Goal: Task Accomplishment & Management: Use online tool/utility

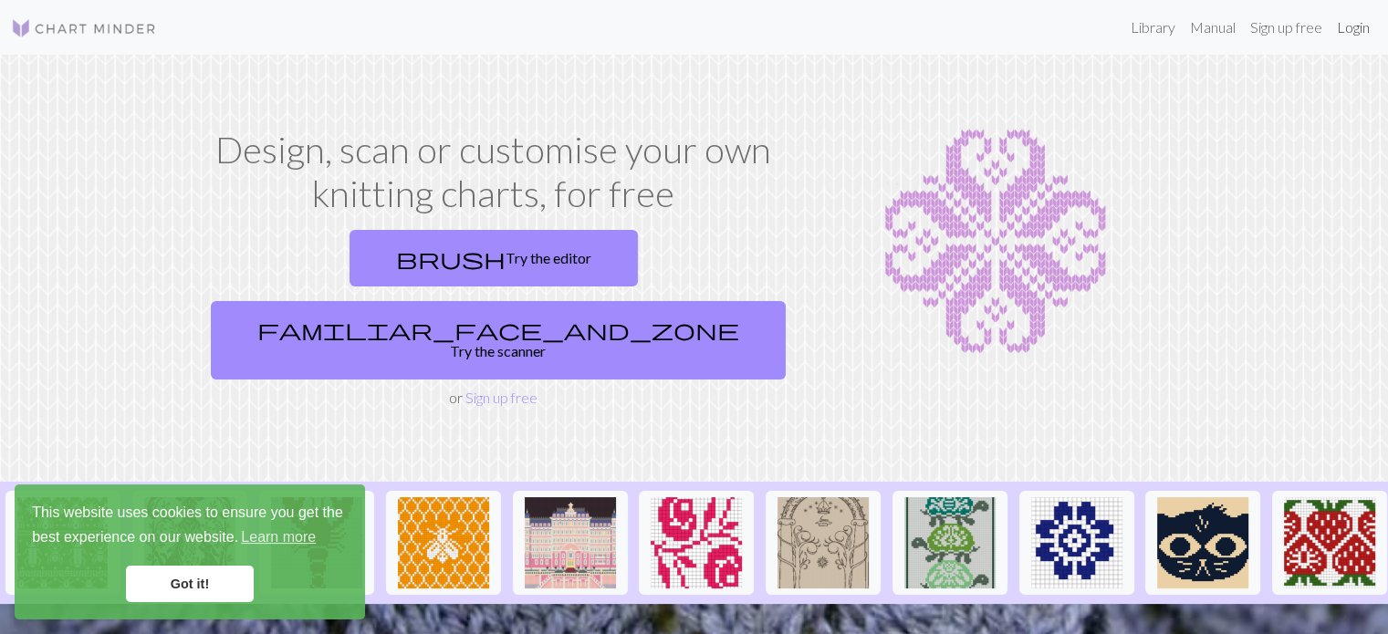
click at [1344, 27] on link "Login" at bounding box center [1353, 27] width 47 height 37
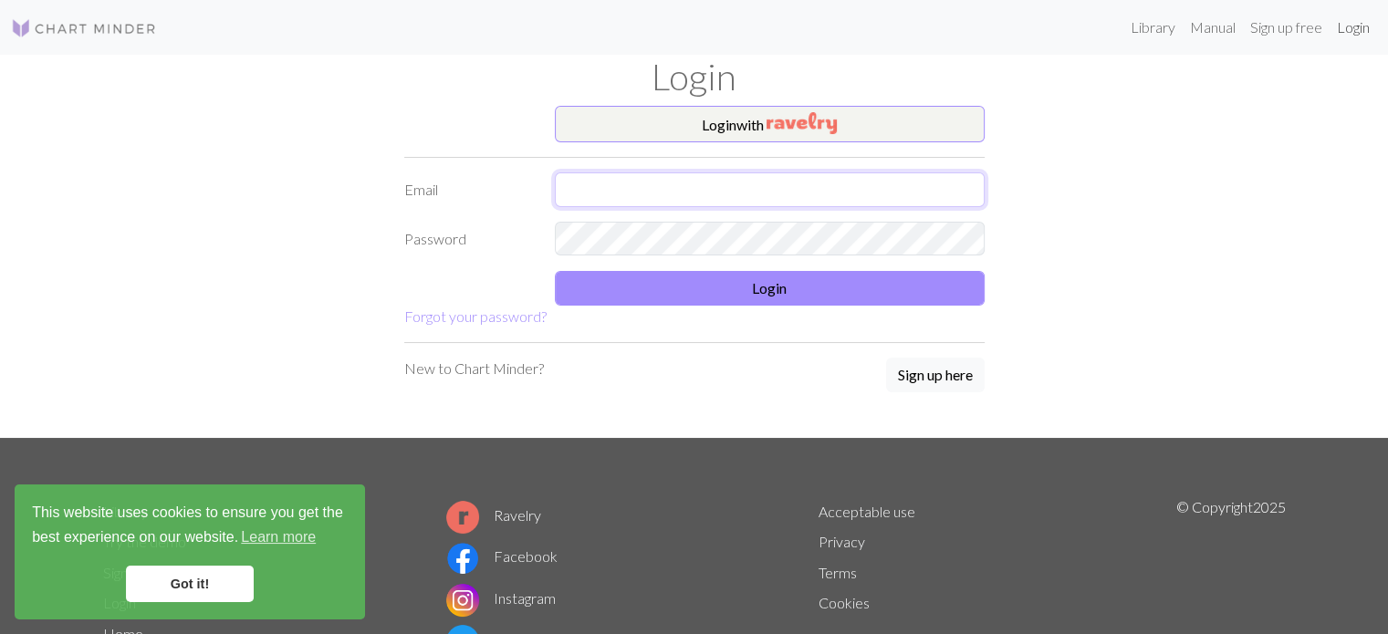
type input "[EMAIL_ADDRESS][DOMAIN_NAME]"
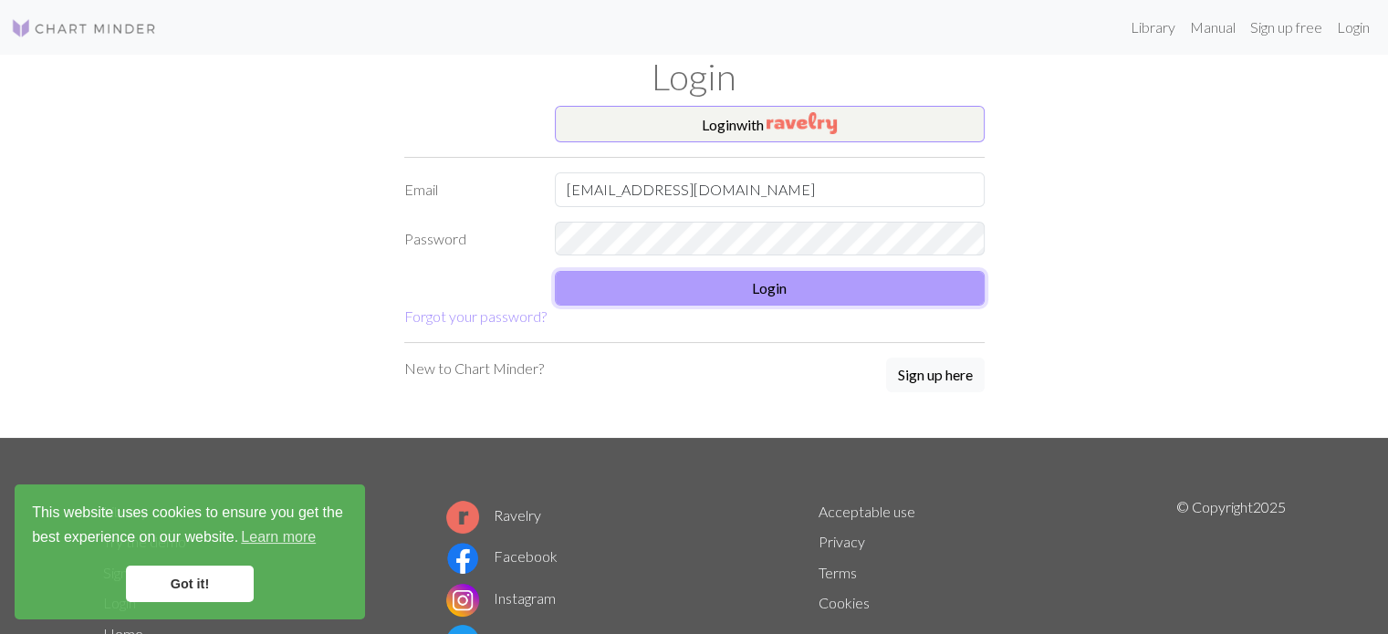
click at [785, 284] on button "Login" at bounding box center [770, 288] width 430 height 35
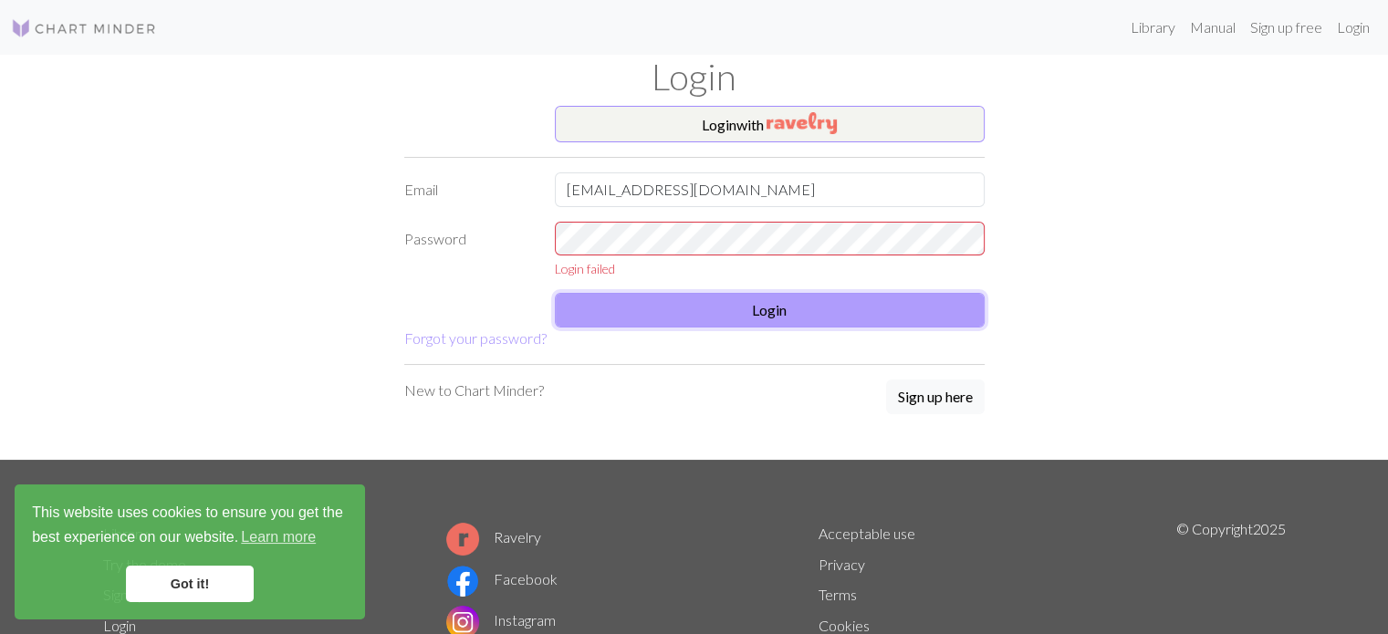
click at [787, 298] on button "Login" at bounding box center [770, 310] width 430 height 35
click at [864, 28] on div "Library Manual Sign up free Login" at bounding box center [775, 27] width 1206 height 37
click at [760, 301] on button "Login" at bounding box center [770, 310] width 430 height 35
click at [801, 119] on img "button" at bounding box center [802, 123] width 70 height 22
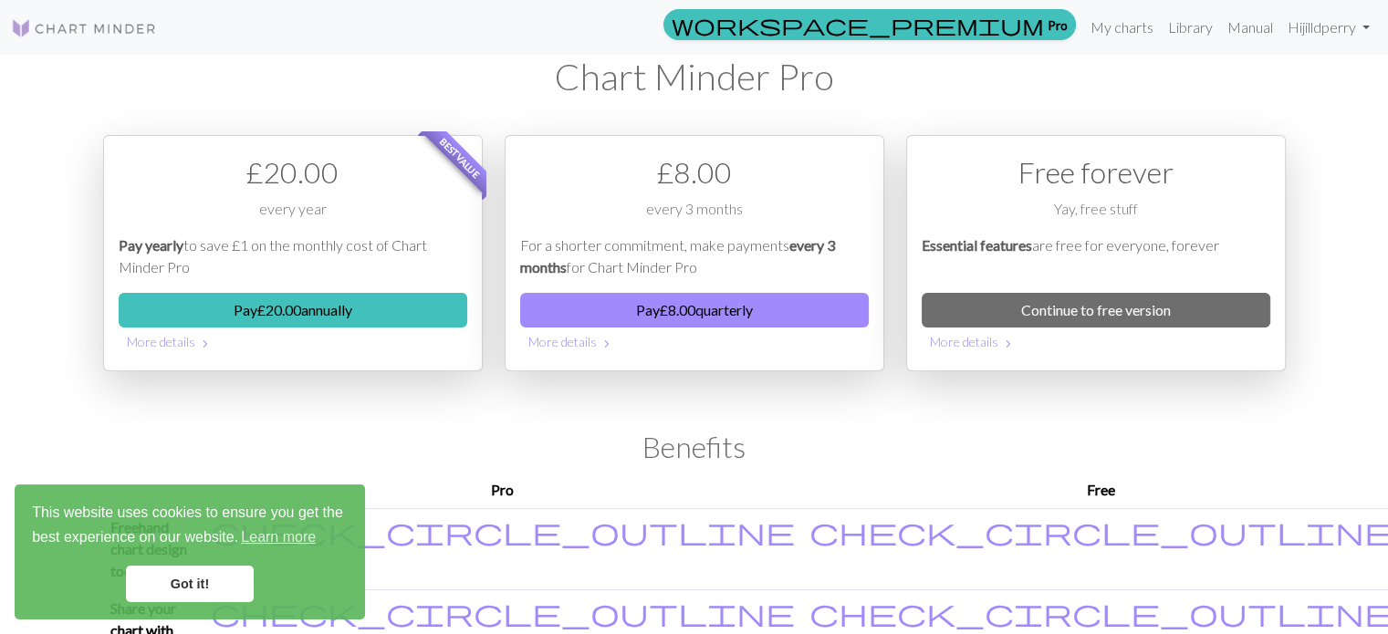
click at [845, 390] on div "£ 8.00 every 3 months For a shorter commitment, make payments every 3 months fo…" at bounding box center [695, 275] width 402 height 280
click at [841, 410] on div "£ 8.00 every 3 months For a shorter commitment, make payments every 3 months fo…" at bounding box center [695, 275] width 402 height 280
click at [206, 576] on link "Got it!" at bounding box center [190, 584] width 128 height 37
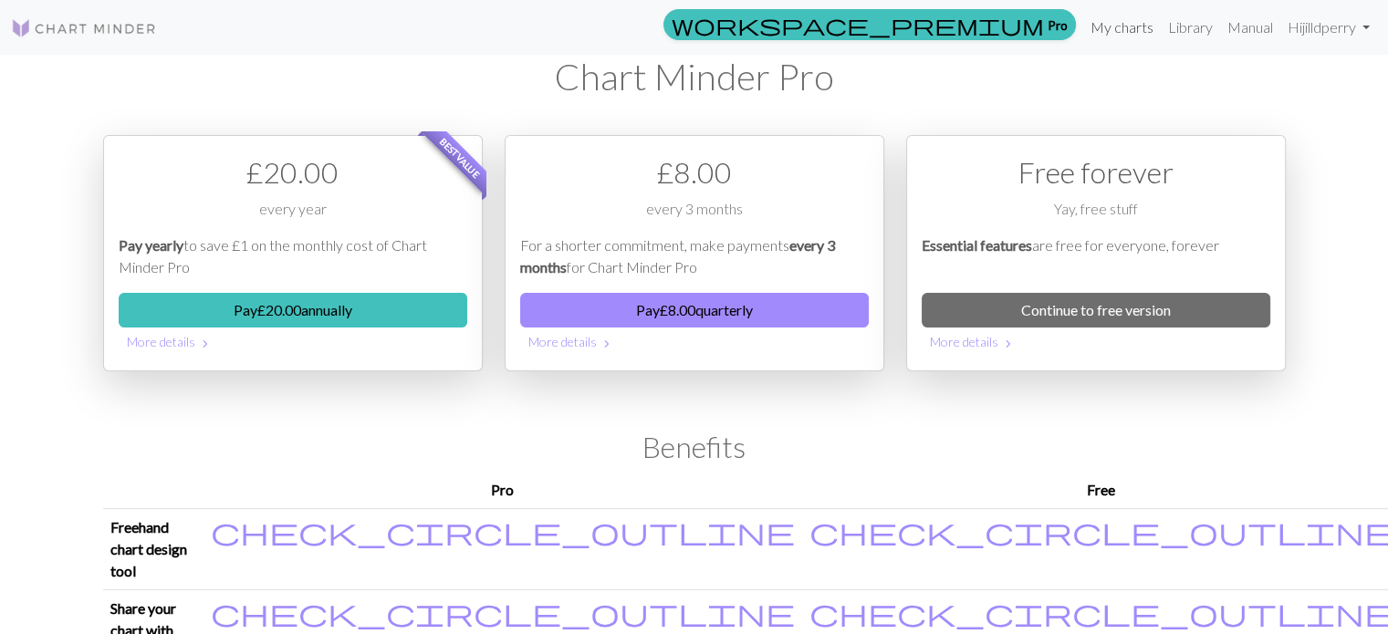
click at [1117, 31] on link "My charts" at bounding box center [1123, 27] width 78 height 37
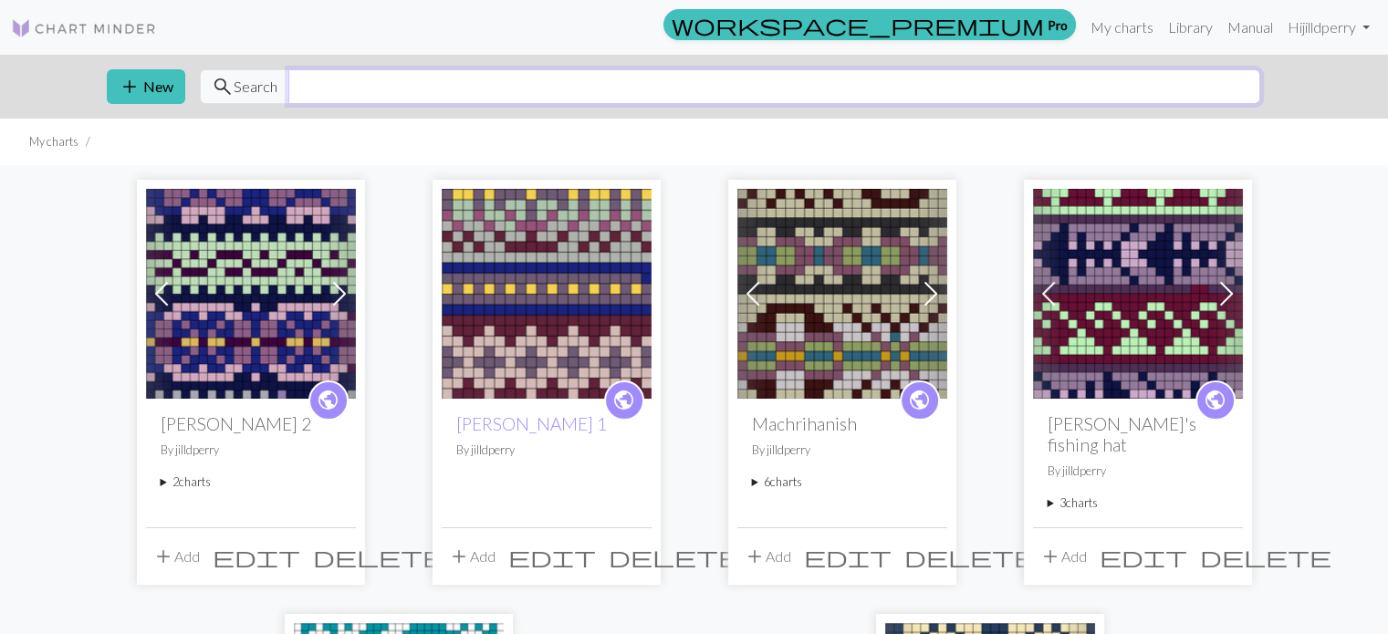
click at [314, 79] on input "text" at bounding box center [774, 86] width 972 height 35
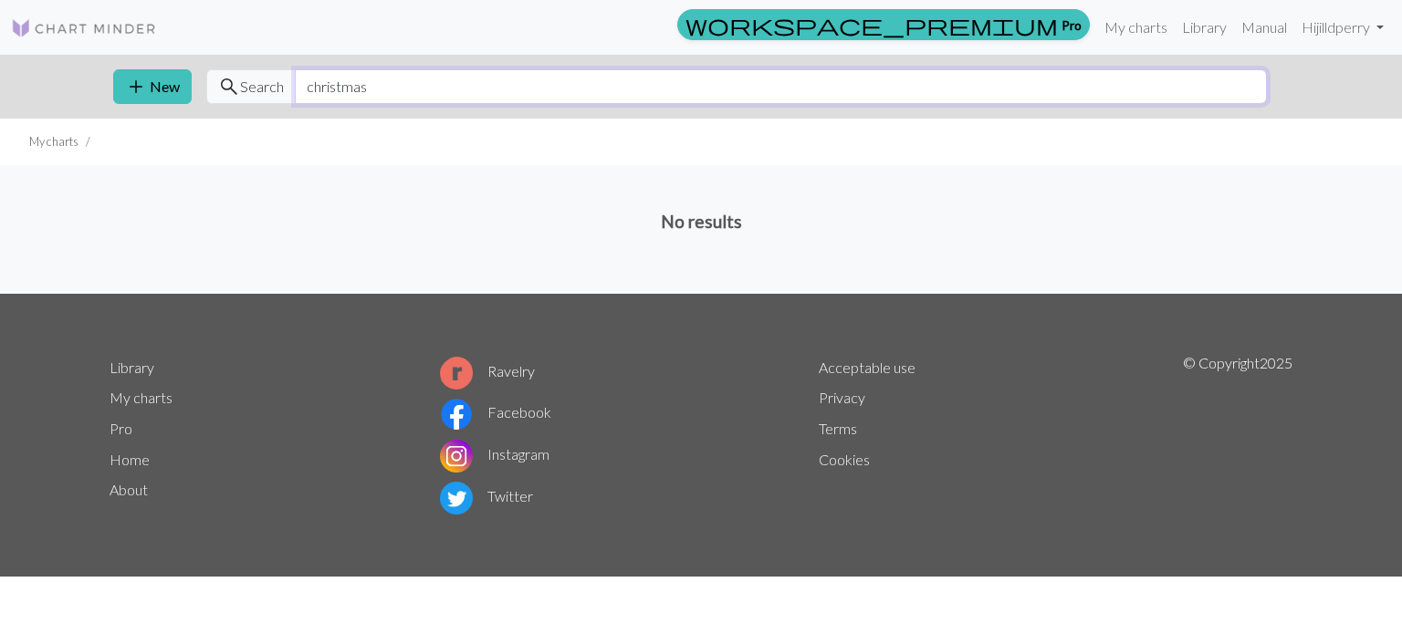
type input "christmas"
click at [1191, 31] on link "Library" at bounding box center [1204, 27] width 59 height 37
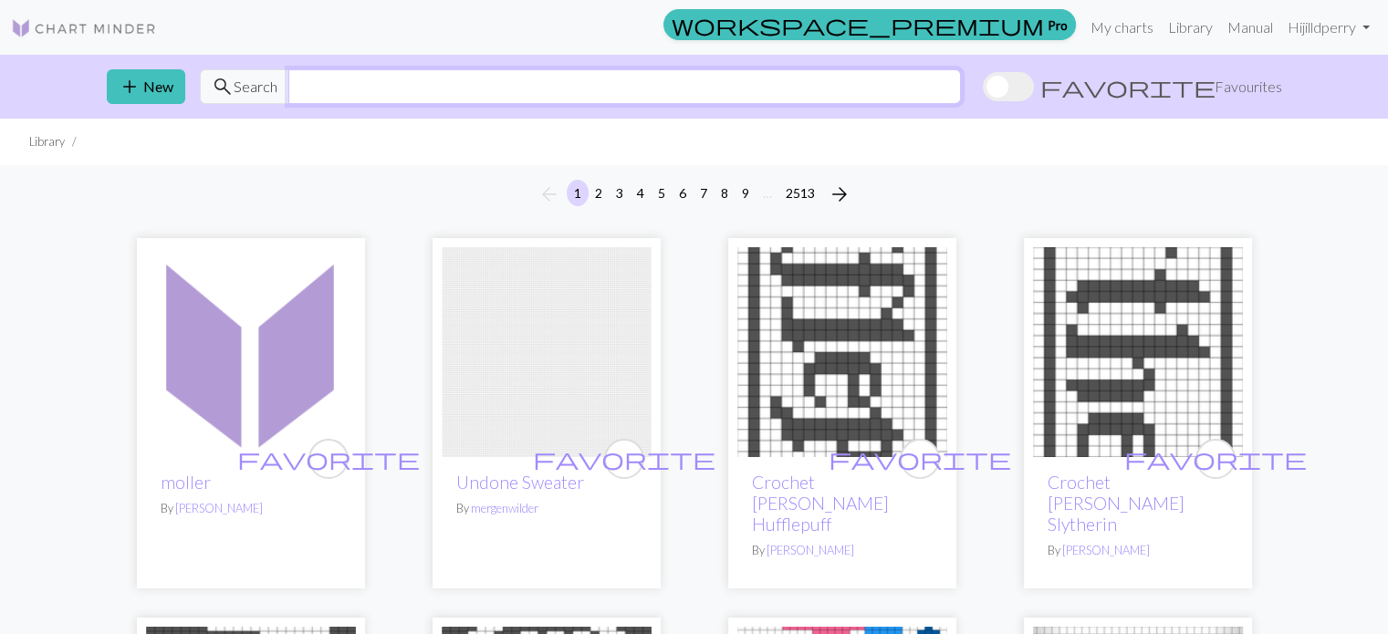
click at [324, 79] on input "text" at bounding box center [624, 86] width 673 height 35
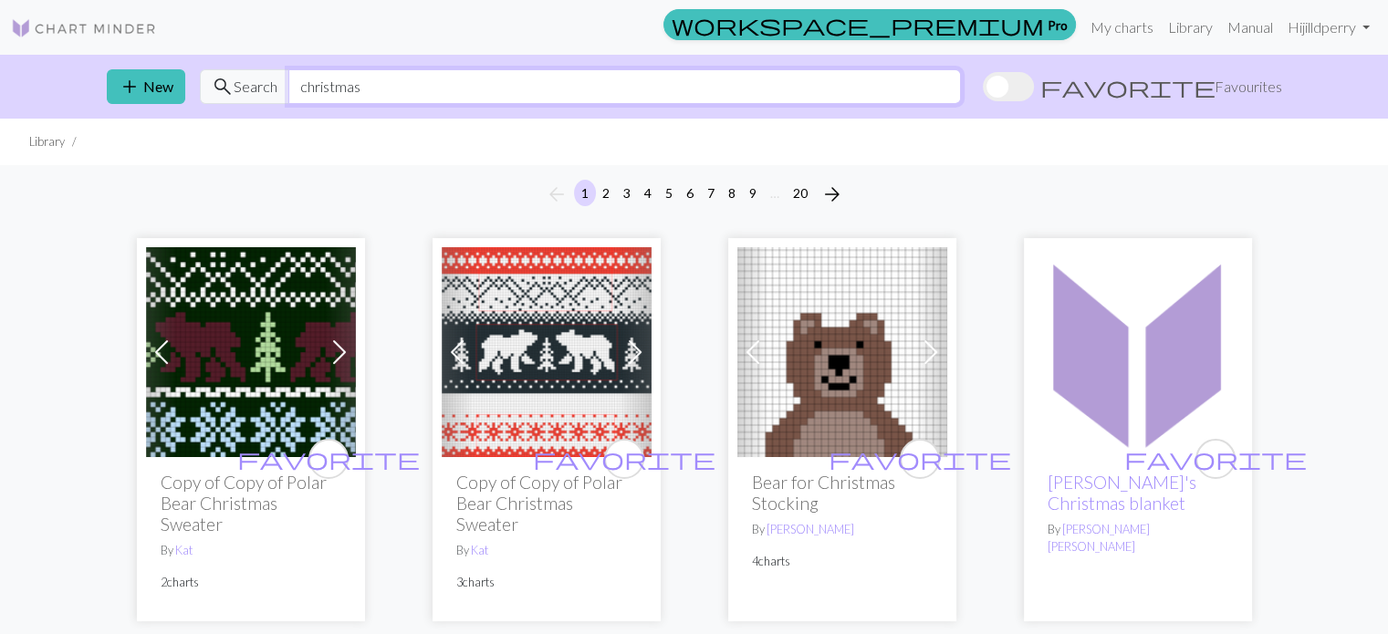
type input "christmas"
click at [1074, 556] on div "favorite Michelle's Christmas blanket By Megan Lee Henning" at bounding box center [1138, 538] width 210 height 163
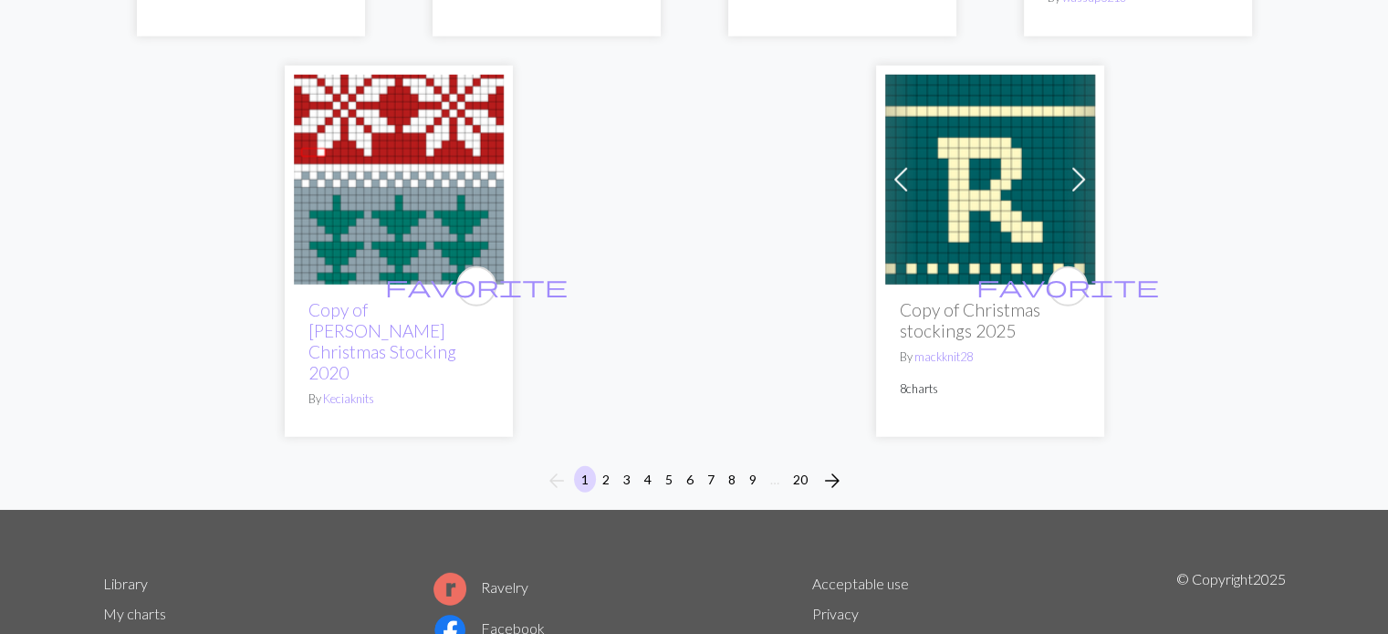
scroll to position [5120, 0]
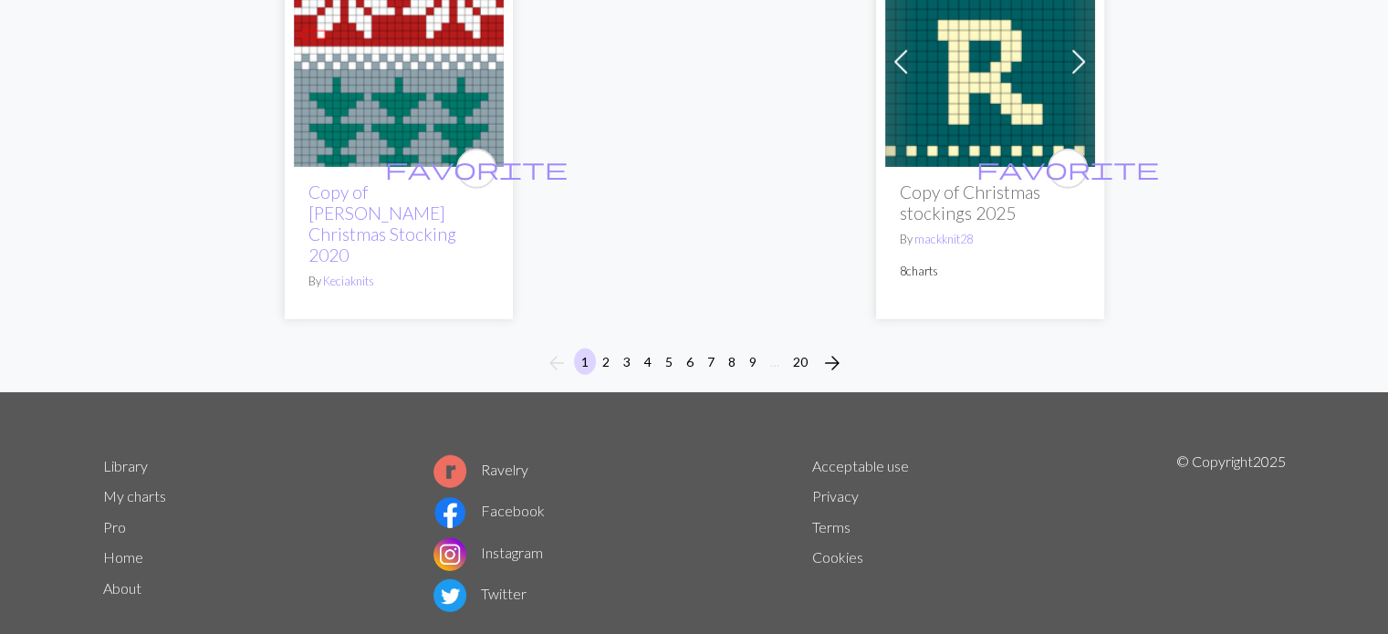
click at [1250, 623] on footer "Library My charts Pro Home About Ravelry Facebook Instagram Twitter Acceptable …" at bounding box center [694, 534] width 1388 height 283
click at [606, 349] on button "2" at bounding box center [606, 362] width 22 height 26
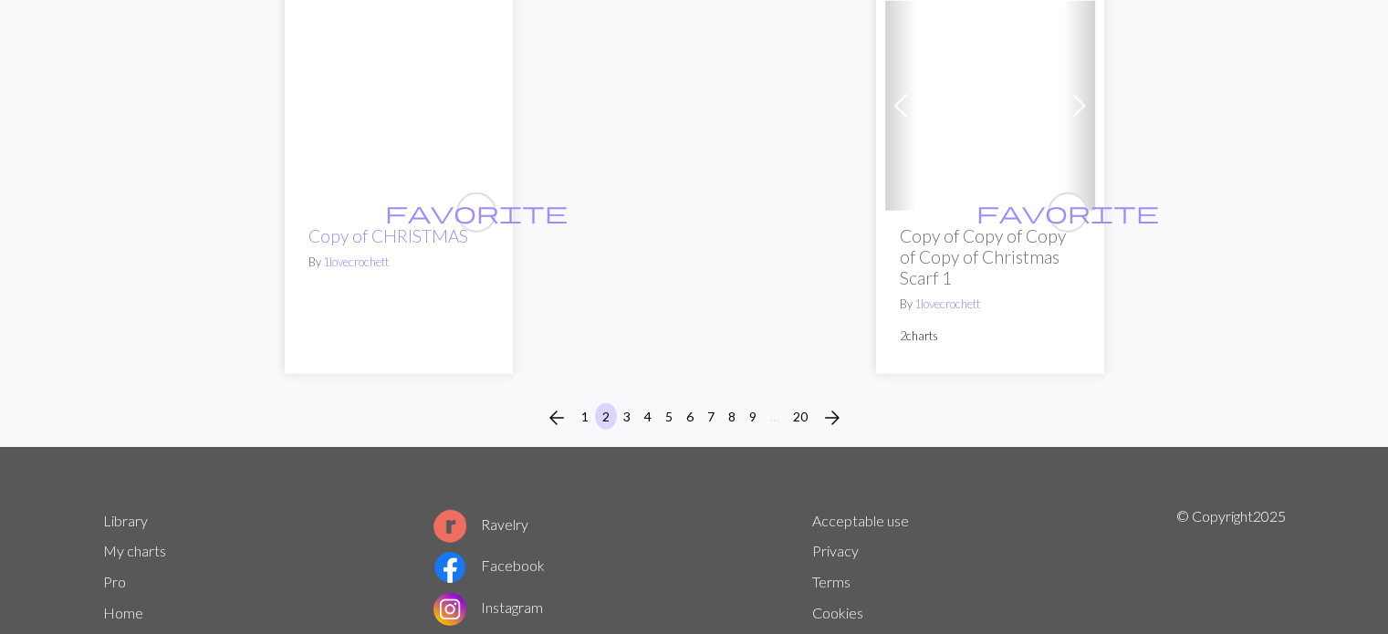
scroll to position [5214, 0]
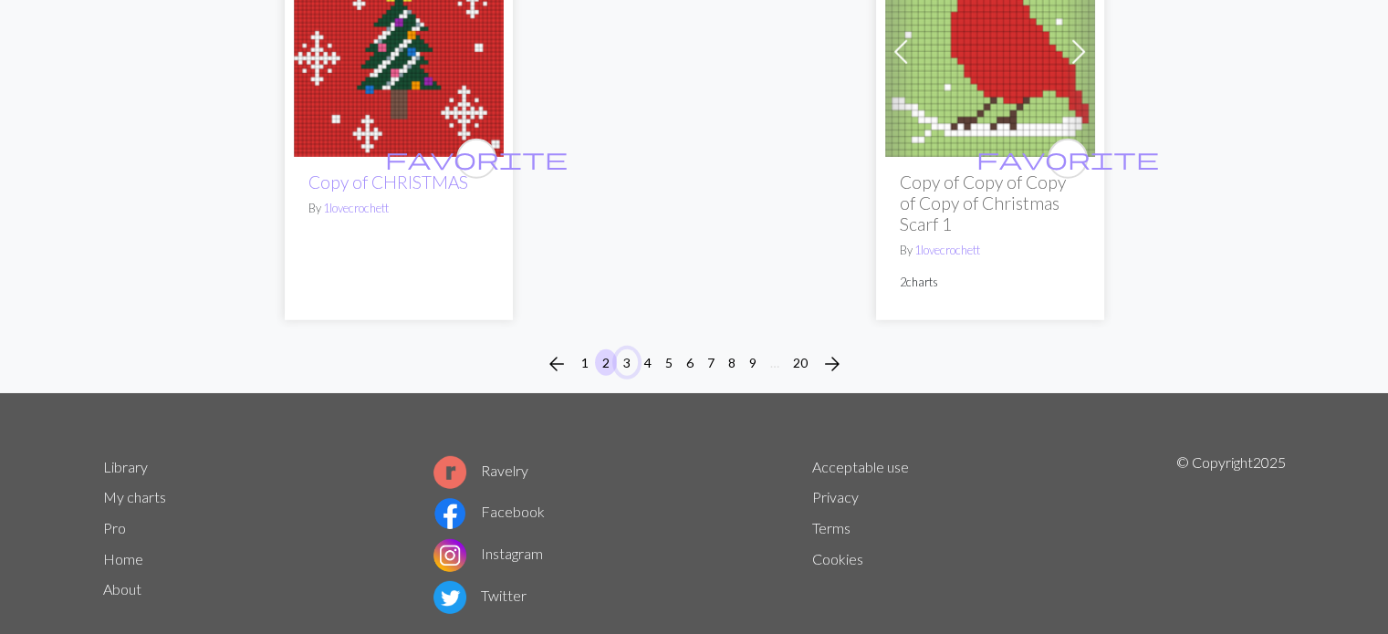
click at [627, 350] on button "3" at bounding box center [627, 363] width 22 height 26
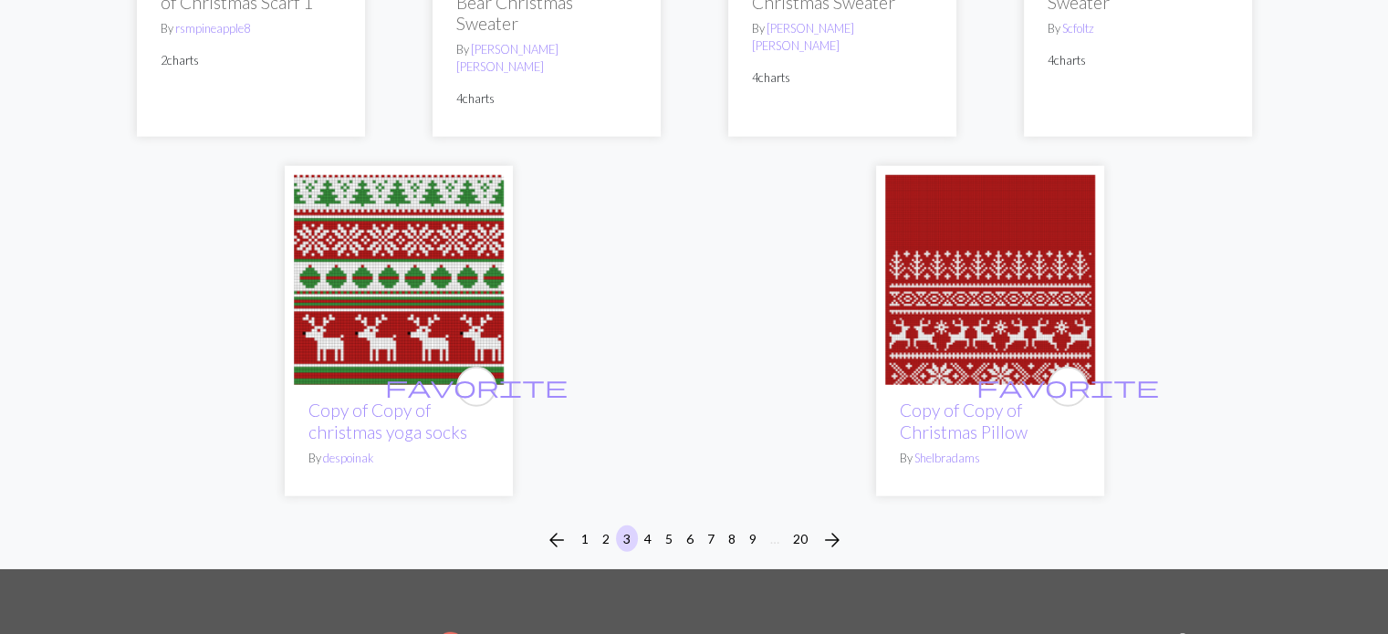
scroll to position [4795, 0]
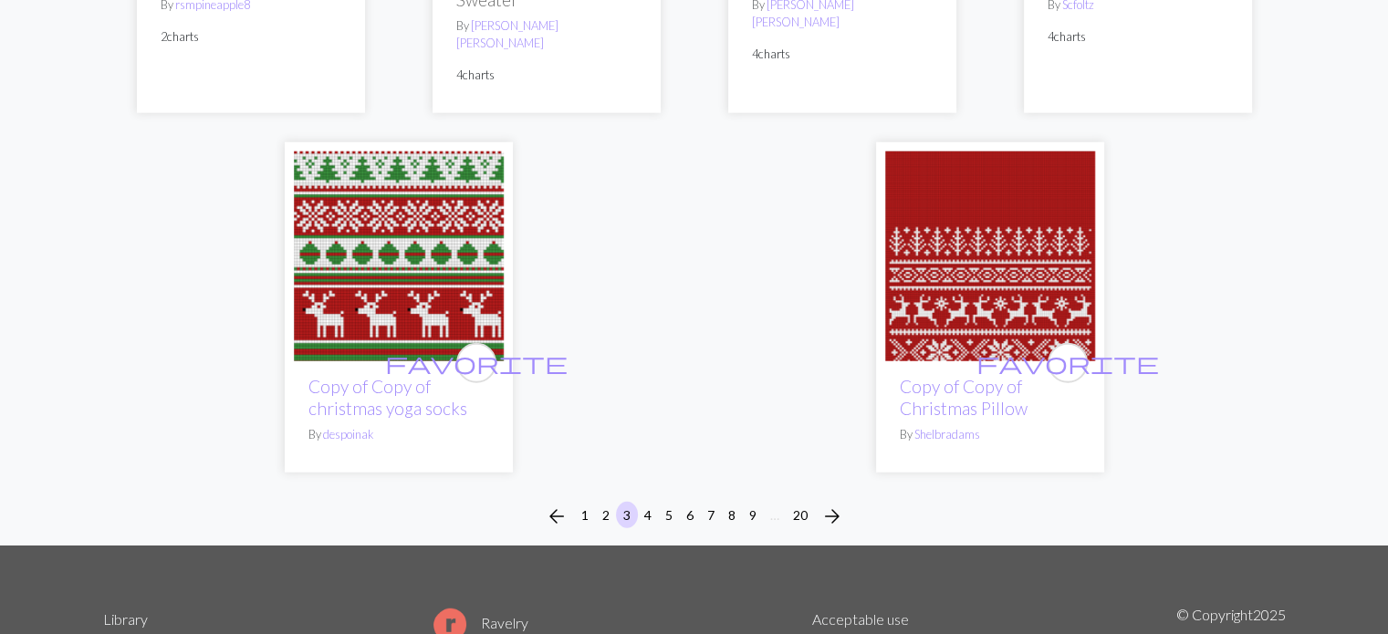
click at [975, 294] on img at bounding box center [990, 257] width 210 height 210
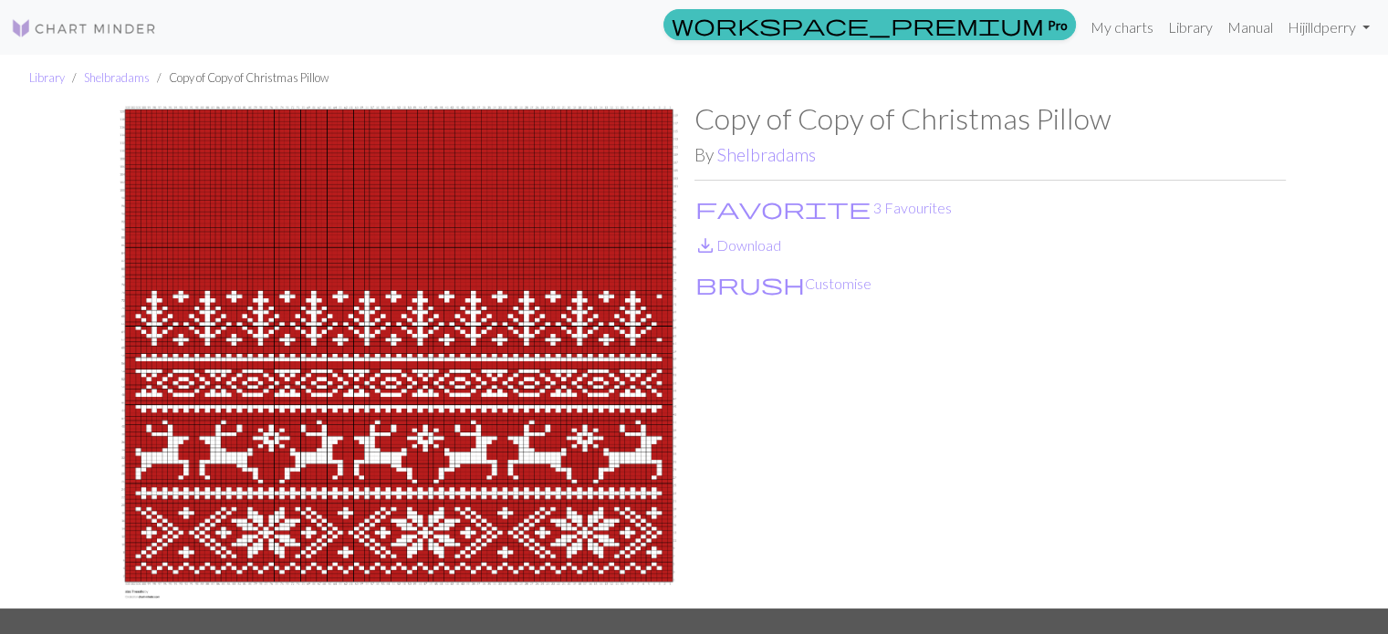
click at [973, 294] on p "brush Customise" at bounding box center [991, 283] width 592 height 25
click at [757, 241] on link "save_alt Download" at bounding box center [738, 244] width 87 height 17
click at [1246, 28] on link "Manual" at bounding box center [1250, 27] width 60 height 37
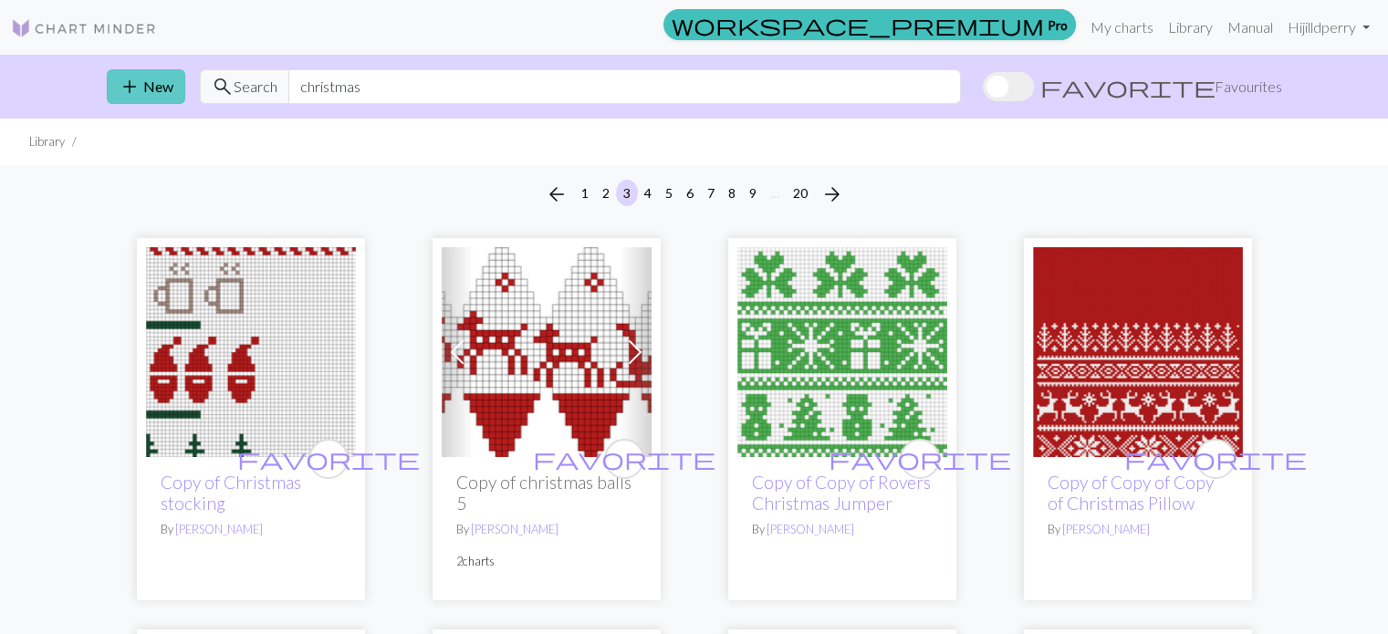
click at [160, 88] on button "add New" at bounding box center [146, 86] width 79 height 35
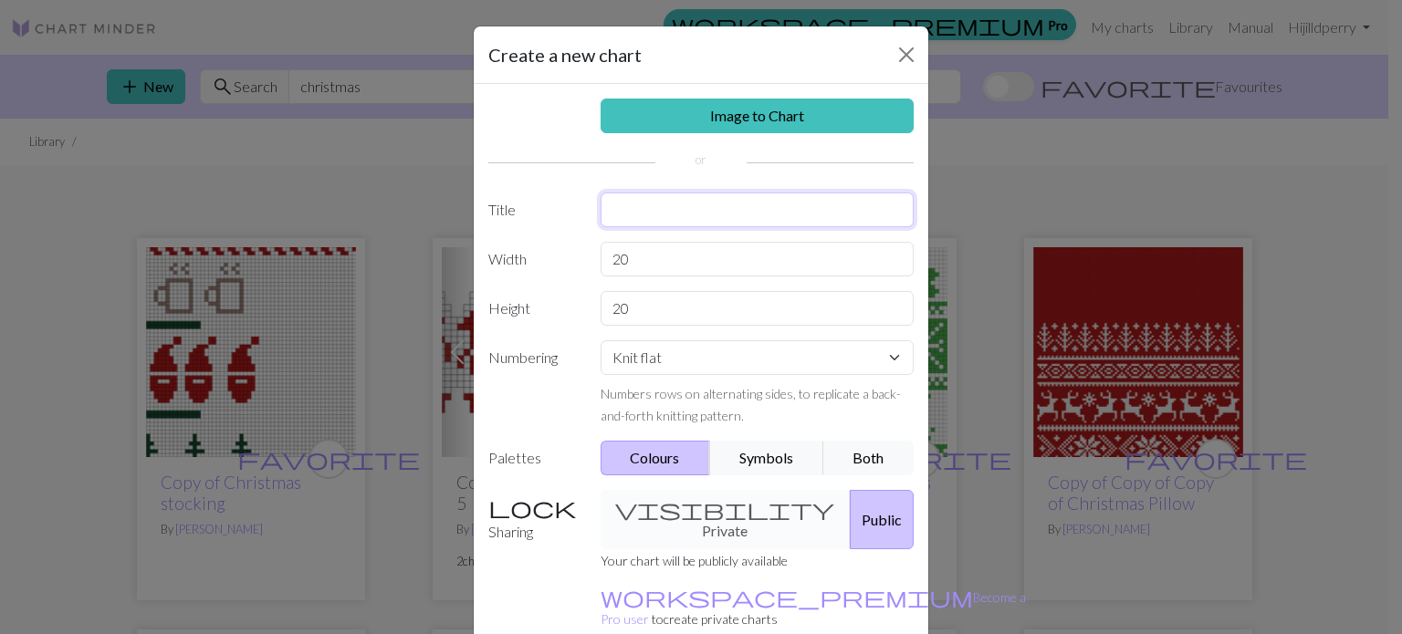
click at [655, 215] on input "text" at bounding box center [758, 210] width 314 height 35
type input "Christmas cardi"
click at [631, 257] on input "20" at bounding box center [758, 259] width 314 height 35
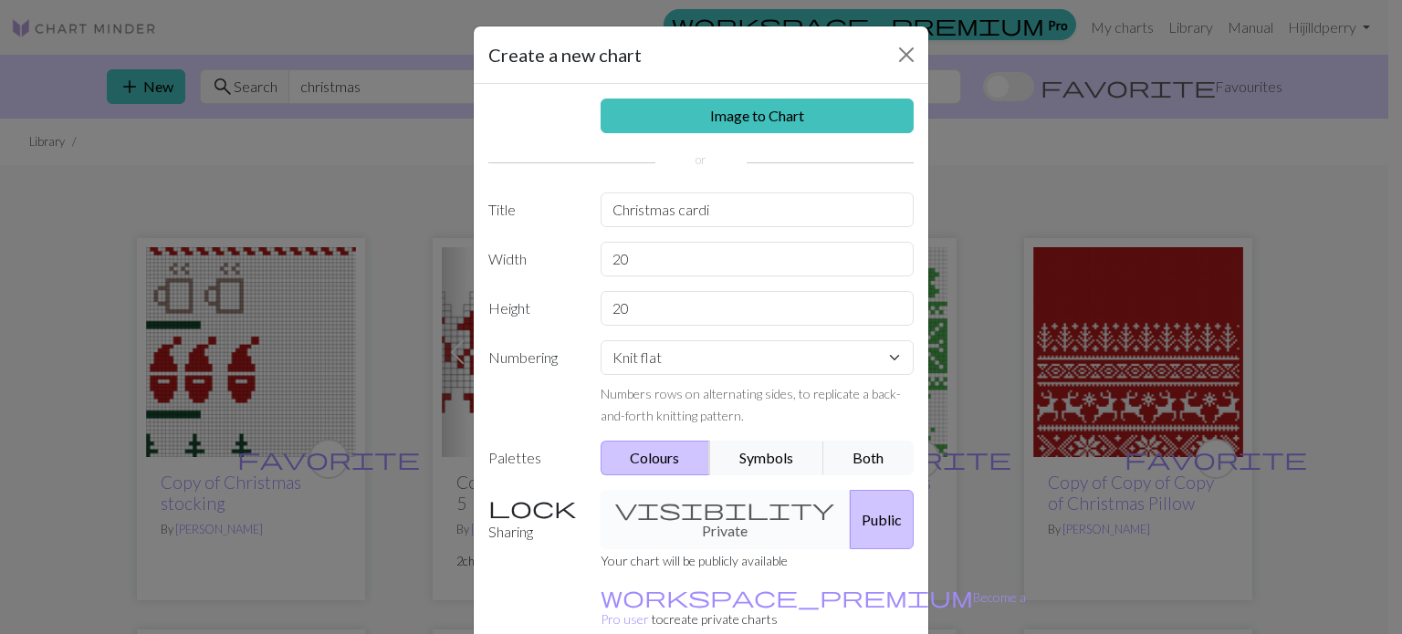
click at [712, 509] on div "visibility Private Public" at bounding box center [758, 519] width 336 height 59
click at [850, 506] on button "Public" at bounding box center [882, 519] width 64 height 59
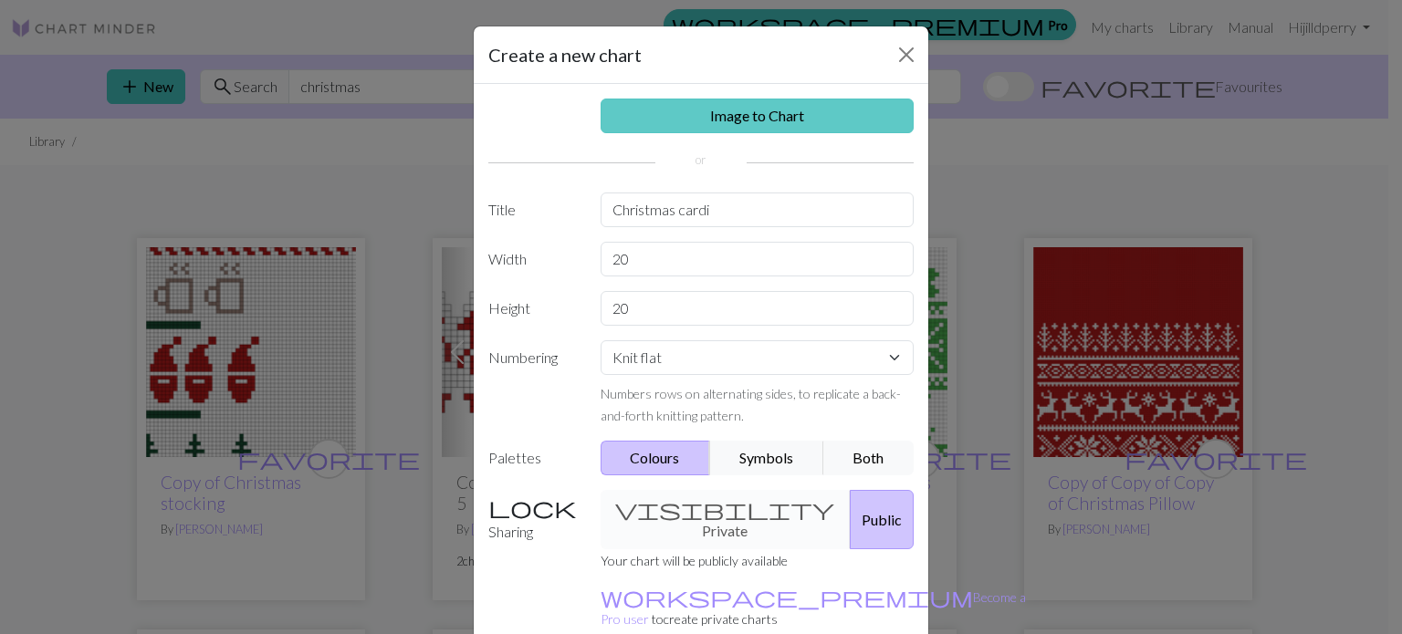
click at [741, 109] on link "Image to Chart" at bounding box center [758, 116] width 314 height 35
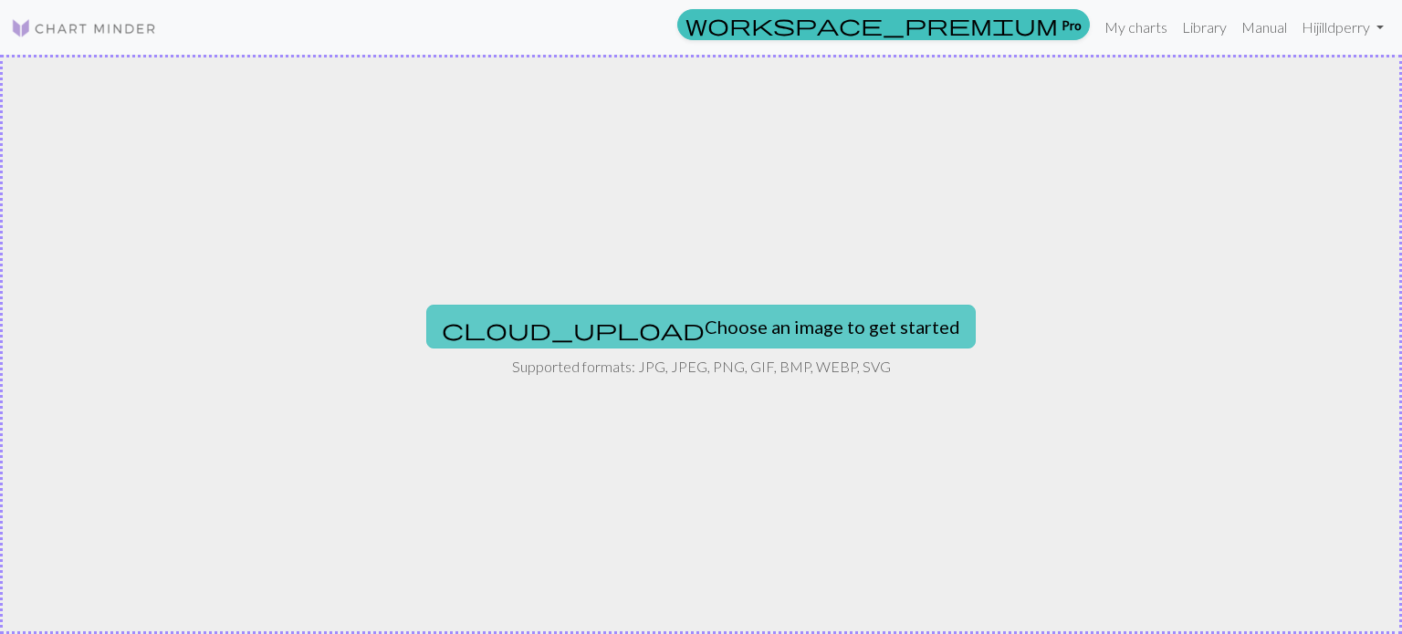
click at [725, 317] on button "cloud_upload Choose an image to get started" at bounding box center [701, 327] width 550 height 44
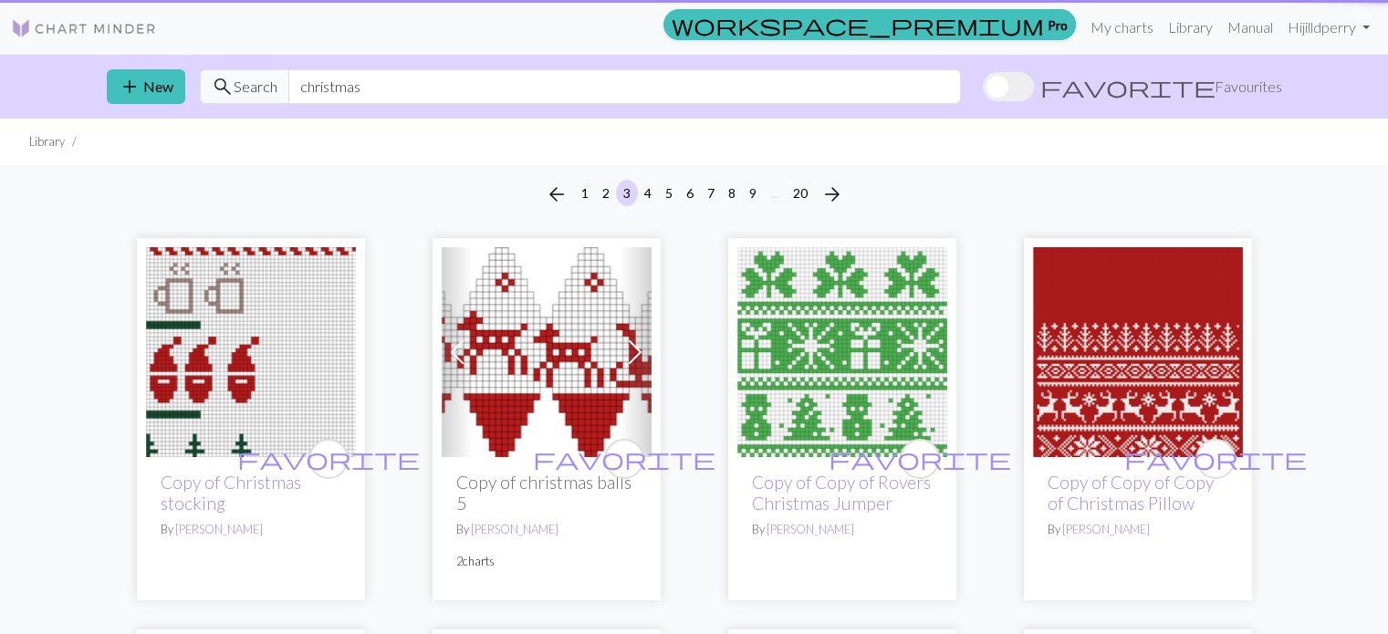
click at [165, 130] on ul "Library" at bounding box center [694, 142] width 1388 height 47
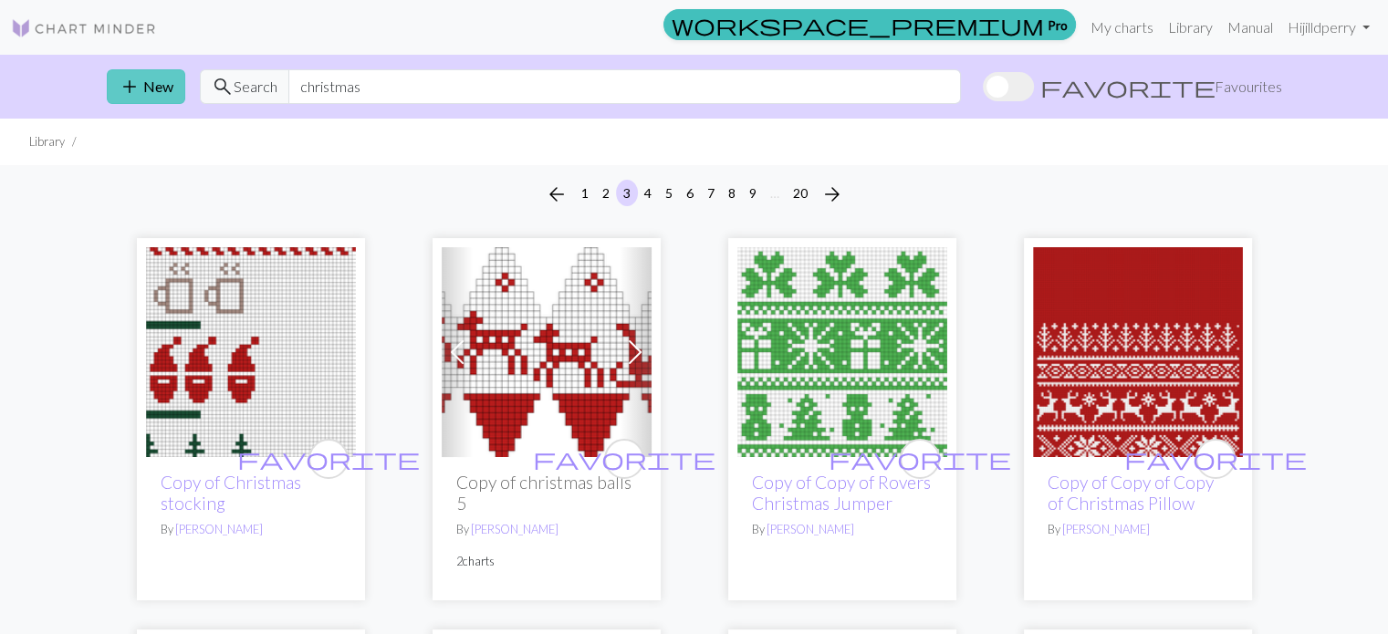
click at [146, 86] on button "add New" at bounding box center [146, 86] width 79 height 35
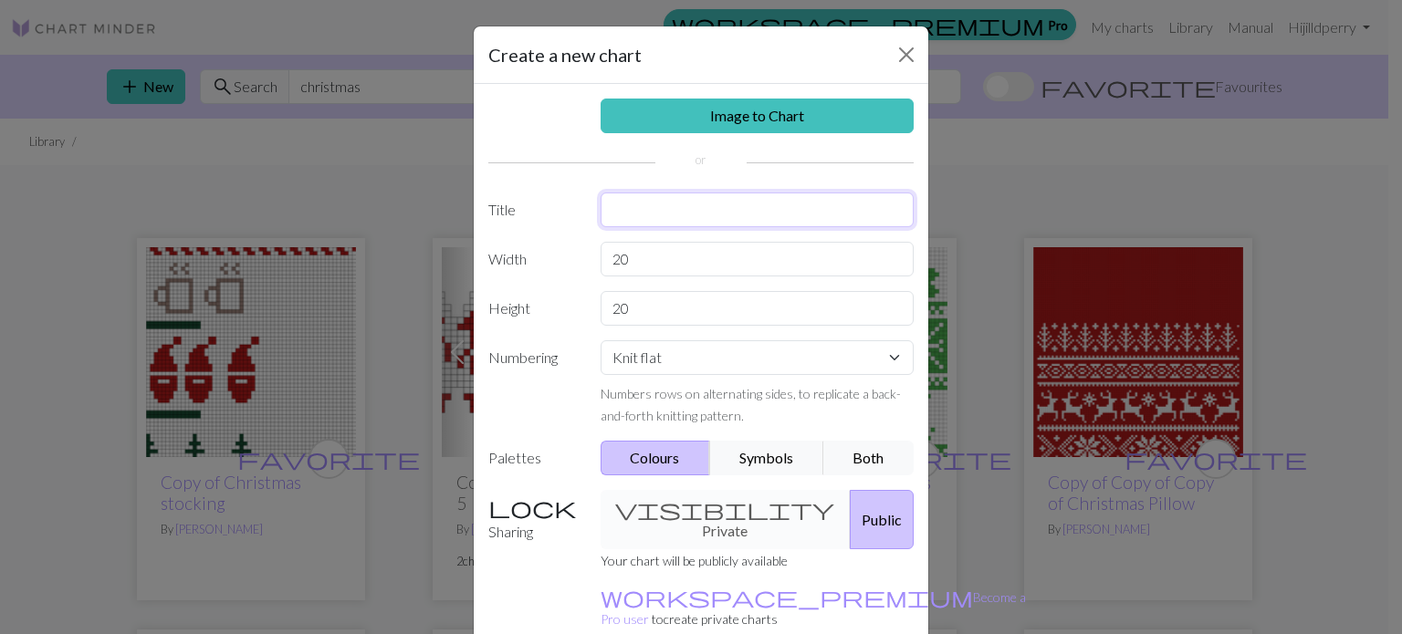
click at [685, 217] on input "text" at bounding box center [758, 210] width 314 height 35
type input "Christmas cardi"
click at [834, 488] on div "Image to Chart Title Christmas cardi Width 20 Height 20 Numbering Knit flat Kni…" at bounding box center [701, 379] width 455 height 590
click at [868, 611] on div "Image to Chart Title Christmas cardi Width 20 Height 20 Numbering Knit flat Kni…" at bounding box center [701, 379] width 455 height 590
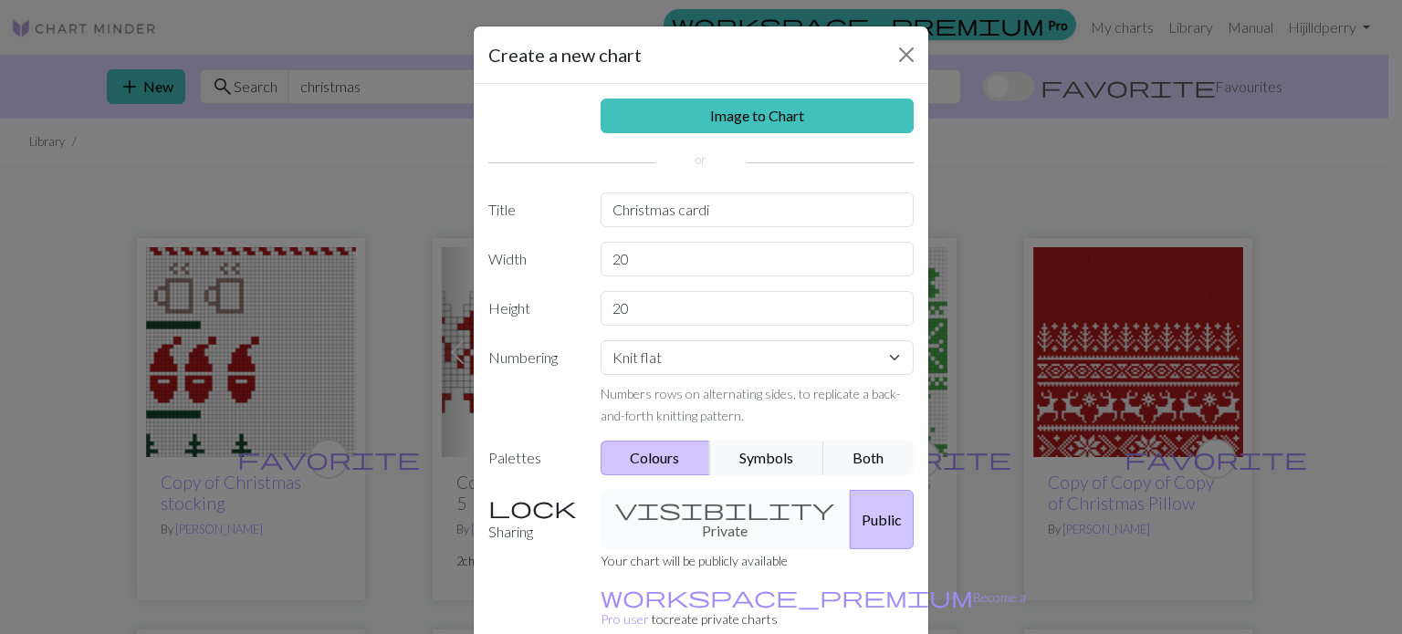
click at [868, 611] on div "Image to Chart Title Christmas cardi Width 20 Height 20 Numbering Knit flat Kni…" at bounding box center [701, 379] width 455 height 590
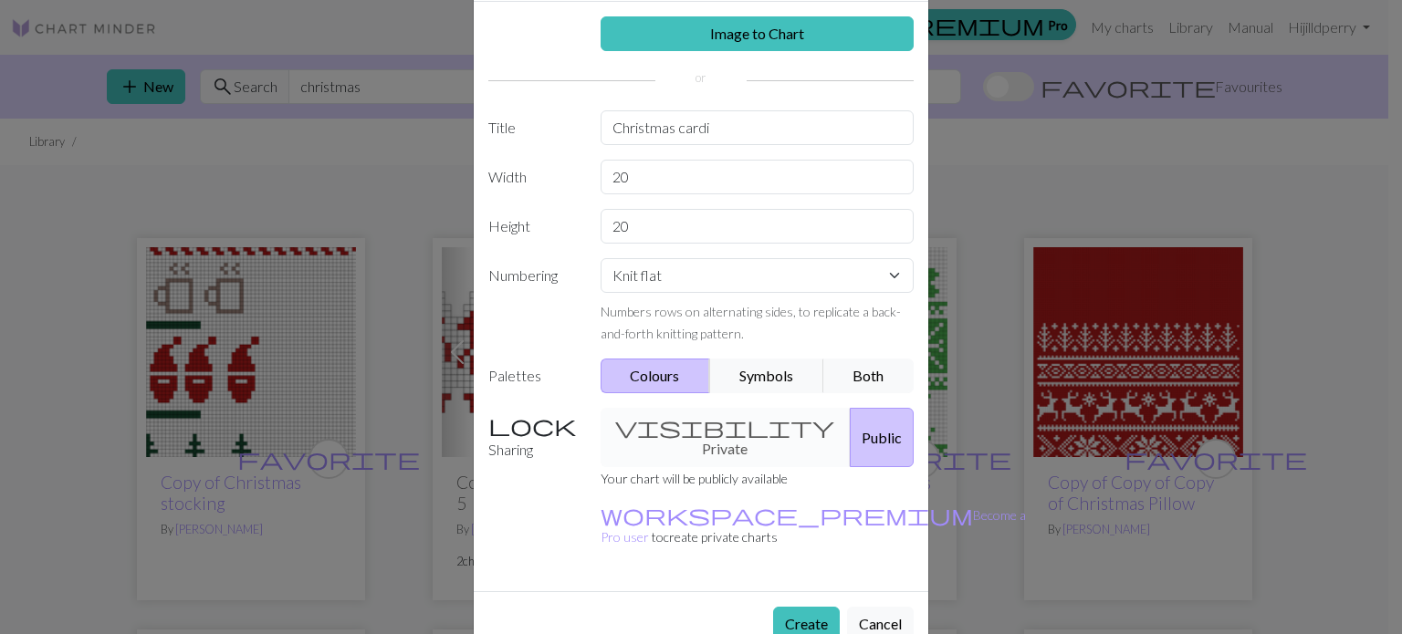
scroll to position [84, 0]
click at [804, 605] on button "Create" at bounding box center [806, 622] width 67 height 35
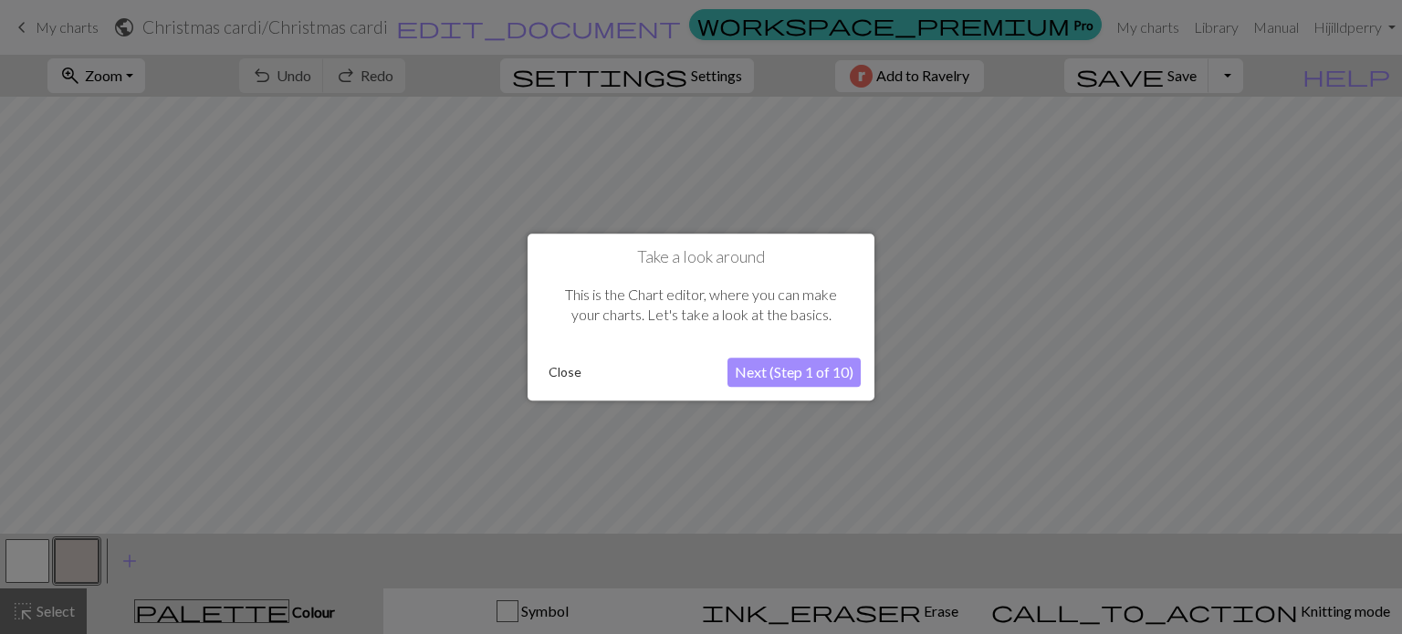
click at [591, 370] on div "Close" at bounding box center [634, 372] width 186 height 27
click at [767, 380] on button "Next (Step 1 of 10)" at bounding box center [794, 372] width 133 height 29
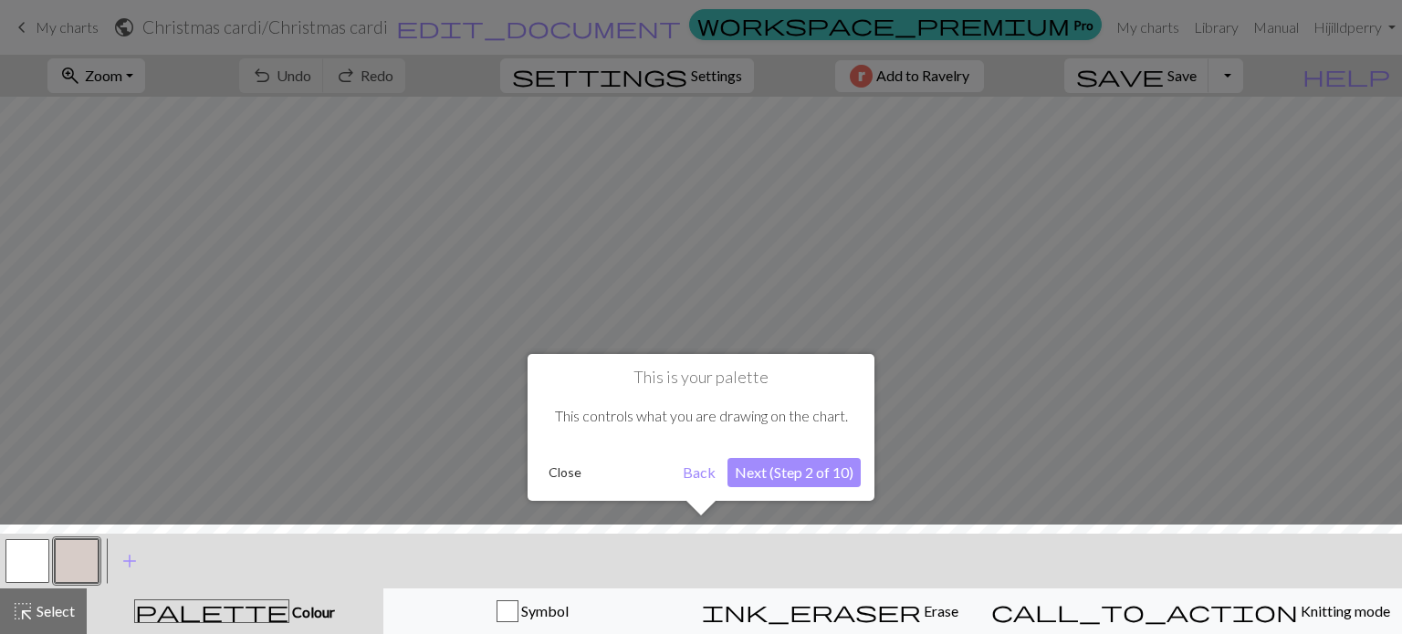
click at [801, 430] on div "This controls what you are drawing on the chart." at bounding box center [700, 416] width 319 height 57
click at [777, 474] on button "Next (Step 2 of 10)" at bounding box center [794, 472] width 133 height 29
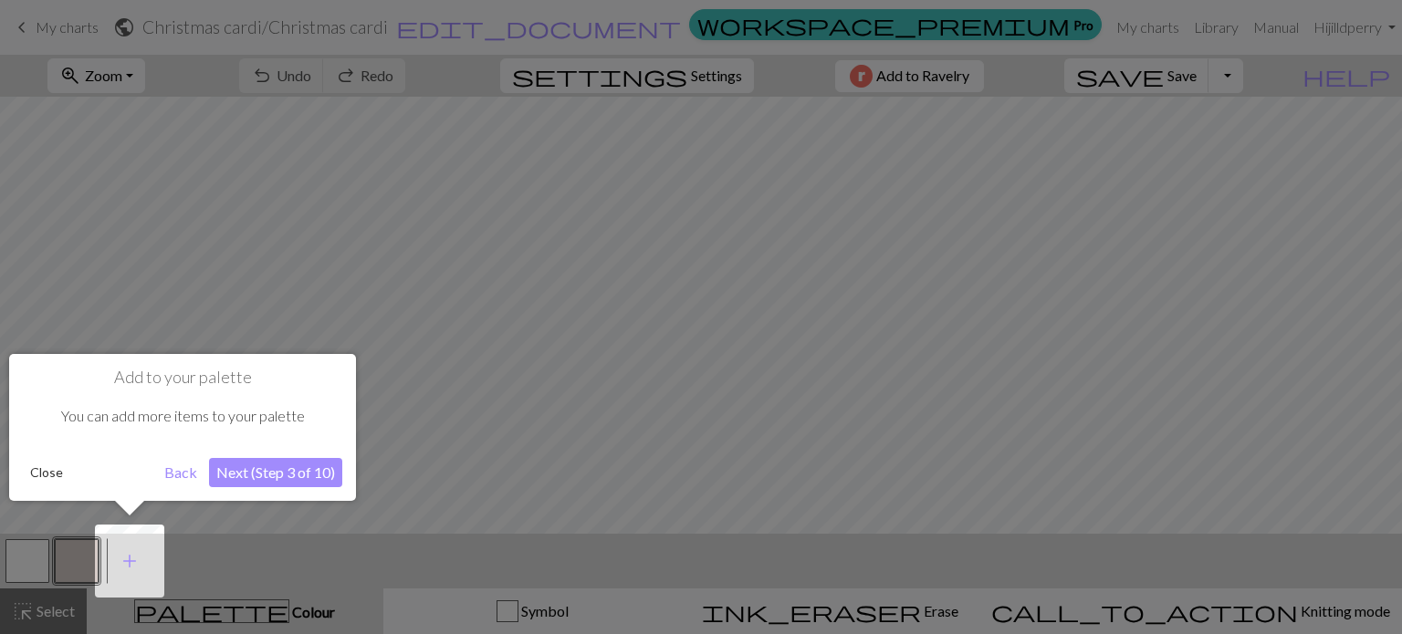
click at [777, 474] on div at bounding box center [701, 317] width 1402 height 634
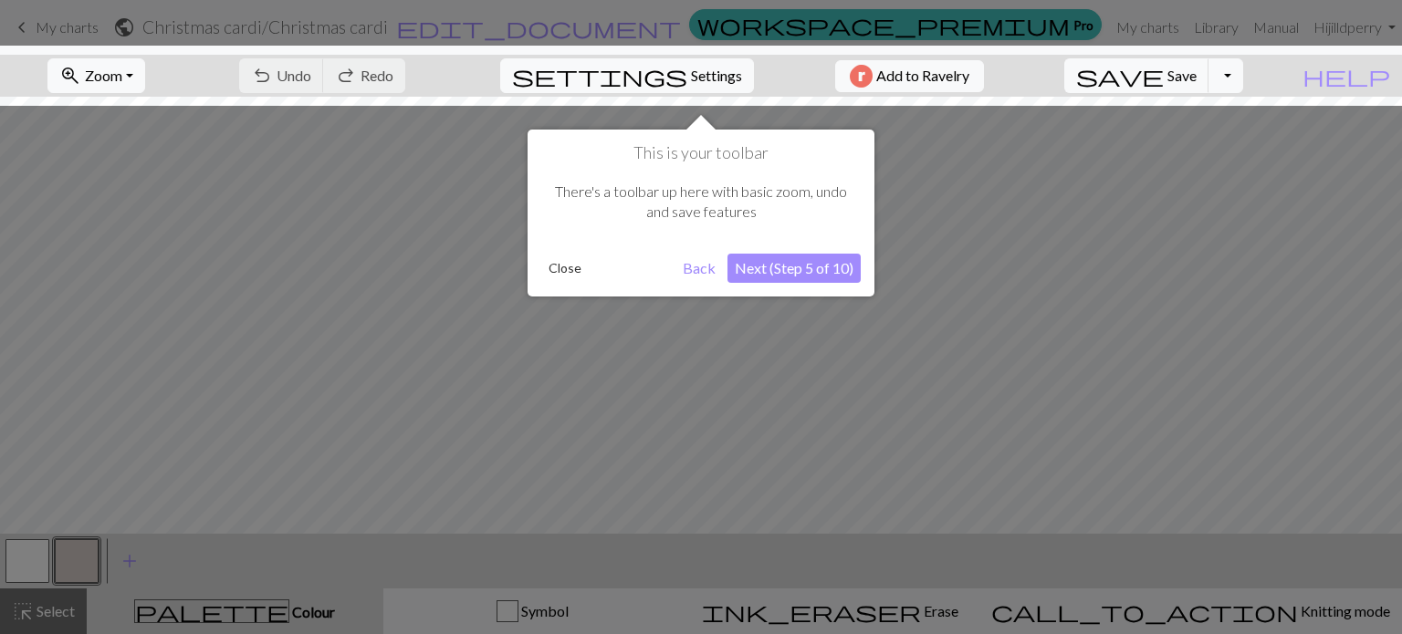
click at [777, 474] on div at bounding box center [701, 317] width 1402 height 634
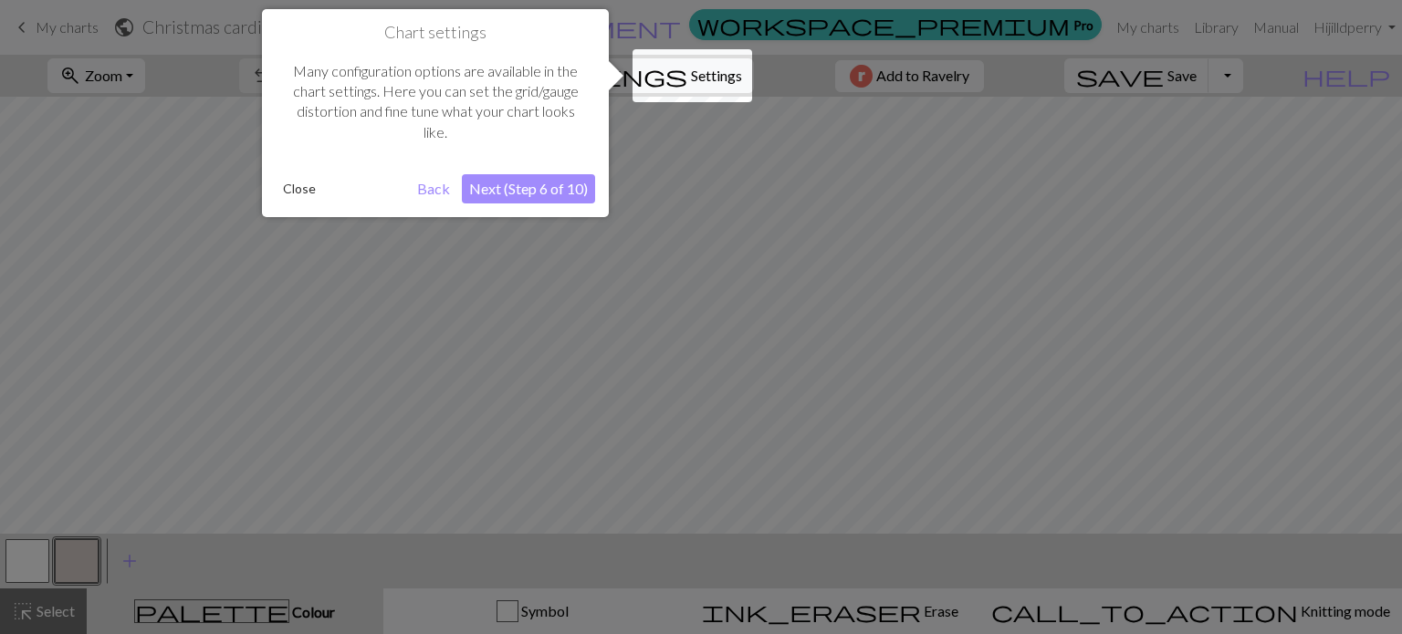
click at [777, 474] on div at bounding box center [701, 317] width 1402 height 634
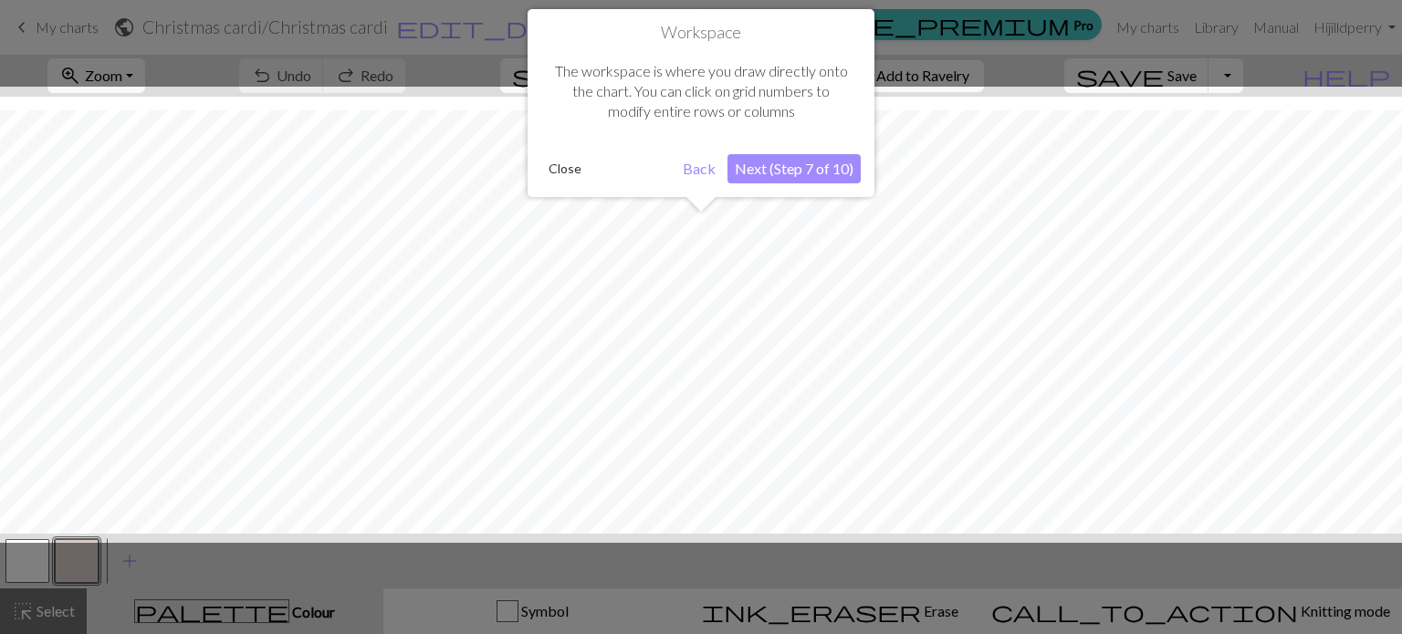
scroll to position [23, 0]
click at [793, 444] on div at bounding box center [701, 315] width 1420 height 456
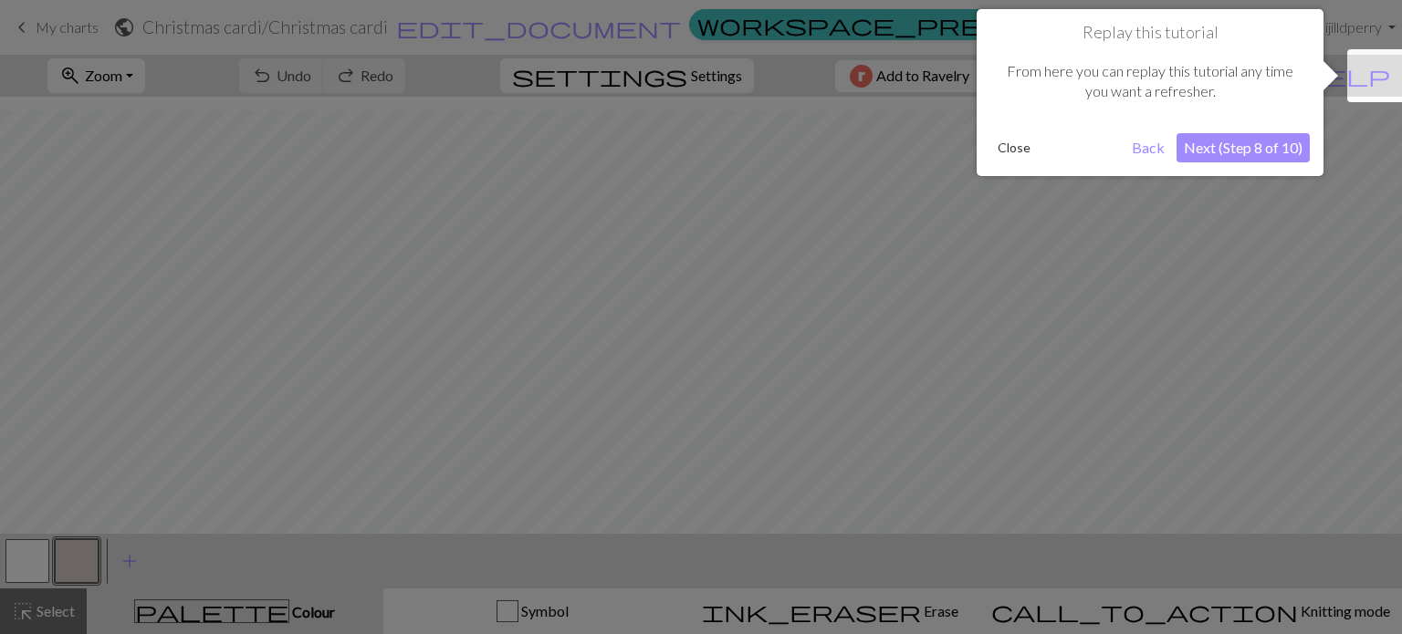
click at [793, 444] on div at bounding box center [701, 317] width 1402 height 634
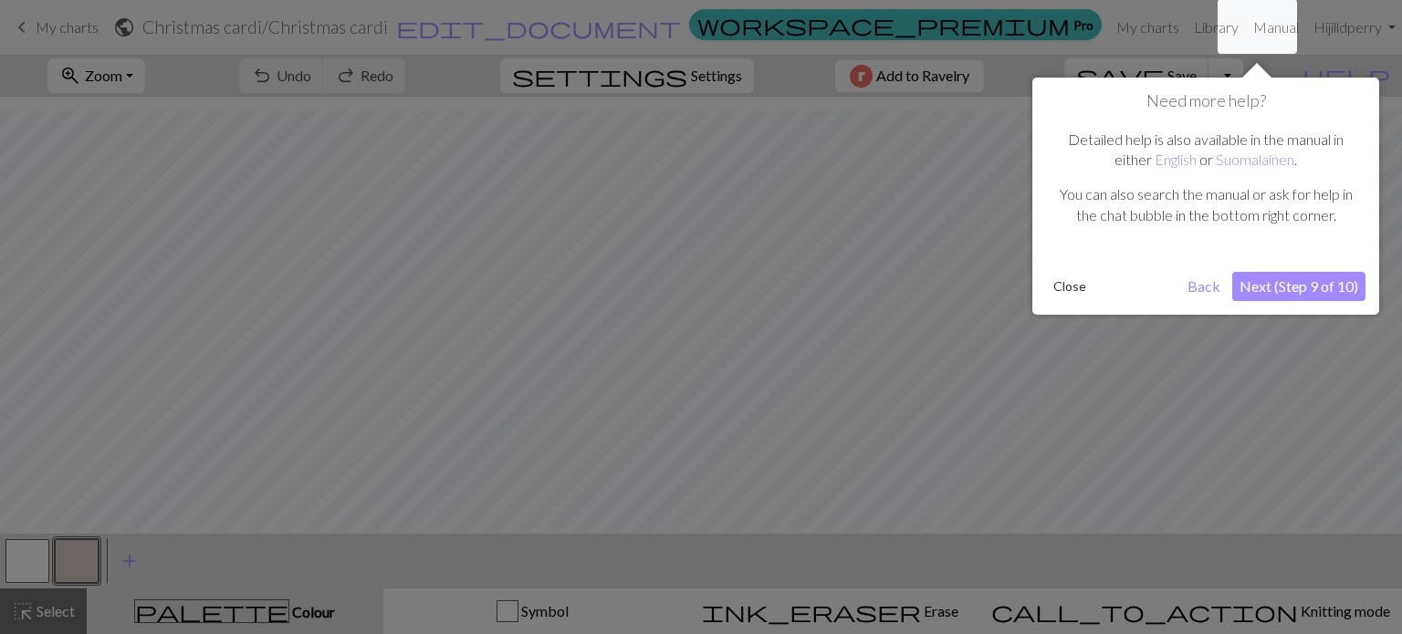
click at [793, 444] on div at bounding box center [701, 317] width 1402 height 634
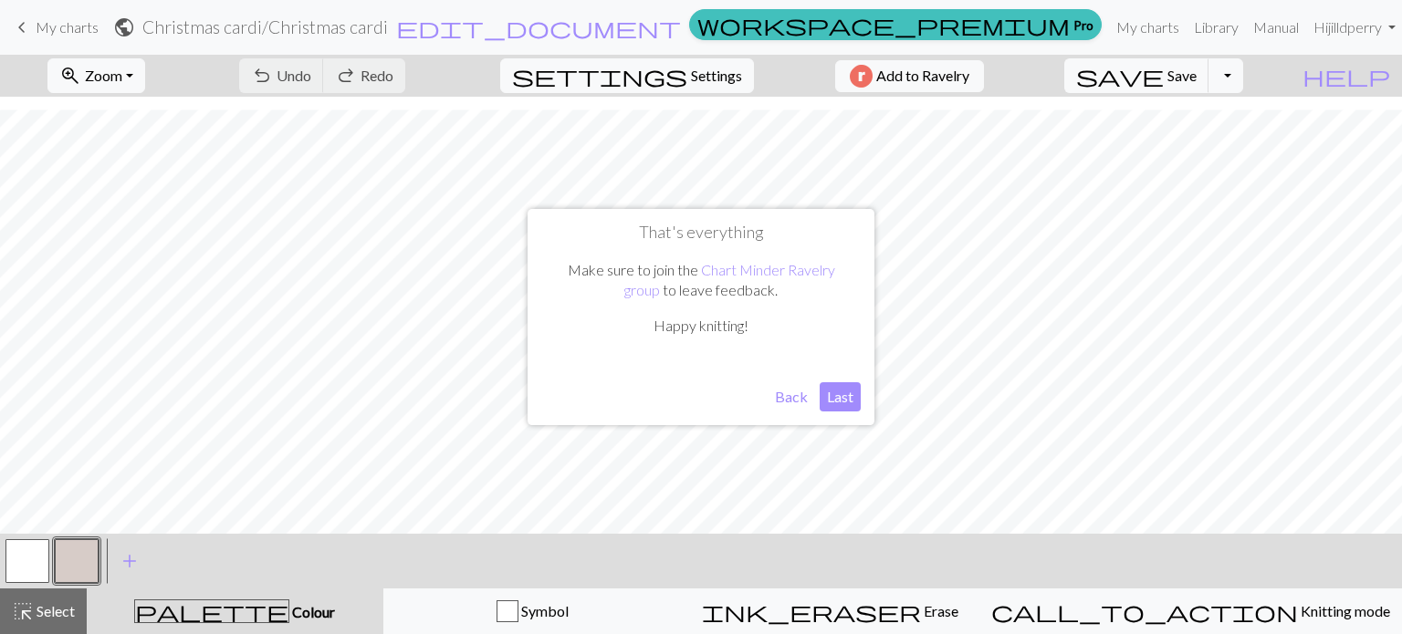
click at [833, 393] on button "Last" at bounding box center [840, 396] width 41 height 29
click at [0, 579] on div "< > add Add a colour" at bounding box center [701, 561] width 1402 height 55
click at [33, 550] on button "button" at bounding box center [27, 561] width 44 height 44
click at [71, 565] on button "button" at bounding box center [77, 561] width 44 height 44
click at [23, 560] on button "button" at bounding box center [27, 561] width 44 height 44
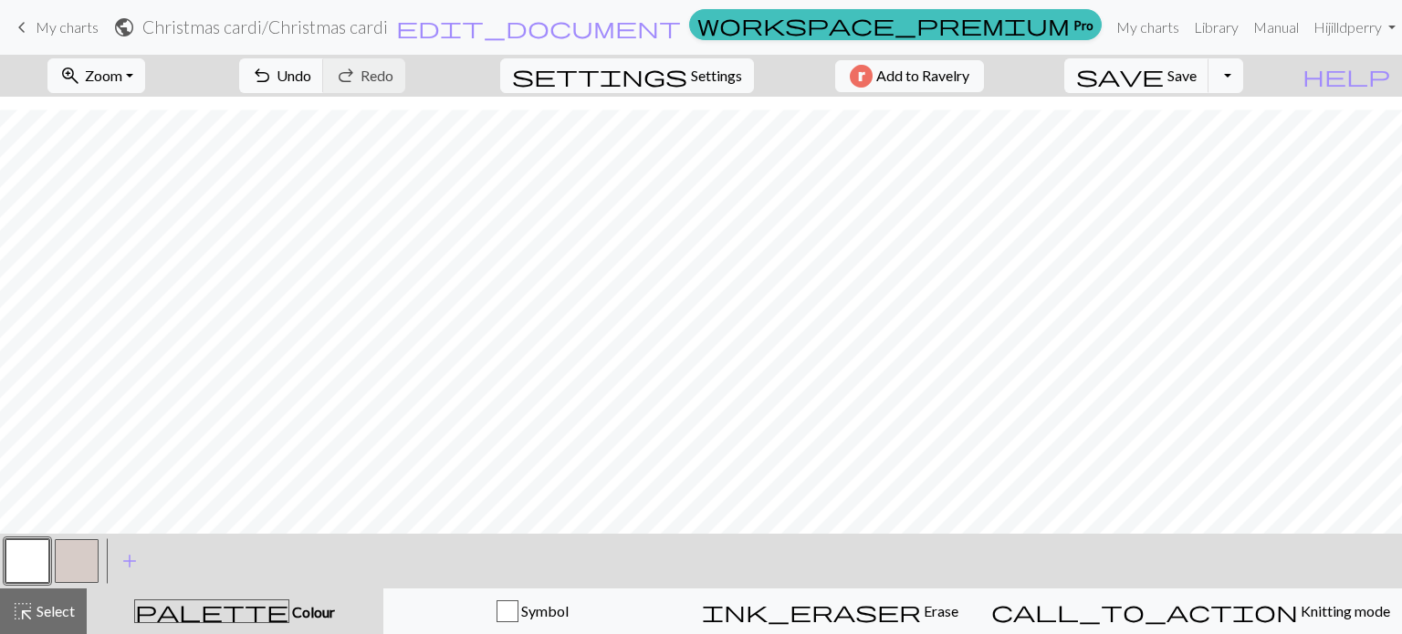
click at [62, 561] on button "button" at bounding box center [77, 561] width 44 height 44
click at [238, 598] on button "palette Colour Colour" at bounding box center [235, 612] width 297 height 46
click at [219, 613] on span "palette" at bounding box center [211, 612] width 153 height 26
click at [261, 597] on button "palette Colour Colour" at bounding box center [235, 612] width 297 height 46
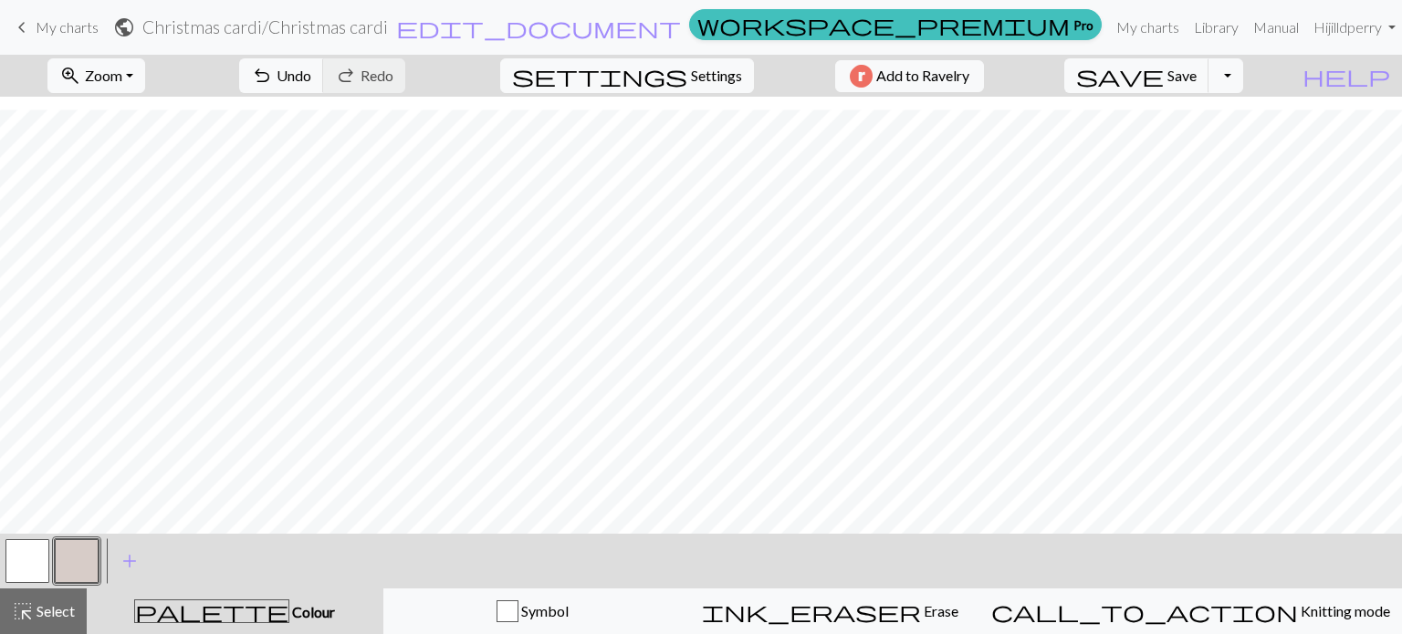
click at [261, 597] on button "palette Colour Colour" at bounding box center [235, 612] width 297 height 46
drag, startPoint x: 246, startPoint y: 602, endPoint x: 225, endPoint y: 604, distance: 21.2
click at [225, 604] on div "palette Colour Colour" at bounding box center [235, 612] width 275 height 24
click at [225, 604] on span "palette" at bounding box center [211, 612] width 153 height 26
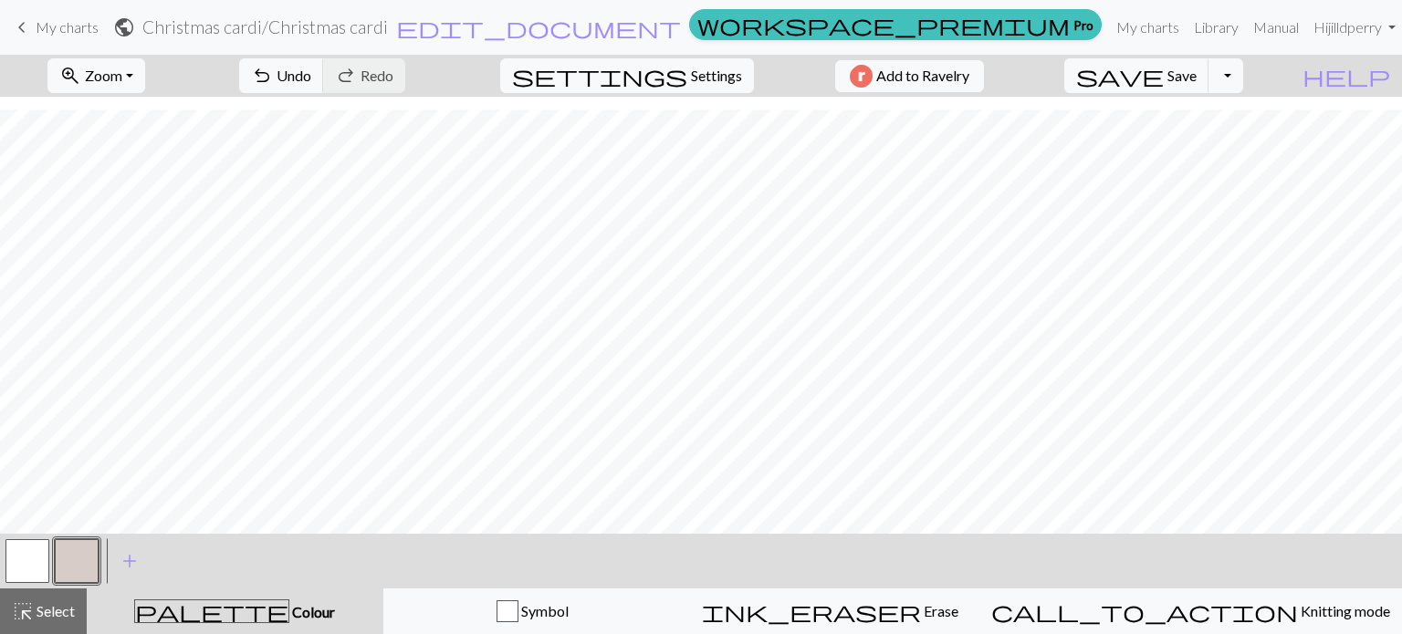
click at [225, 604] on span "palette" at bounding box center [211, 612] width 153 height 26
click at [186, 487] on div "zoom_in Zoom Zoom Fit all Fit width Fit height 50% 100% 150% 200% undo Undo Und…" at bounding box center [701, 345] width 1402 height 580
click at [37, 553] on button "button" at bounding box center [27, 561] width 44 height 44
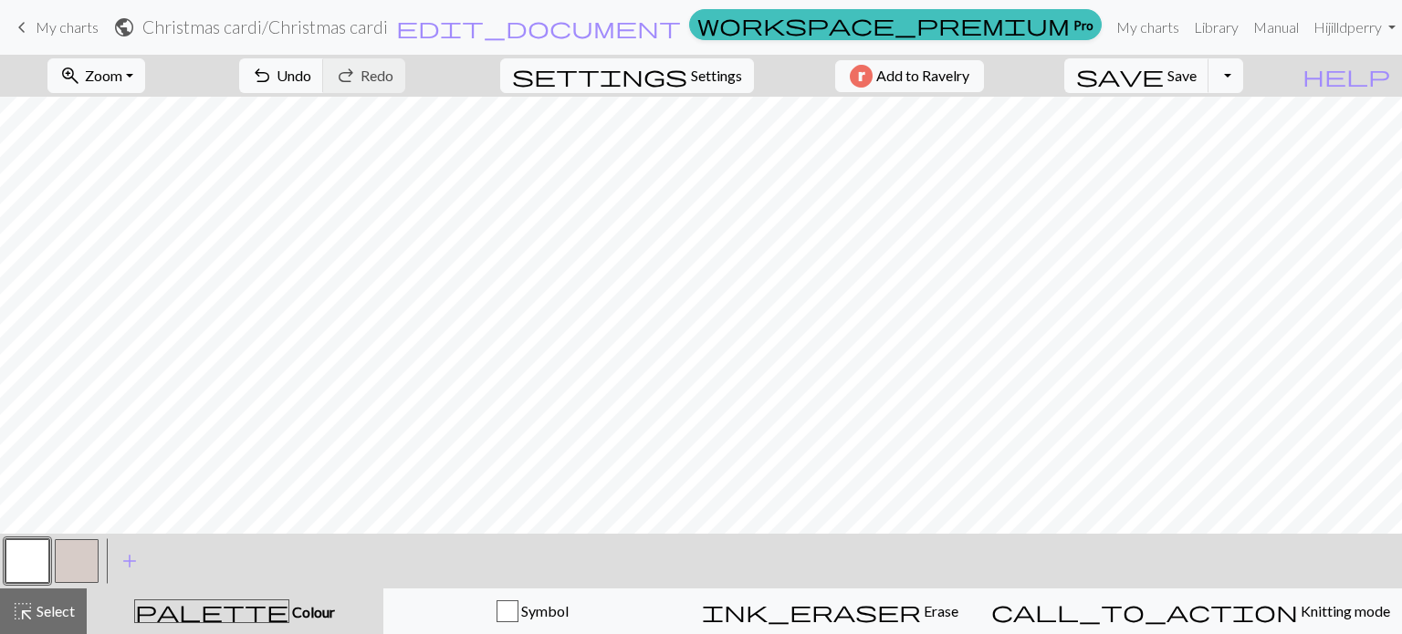
click at [96, 553] on button "button" at bounding box center [77, 561] width 44 height 44
click at [22, 558] on button "button" at bounding box center [27, 561] width 44 height 44
click at [19, 554] on button "button" at bounding box center [27, 561] width 44 height 44
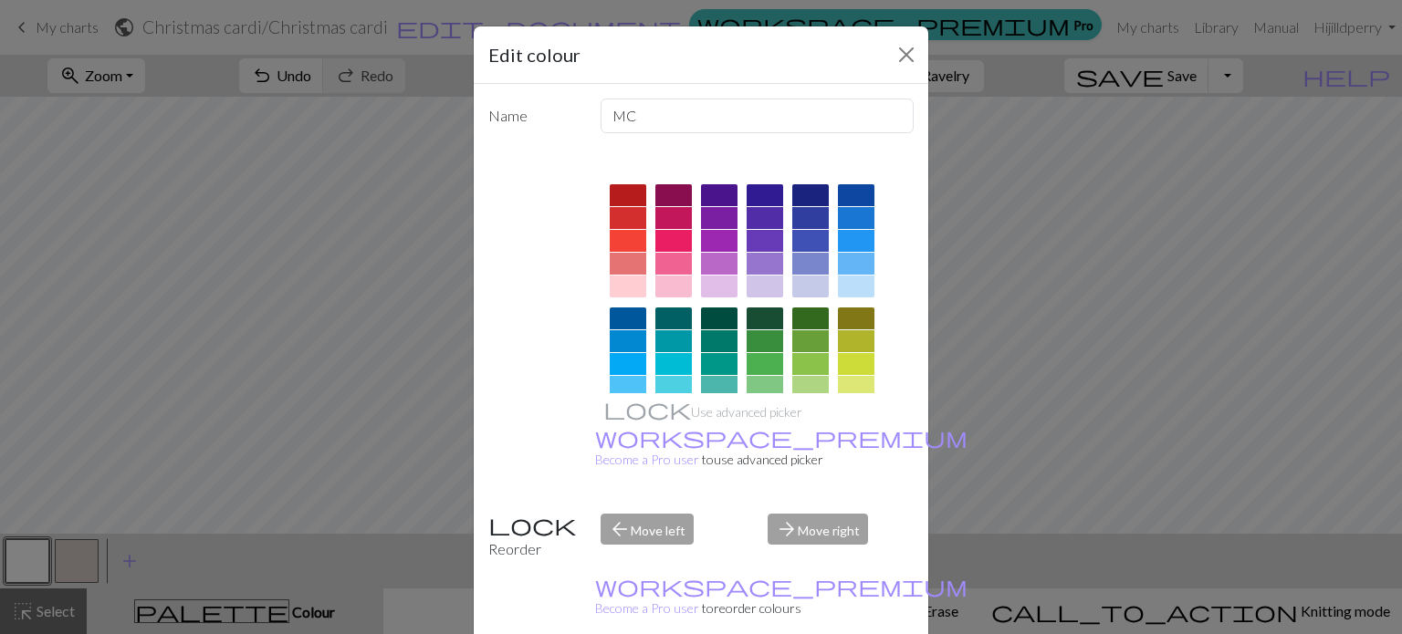
click at [641, 324] on div at bounding box center [754, 426] width 319 height 513
click at [622, 331] on div at bounding box center [628, 341] width 37 height 22
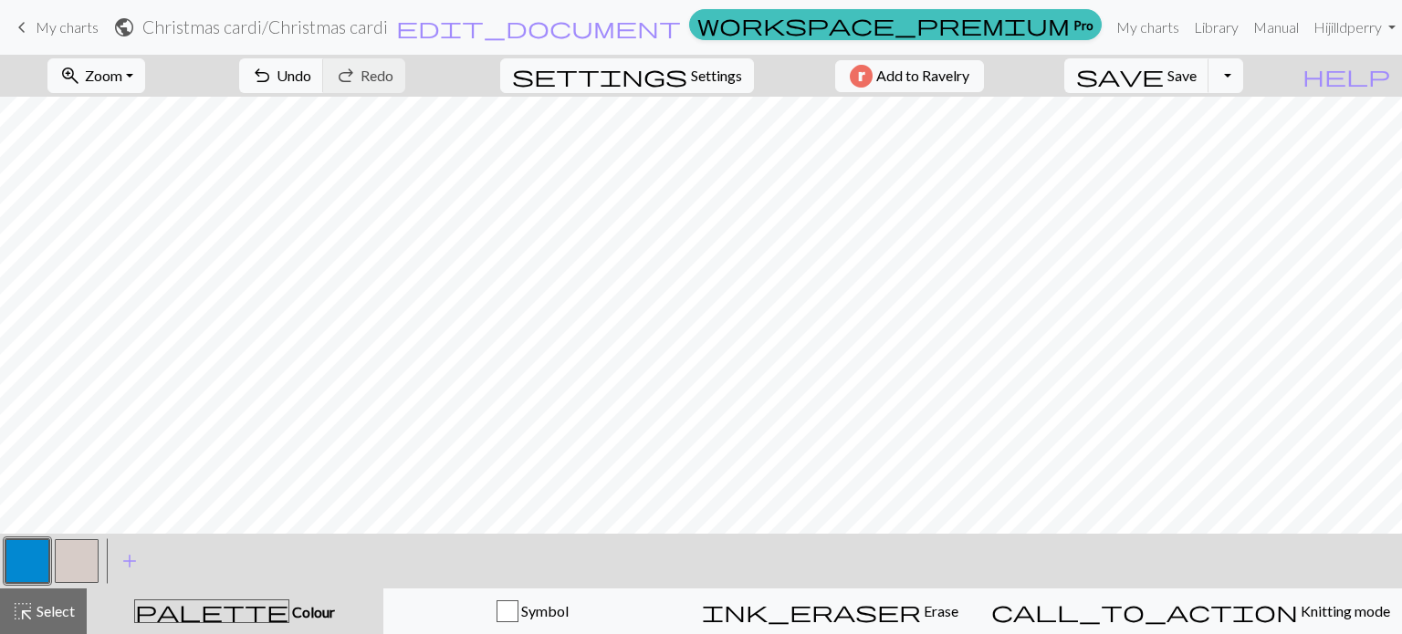
click at [20, 547] on button "button" at bounding box center [27, 561] width 44 height 44
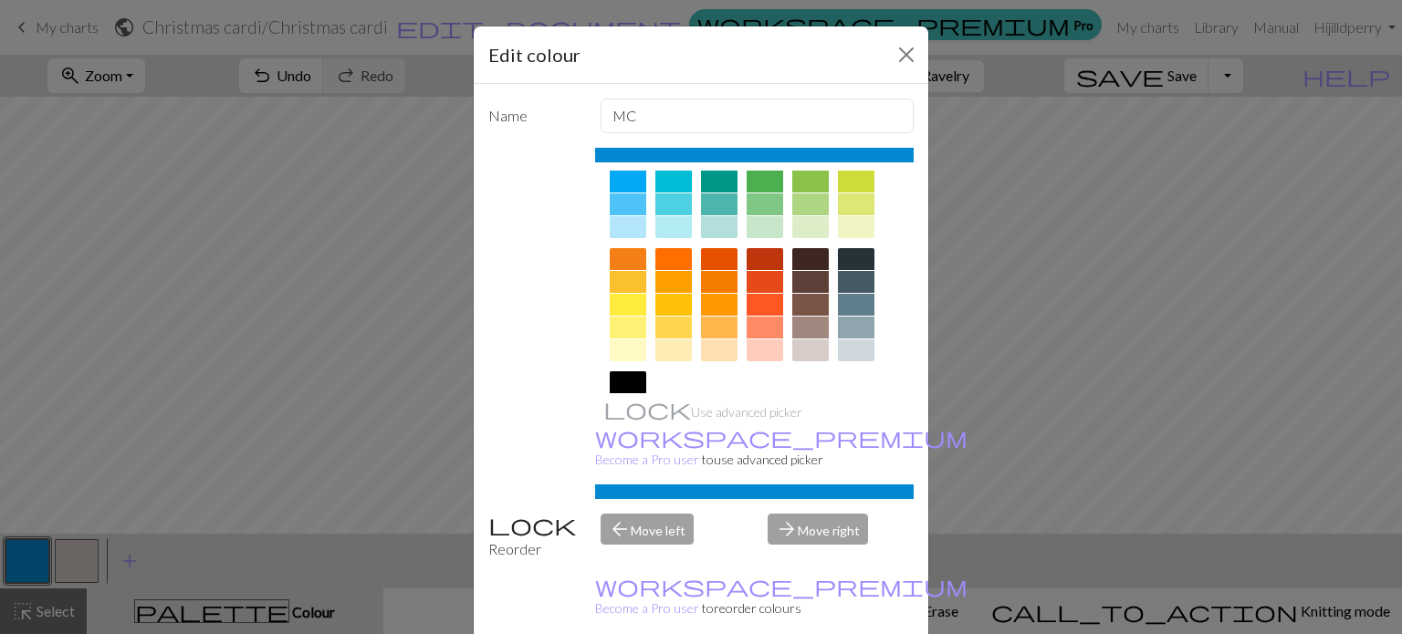
scroll to position [294, 0]
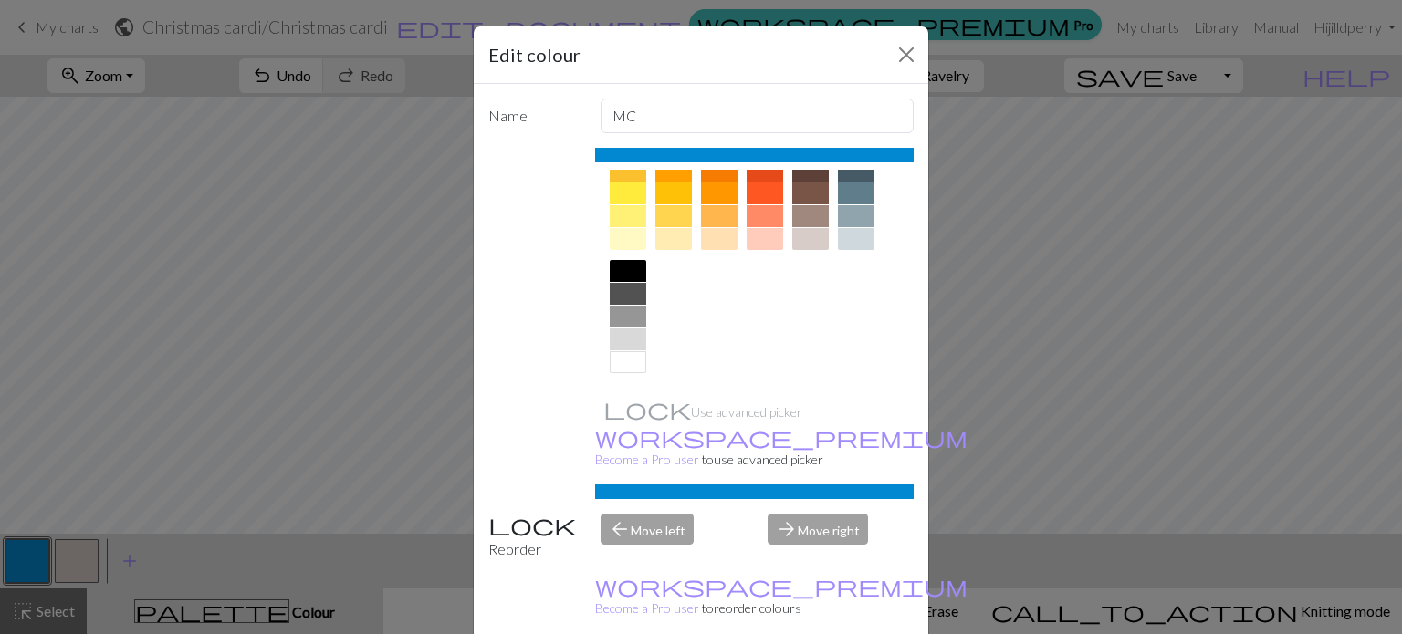
click at [628, 357] on div at bounding box center [628, 362] width 37 height 22
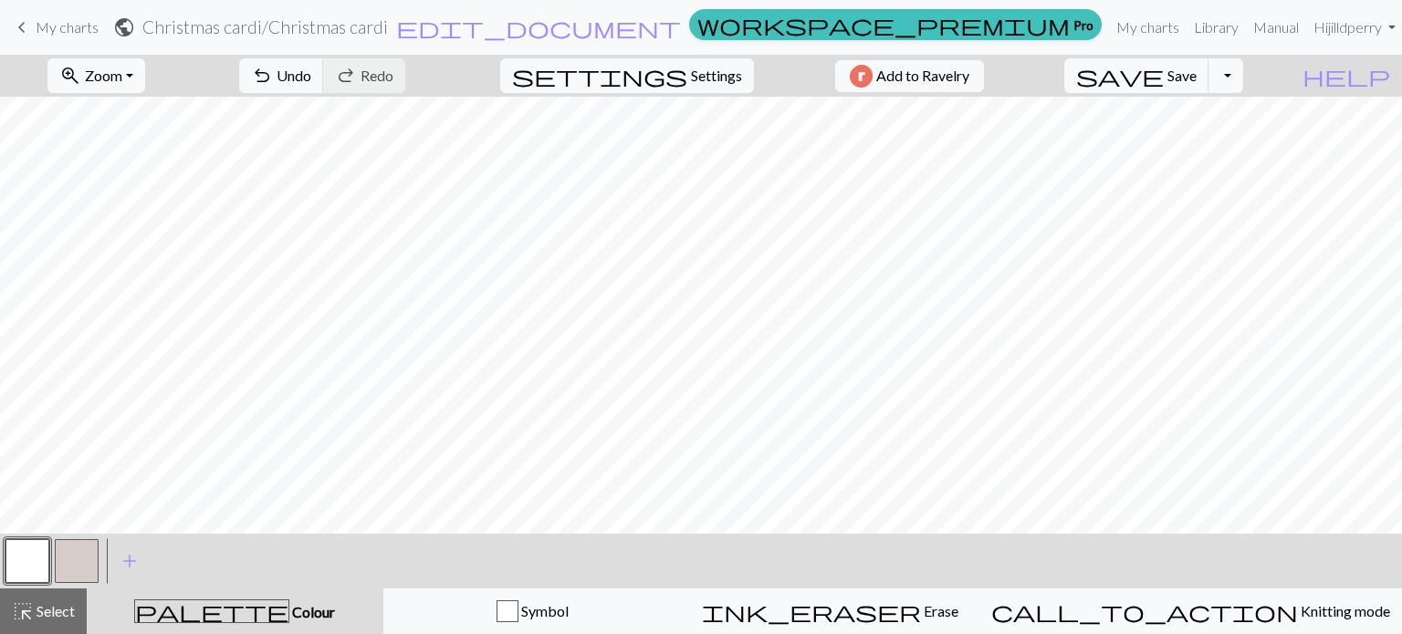
click at [73, 539] on div at bounding box center [76, 561] width 49 height 49
click at [68, 569] on button "button" at bounding box center [77, 561] width 44 height 44
click at [33, 560] on button "button" at bounding box center [27, 561] width 44 height 44
click at [69, 551] on button "button" at bounding box center [77, 561] width 44 height 44
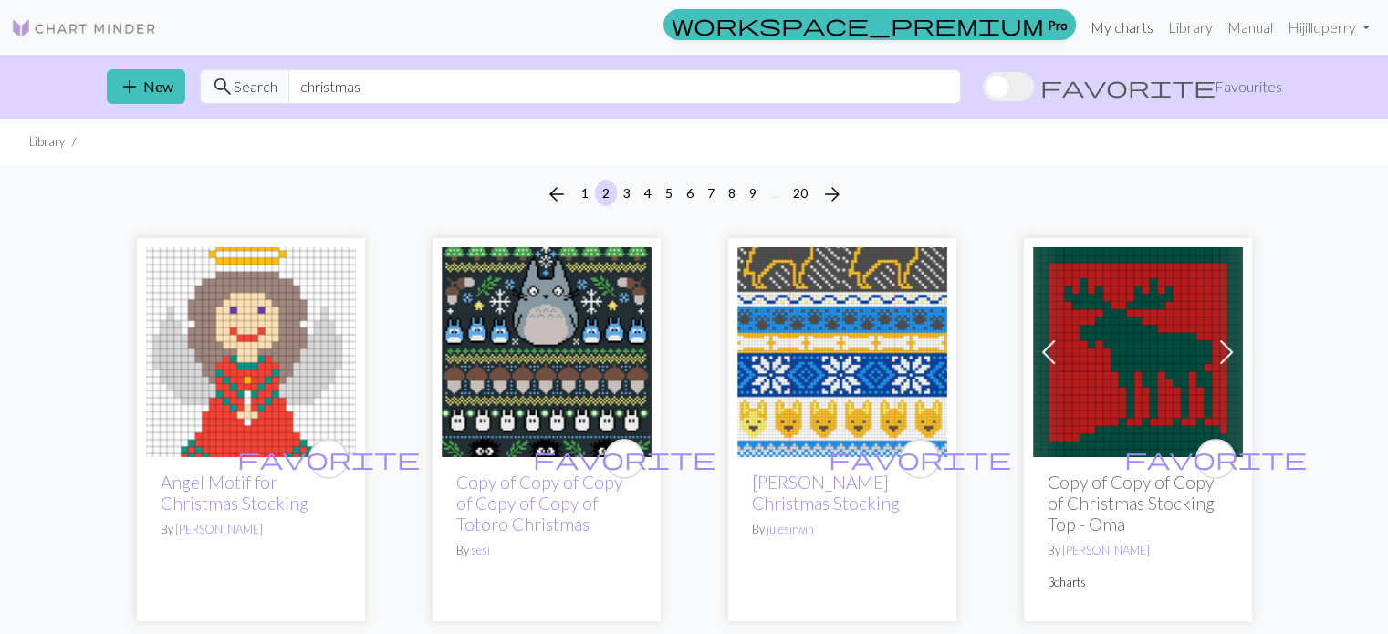
click at [1118, 36] on link "My charts" at bounding box center [1123, 27] width 78 height 37
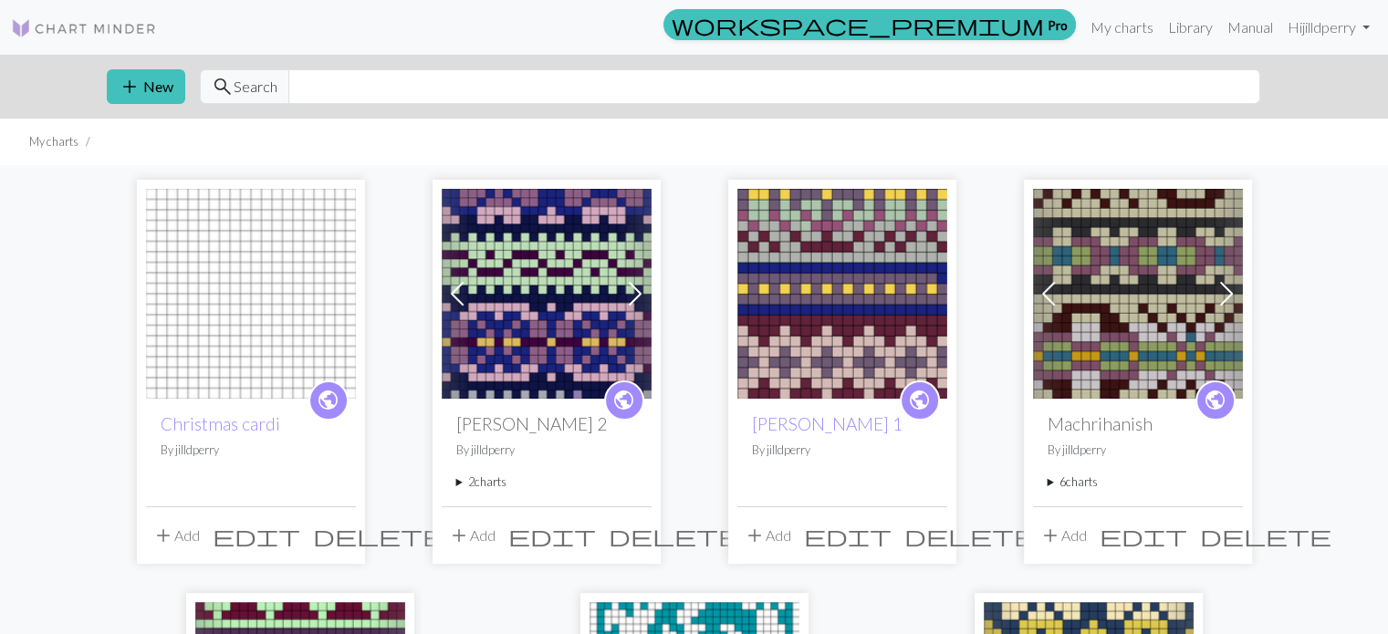
click at [285, 324] on img at bounding box center [251, 294] width 210 height 210
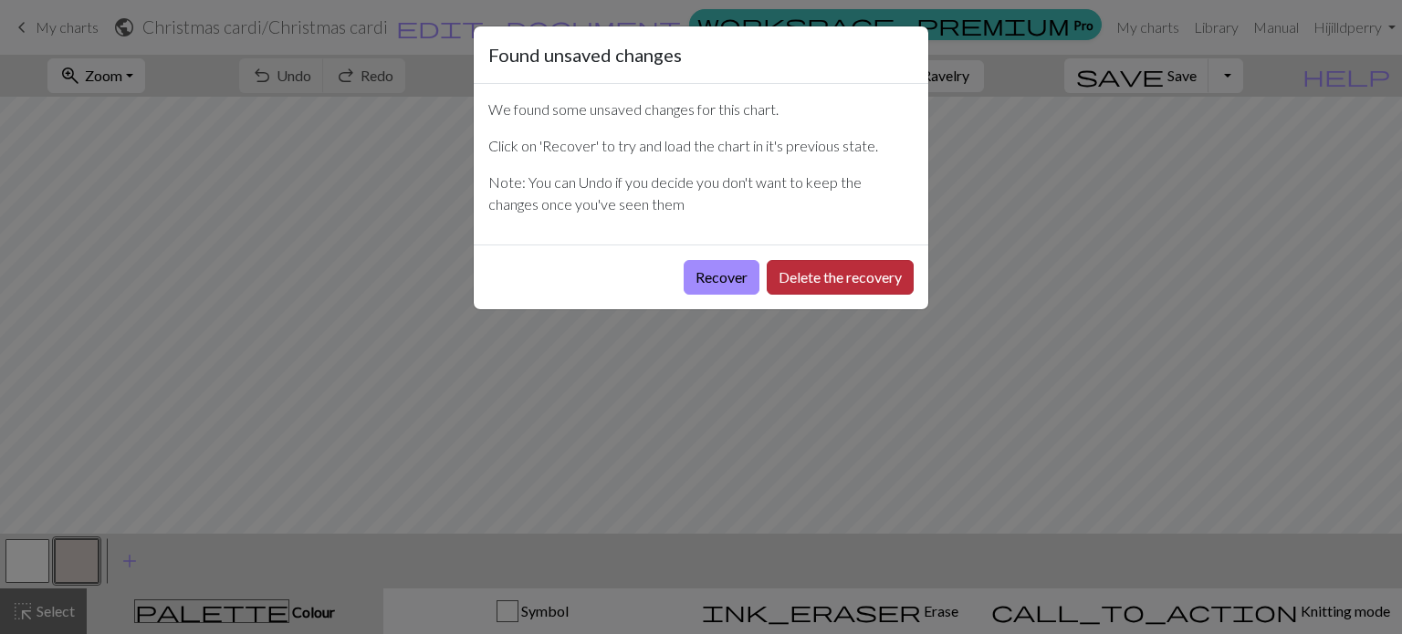
click at [822, 264] on button "Delete the recovery" at bounding box center [840, 277] width 147 height 35
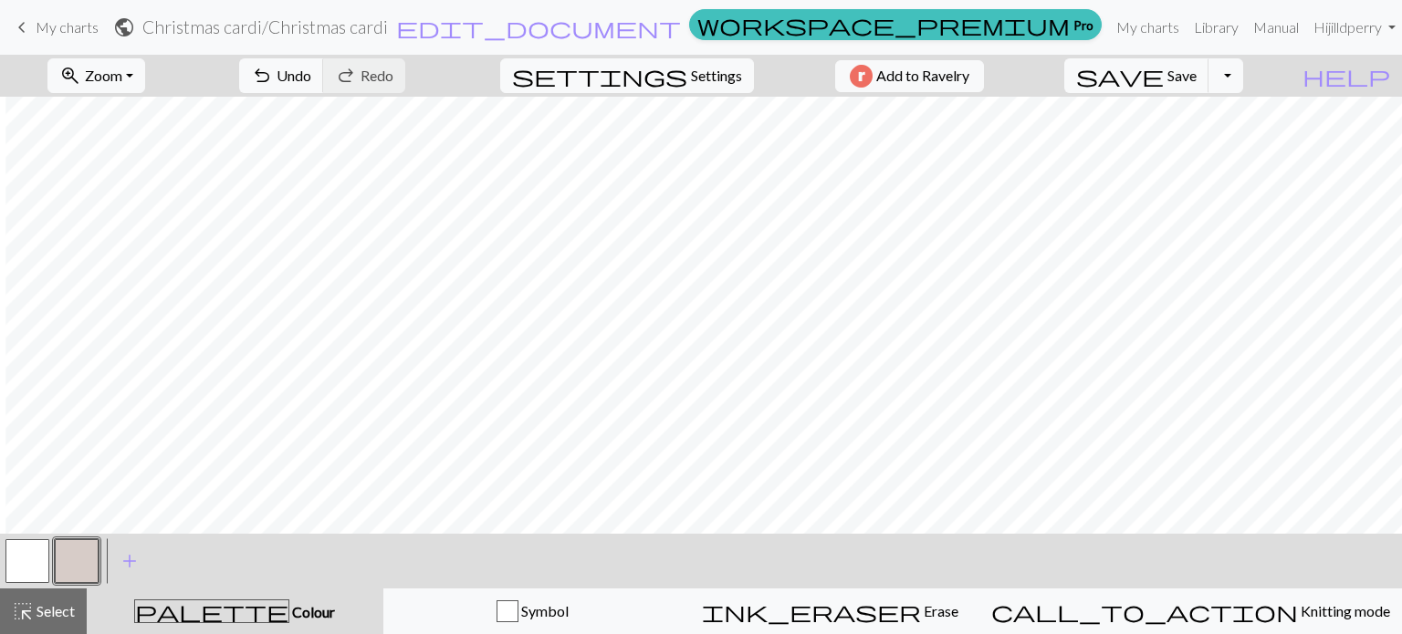
scroll to position [0, 5]
click at [30, 547] on button "button" at bounding box center [27, 561] width 44 height 44
click at [69, 564] on button "button" at bounding box center [77, 561] width 44 height 44
click at [37, 550] on button "button" at bounding box center [27, 561] width 44 height 44
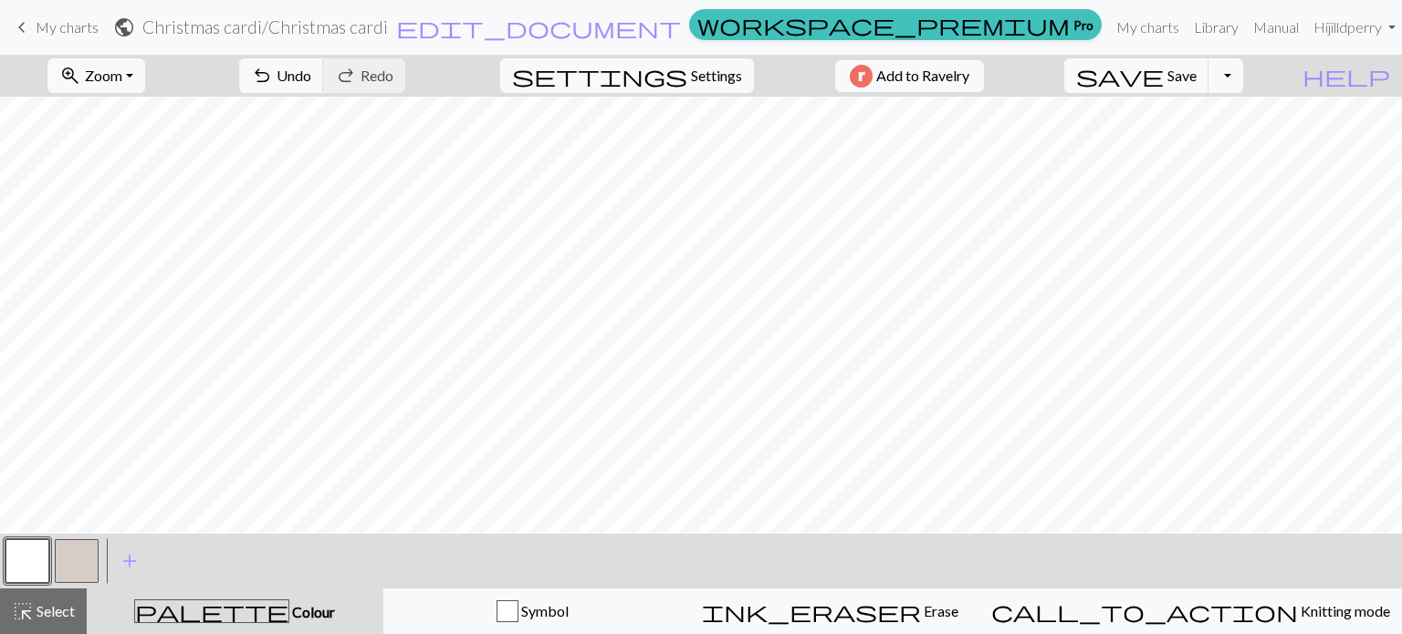
click at [37, 550] on button "button" at bounding box center [27, 561] width 44 height 44
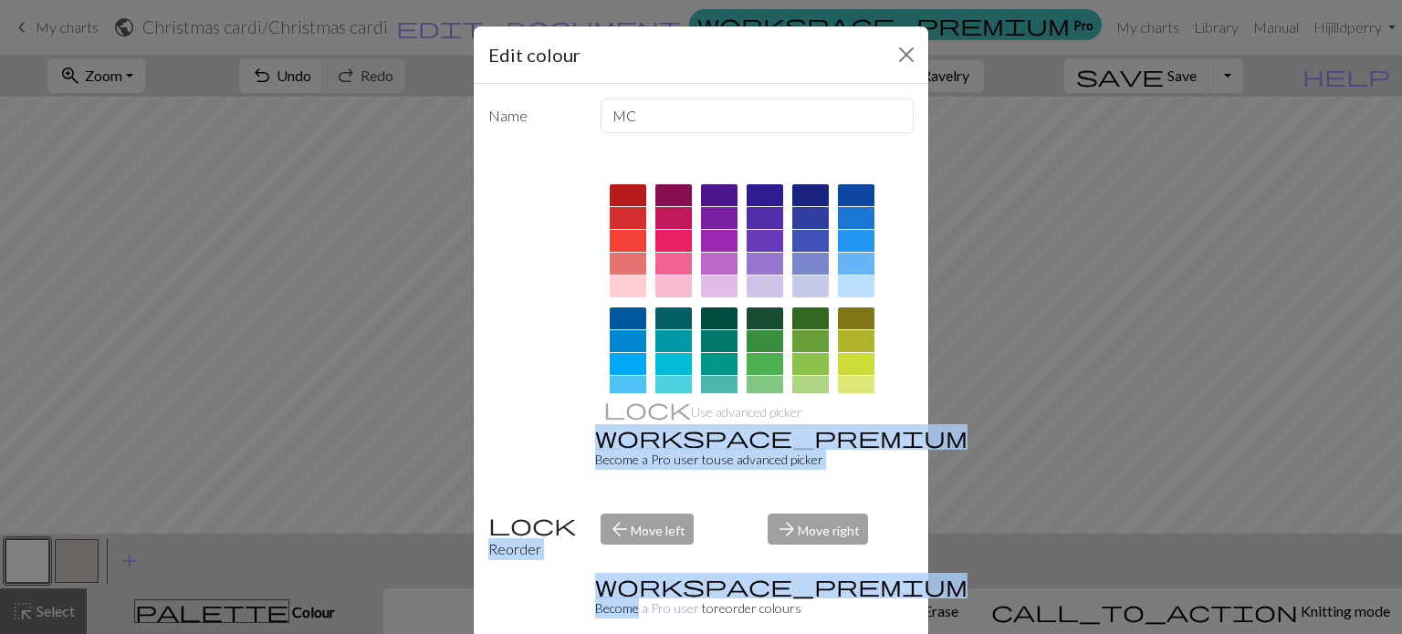
click at [911, 215] on div "Edit colour Name MC Use advanced picker workspace_premium Become a Pro user to …" at bounding box center [701, 317] width 1402 height 634
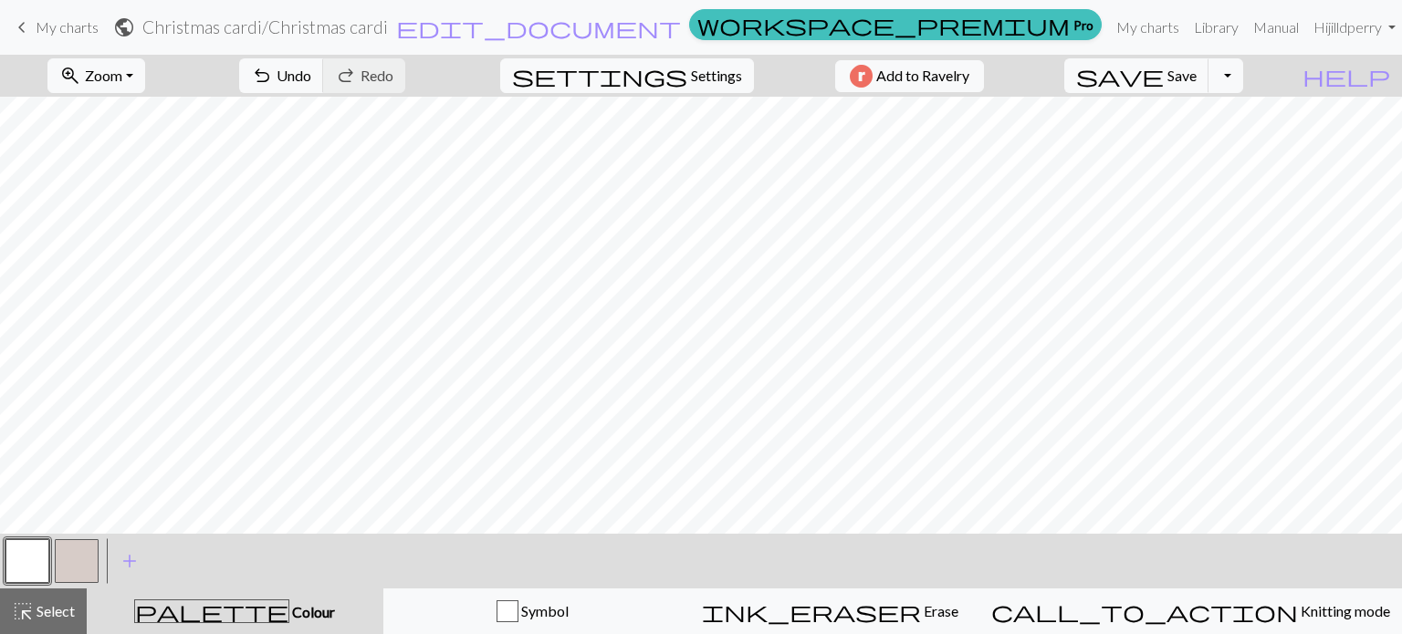
click at [80, 553] on button "button" at bounding box center [77, 561] width 44 height 44
click at [31, 549] on button "button" at bounding box center [27, 561] width 44 height 44
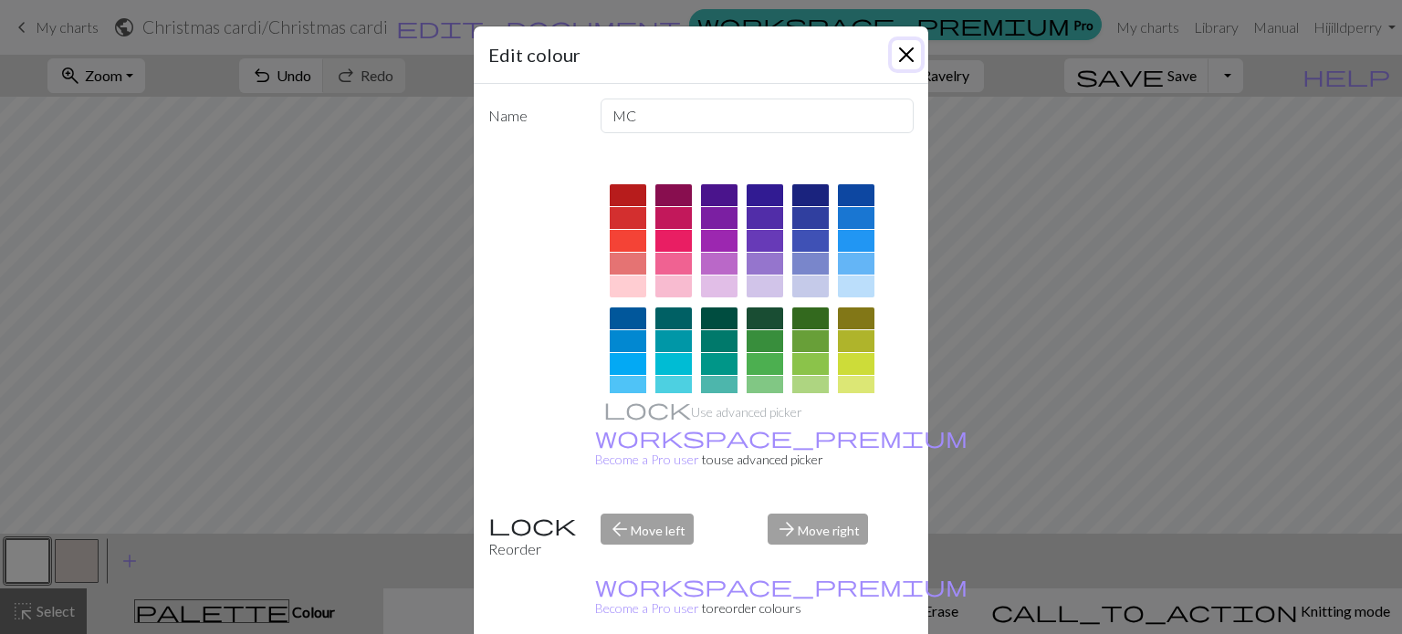
click at [911, 45] on button "Close" at bounding box center [906, 54] width 29 height 29
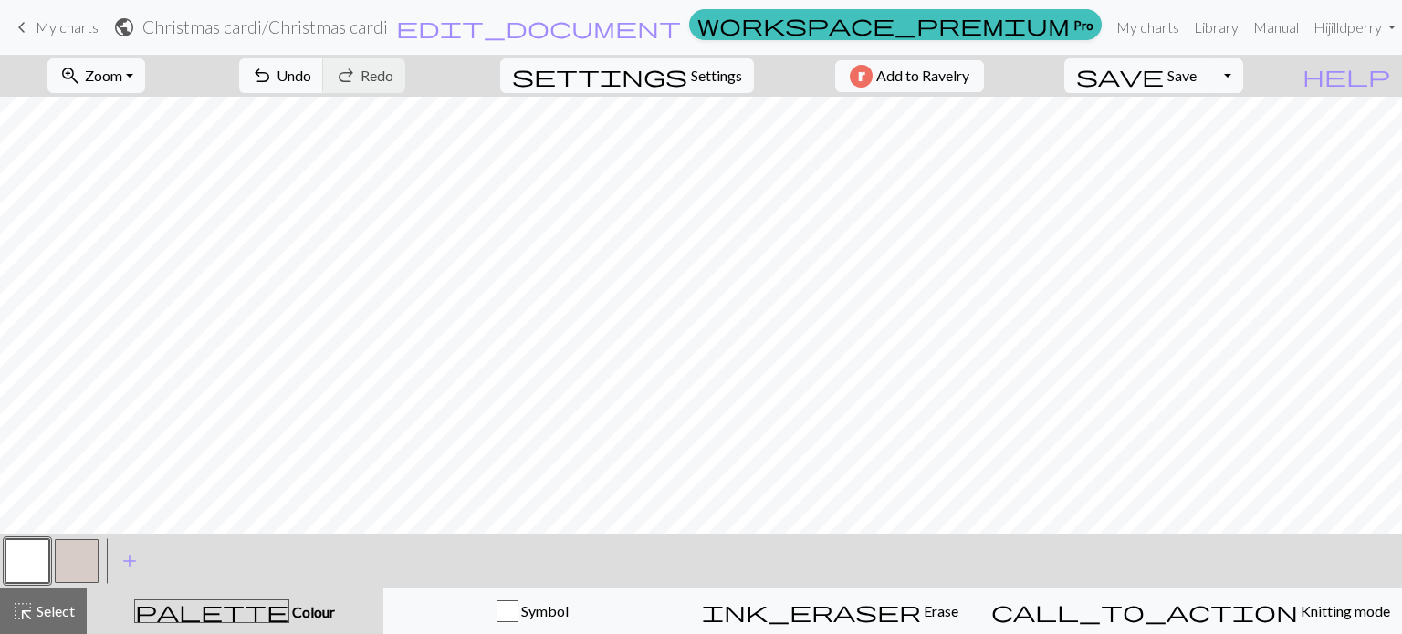
click at [79, 553] on button "button" at bounding box center [77, 561] width 44 height 44
click at [75, 569] on button "button" at bounding box center [77, 561] width 44 height 44
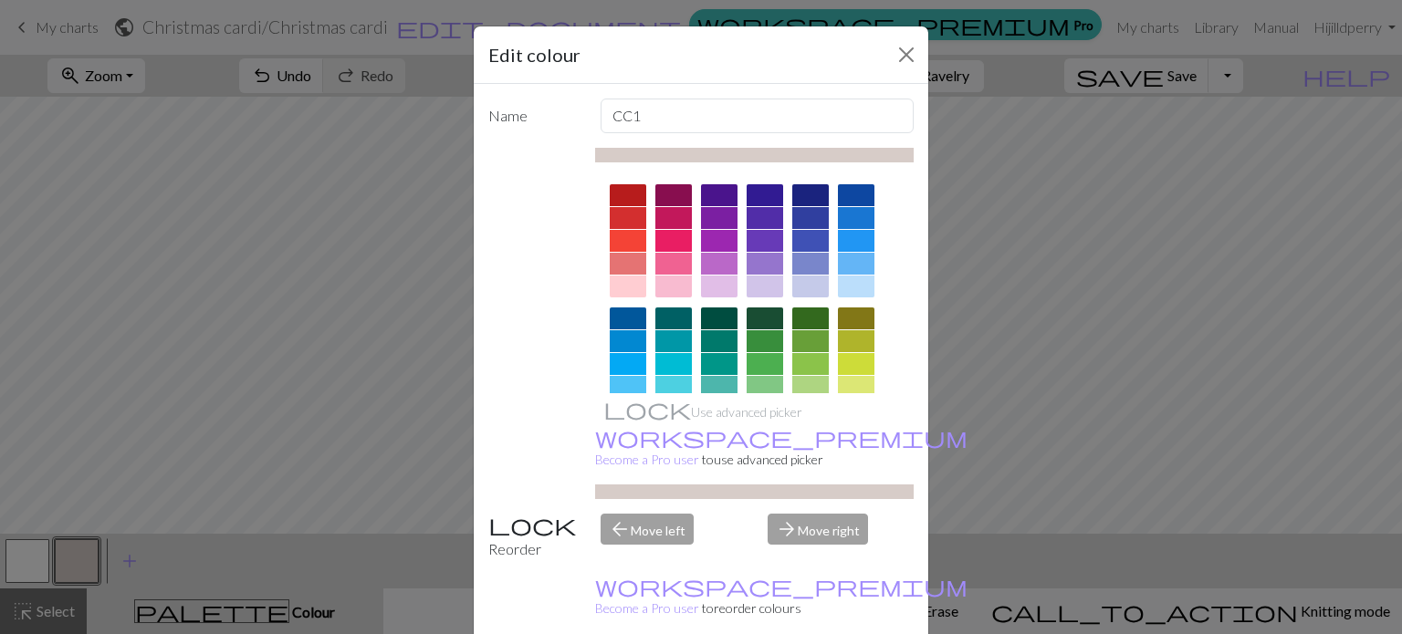
click at [899, 39] on div "Edit colour" at bounding box center [701, 55] width 455 height 58
click at [906, 47] on button "Close" at bounding box center [906, 54] width 29 height 29
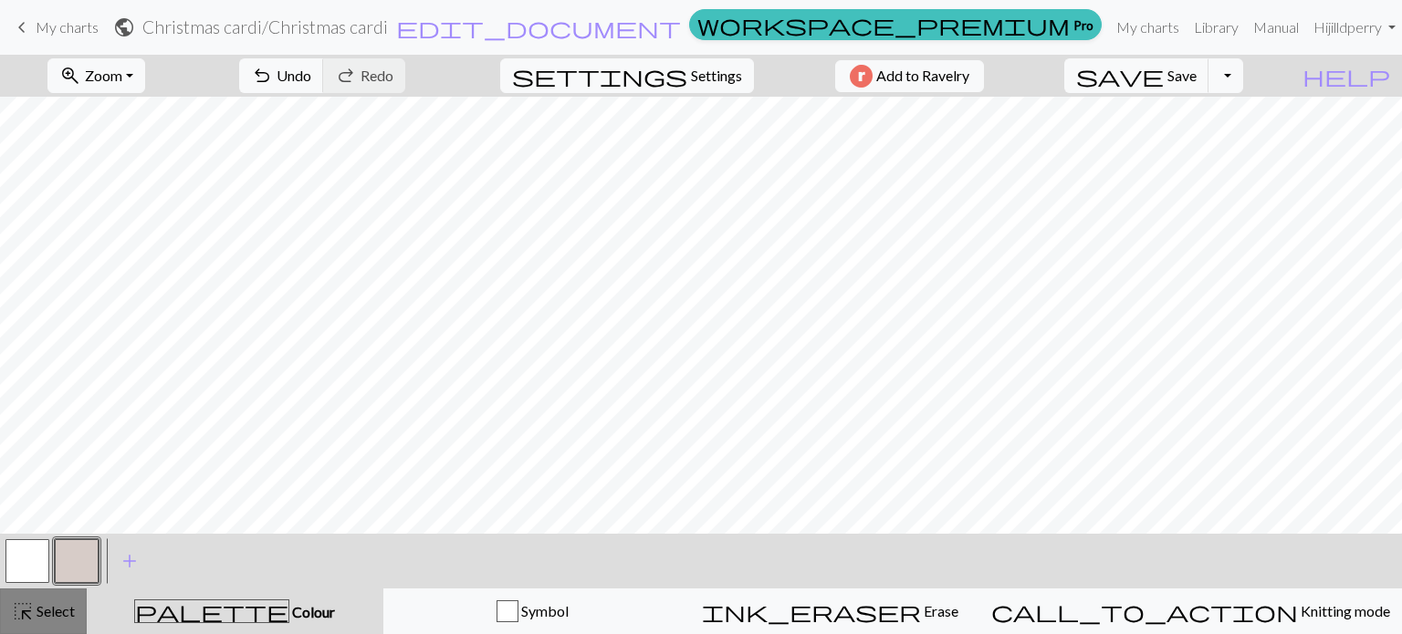
drag, startPoint x: 0, startPoint y: 588, endPoint x: 7, endPoint y: 594, distance: 9.7
click at [7, 594] on button "highlight_alt Select Select" at bounding box center [43, 612] width 87 height 46
click at [26, 560] on button "button" at bounding box center [27, 561] width 44 height 44
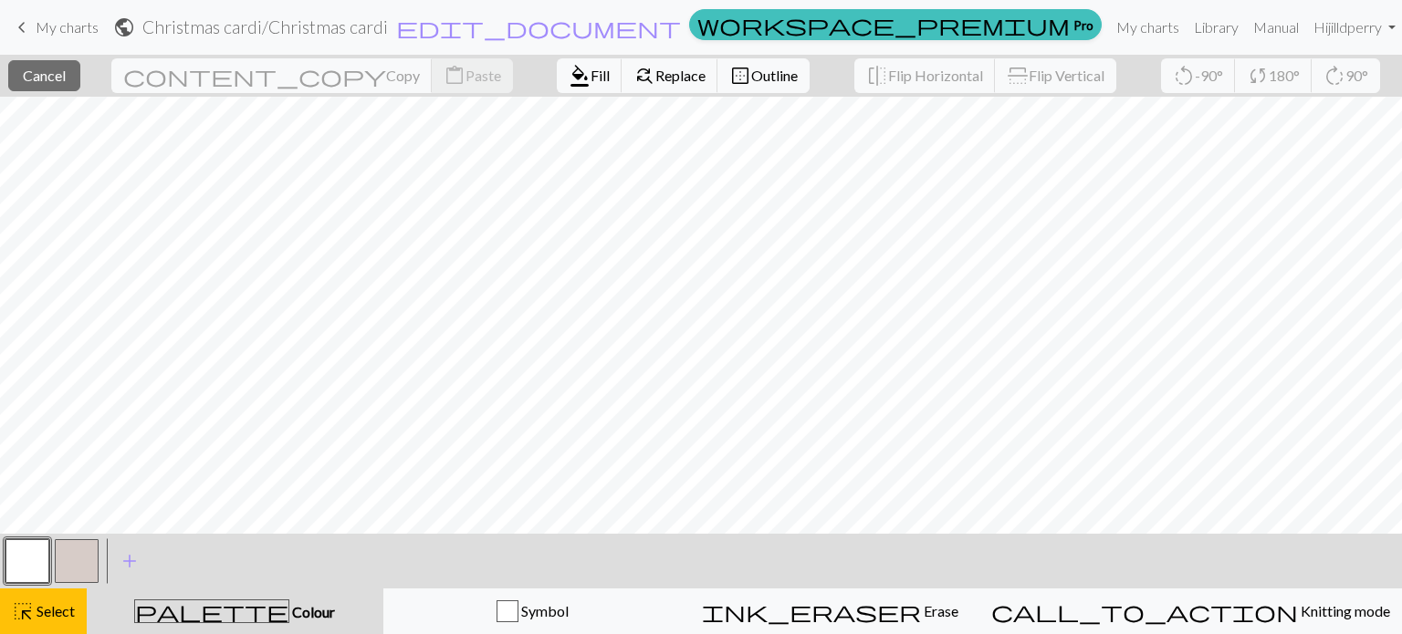
click at [73, 556] on button "button" at bounding box center [77, 561] width 44 height 44
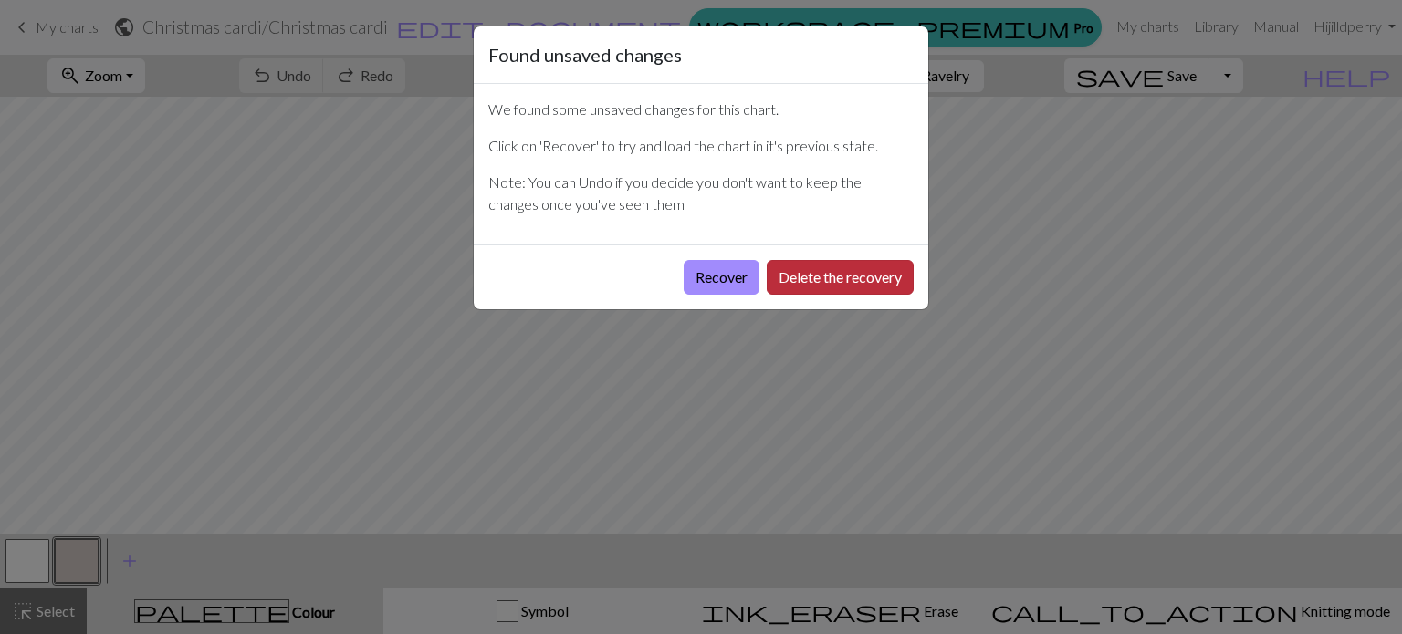
click at [801, 280] on button "Delete the recovery" at bounding box center [840, 277] width 147 height 35
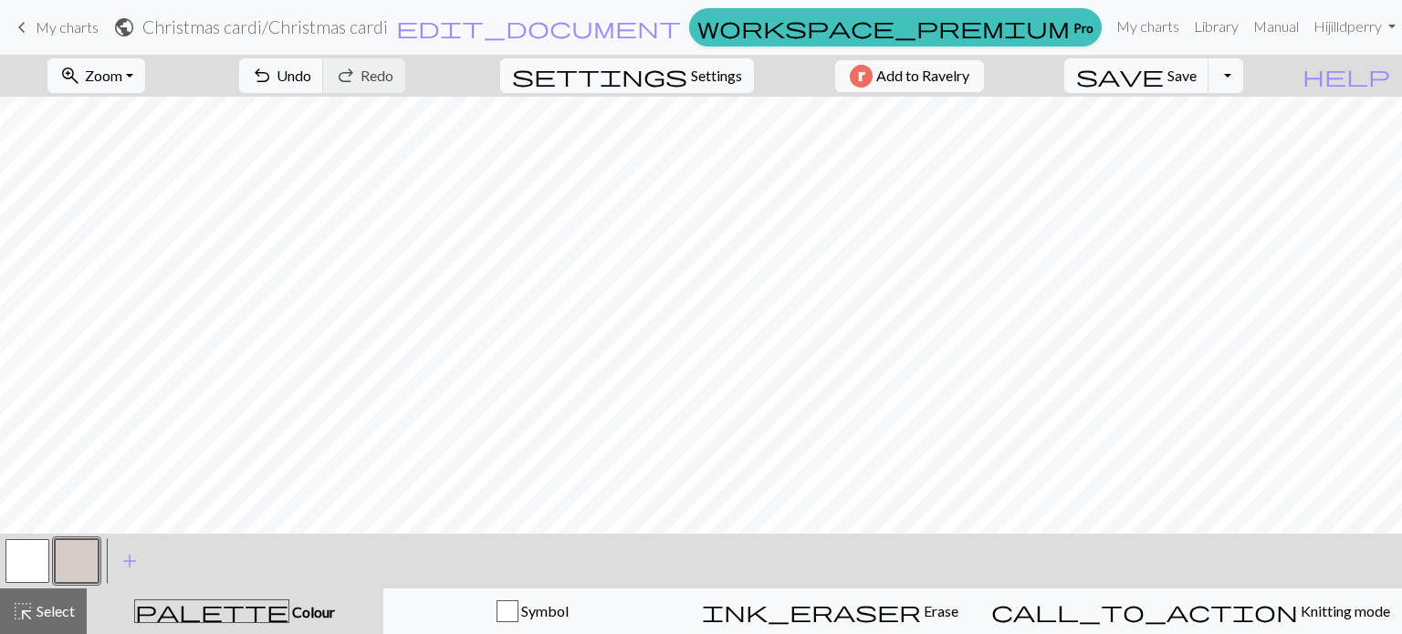
click at [27, 551] on button "button" at bounding box center [27, 561] width 44 height 44
click at [142, 571] on button "add Add a colour" at bounding box center [130, 562] width 46 height 46
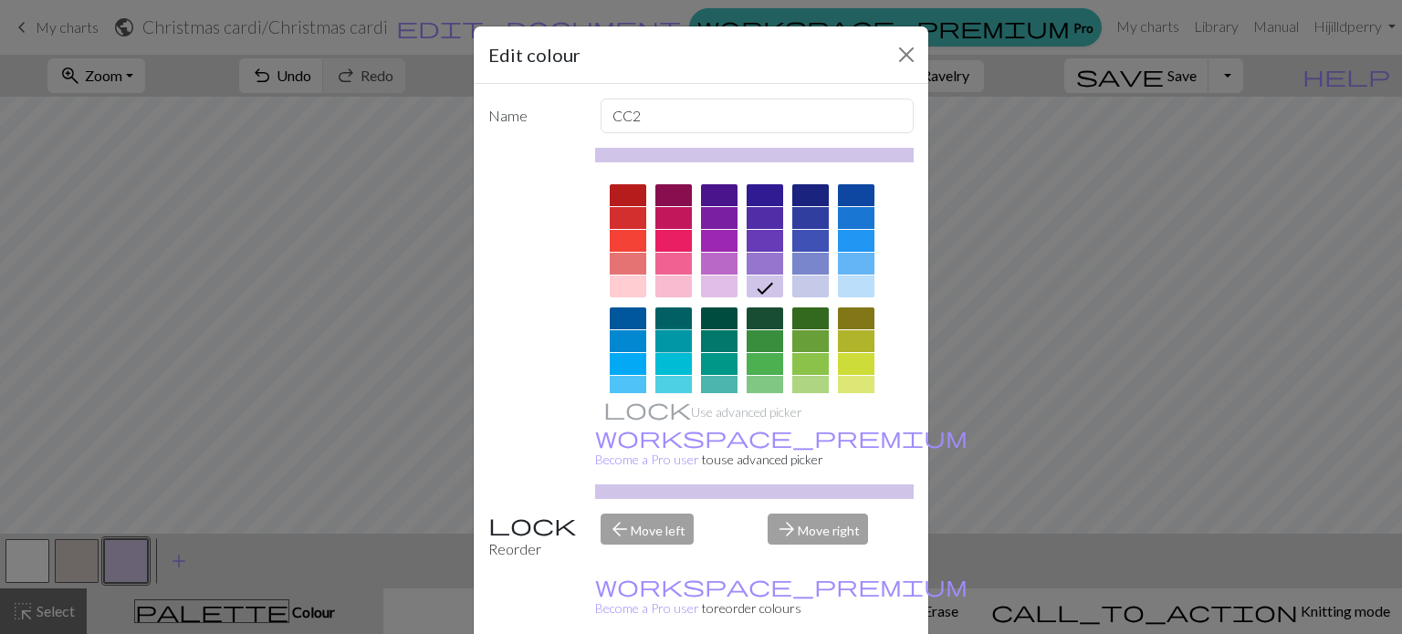
click at [665, 336] on div at bounding box center [673, 341] width 37 height 22
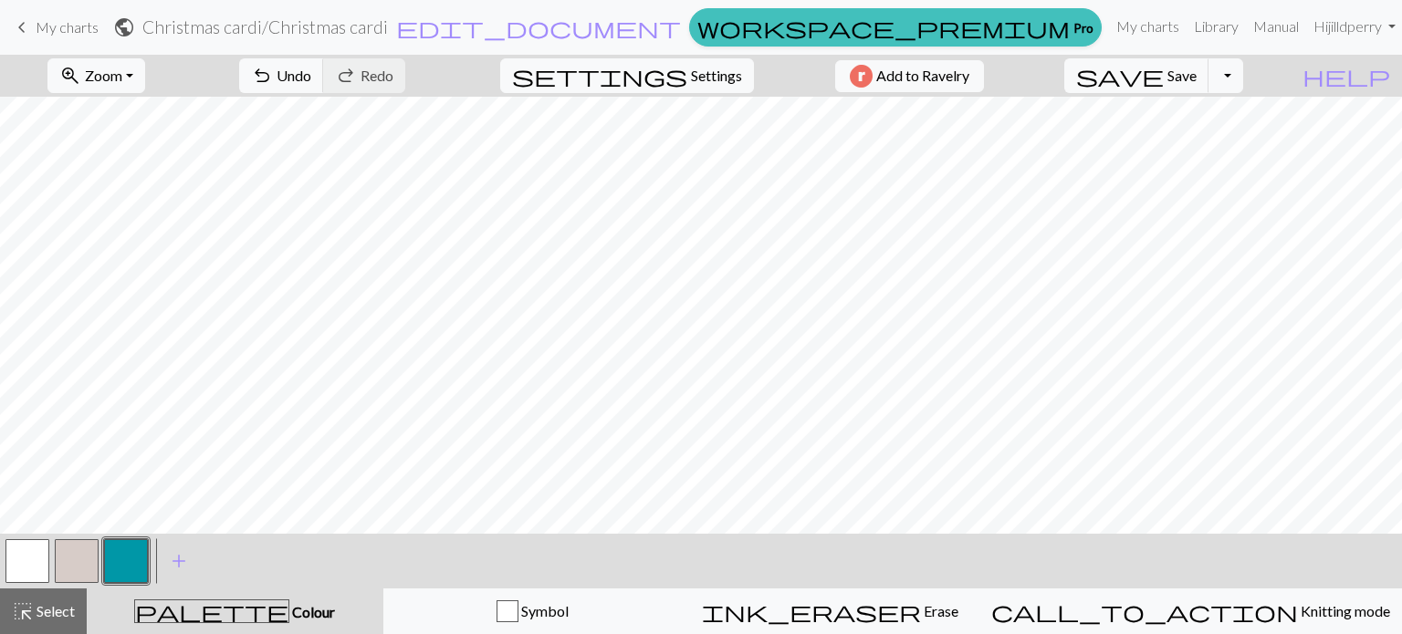
click at [100, 543] on div at bounding box center [76, 561] width 49 height 49
click at [58, 596] on button "highlight_alt Select Select" at bounding box center [43, 612] width 87 height 46
click at [82, 548] on button "button" at bounding box center [77, 561] width 44 height 44
click at [230, 603] on span "palette" at bounding box center [211, 612] width 153 height 26
click at [162, 566] on button "add Add a colour" at bounding box center [179, 562] width 46 height 46
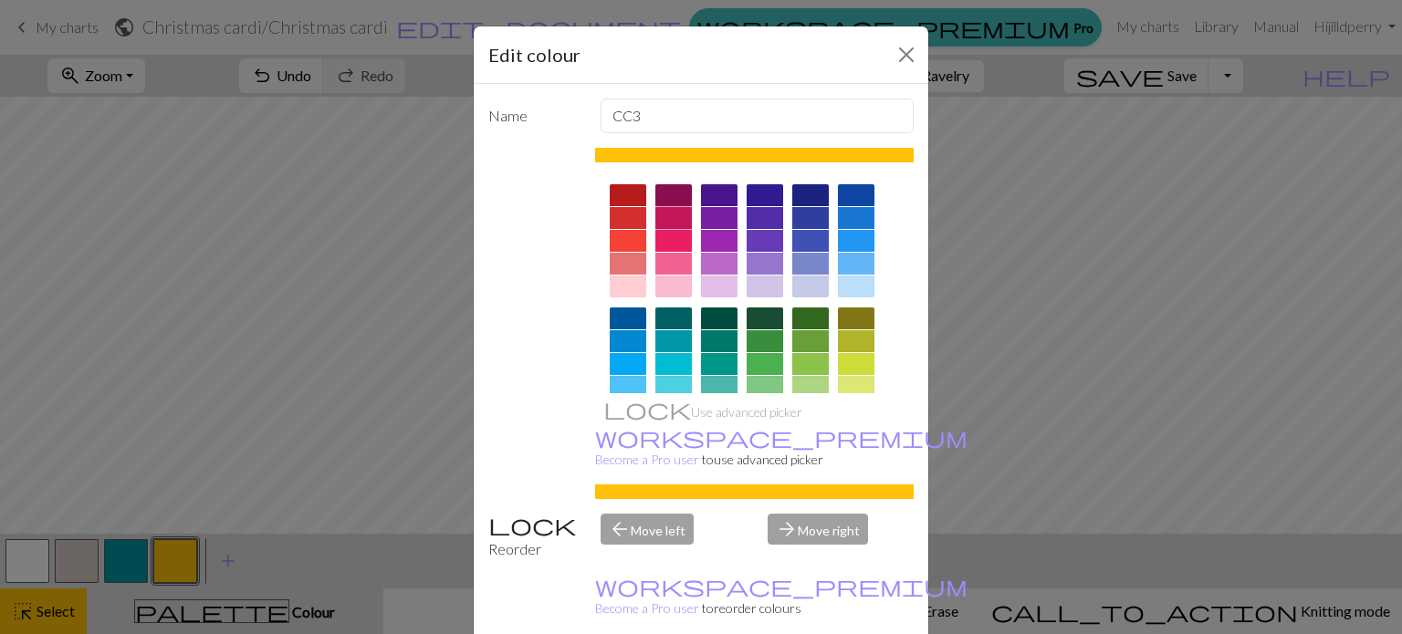
click at [676, 218] on div at bounding box center [673, 218] width 37 height 22
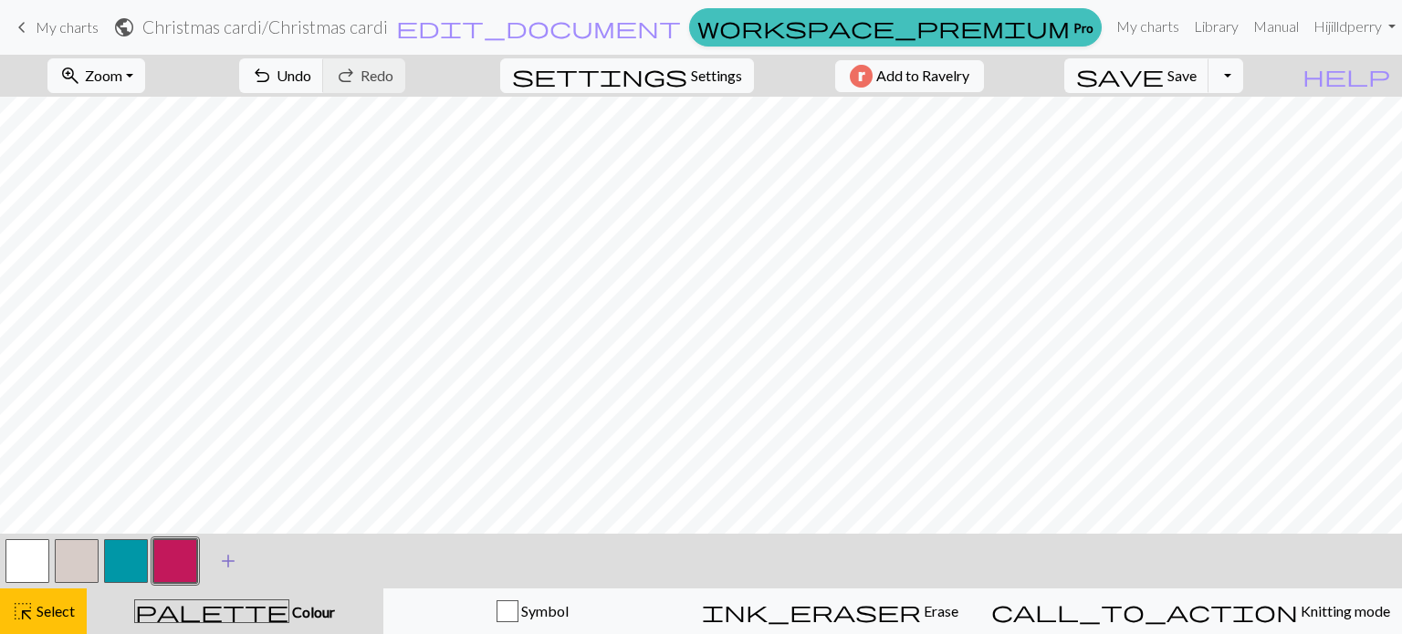
click at [232, 554] on span "add" at bounding box center [228, 562] width 22 height 26
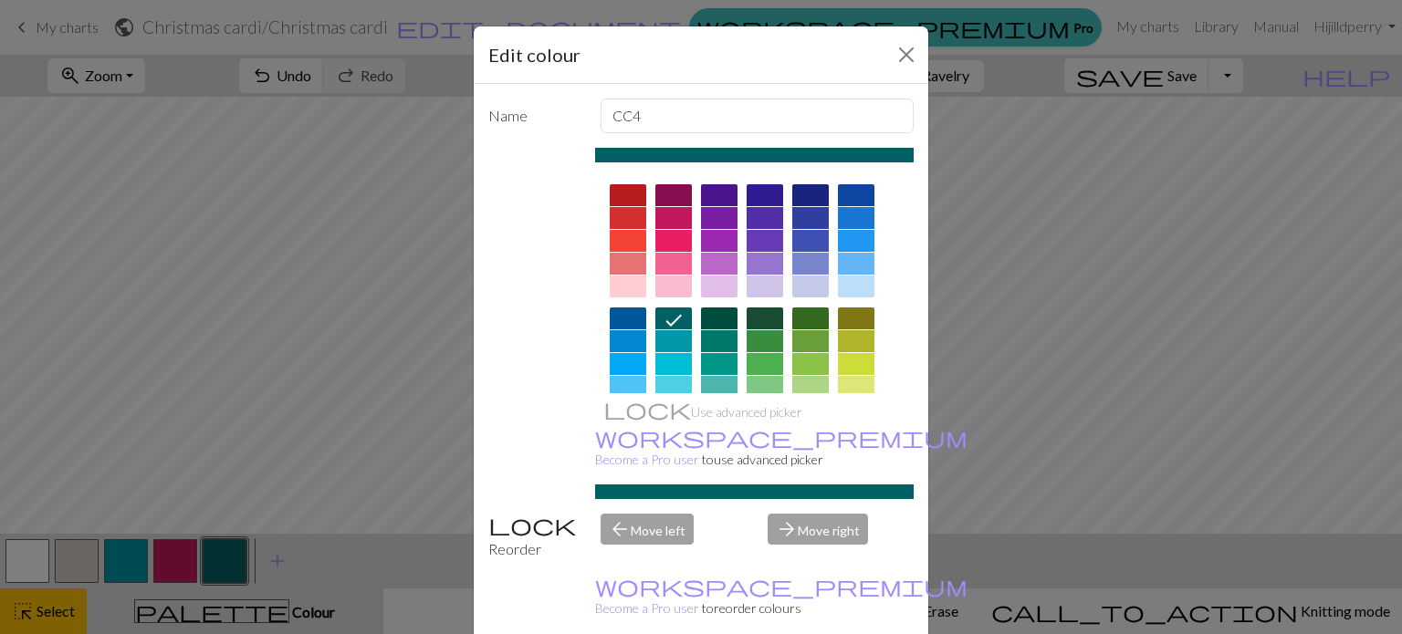
click at [770, 517] on div "arrow_forward Move right" at bounding box center [841, 537] width 168 height 47
click at [643, 514] on div "arrow_back Move left" at bounding box center [674, 537] width 168 height 47
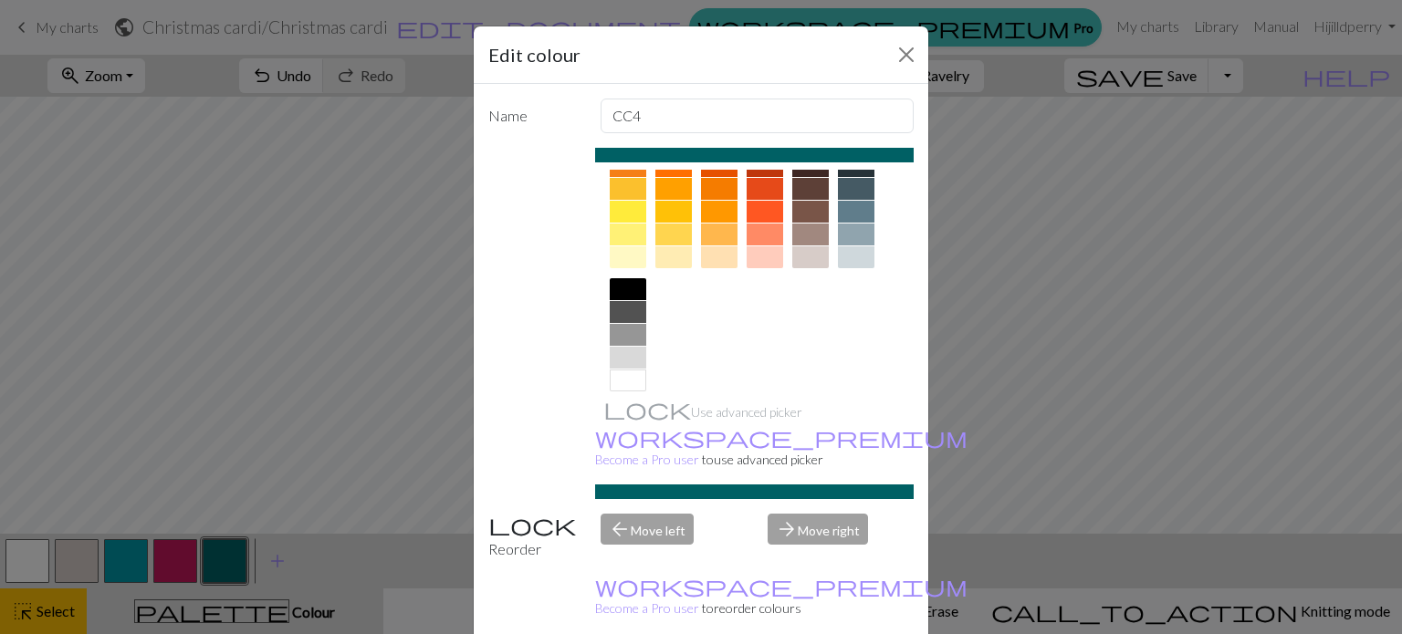
scroll to position [294, 0]
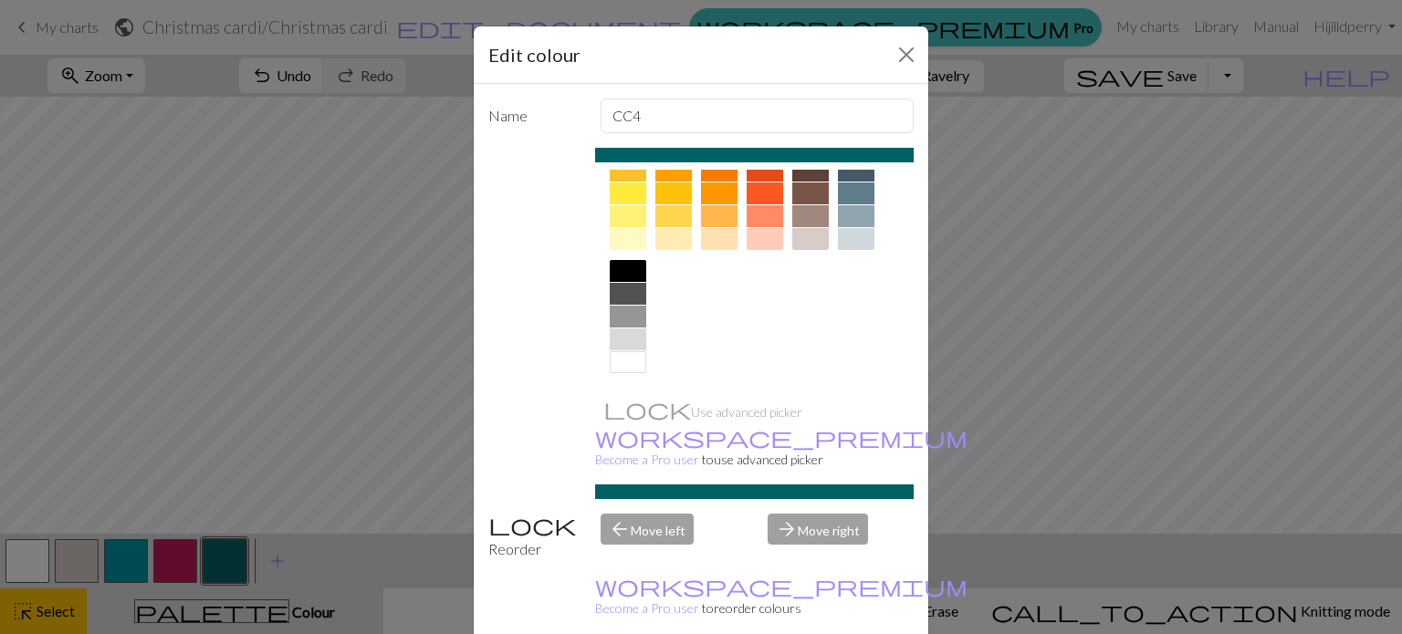
click at [890, 160] on div at bounding box center [754, 155] width 319 height 15
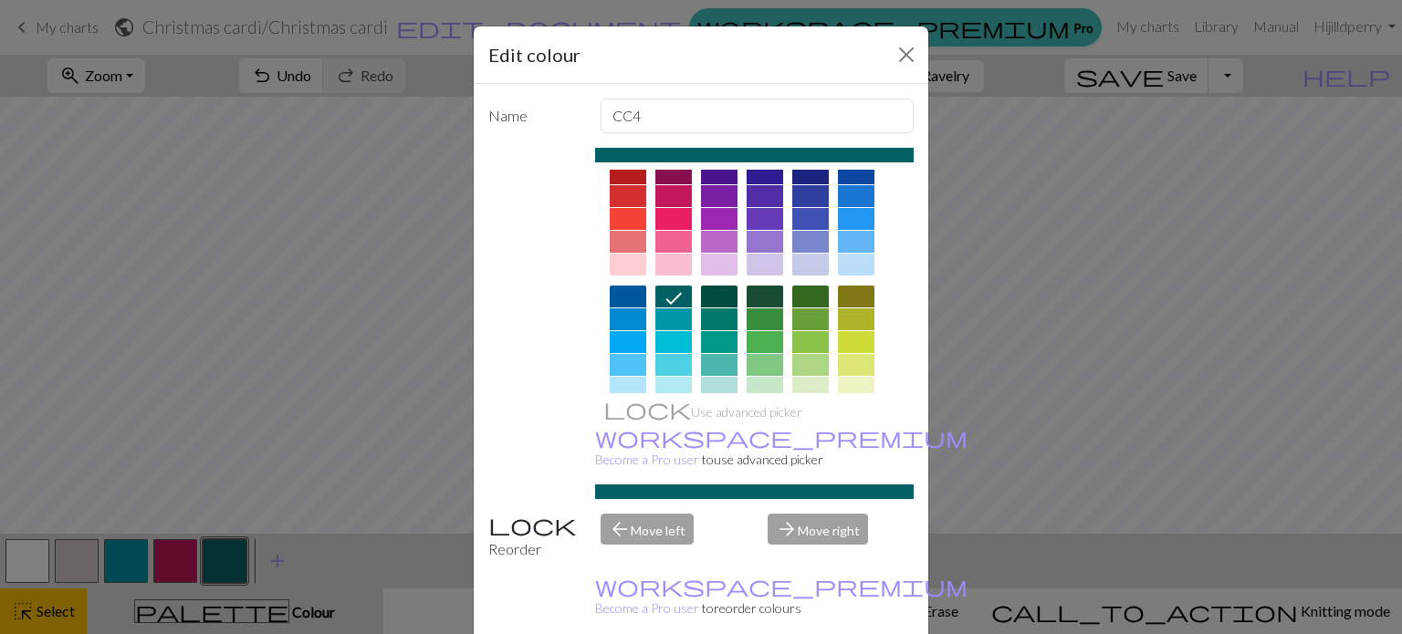
scroll to position [0, 0]
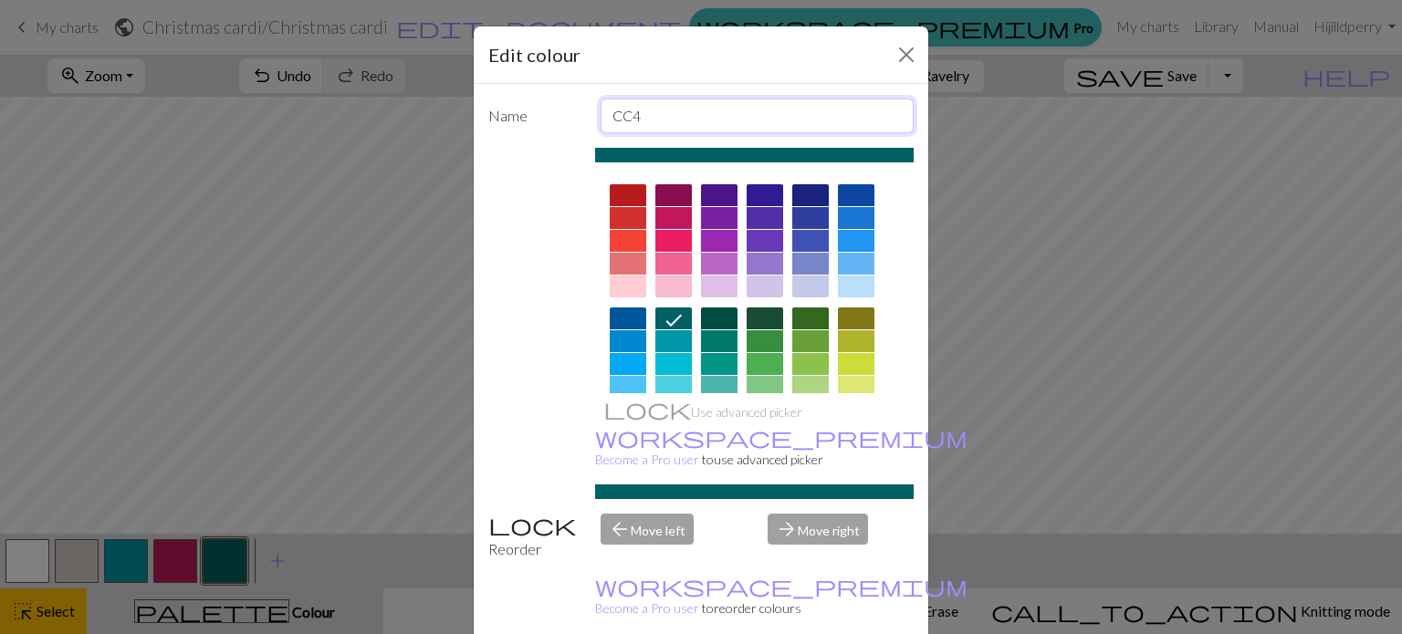
click at [673, 109] on input "CC4" at bounding box center [758, 116] width 314 height 35
click at [621, 514] on div "arrow_back Move left" at bounding box center [674, 537] width 168 height 47
click at [623, 514] on div "arrow_back Move left" at bounding box center [674, 537] width 168 height 47
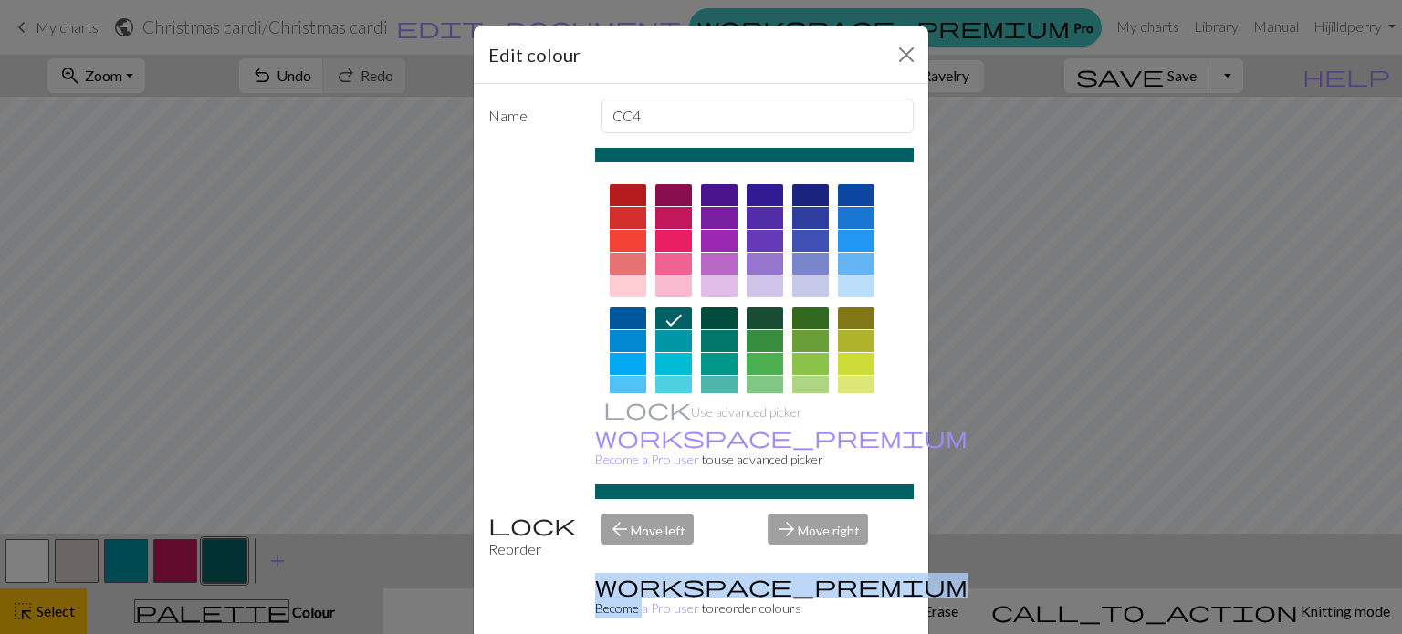
click at [623, 514] on div "arrow_back Move left" at bounding box center [674, 537] width 168 height 47
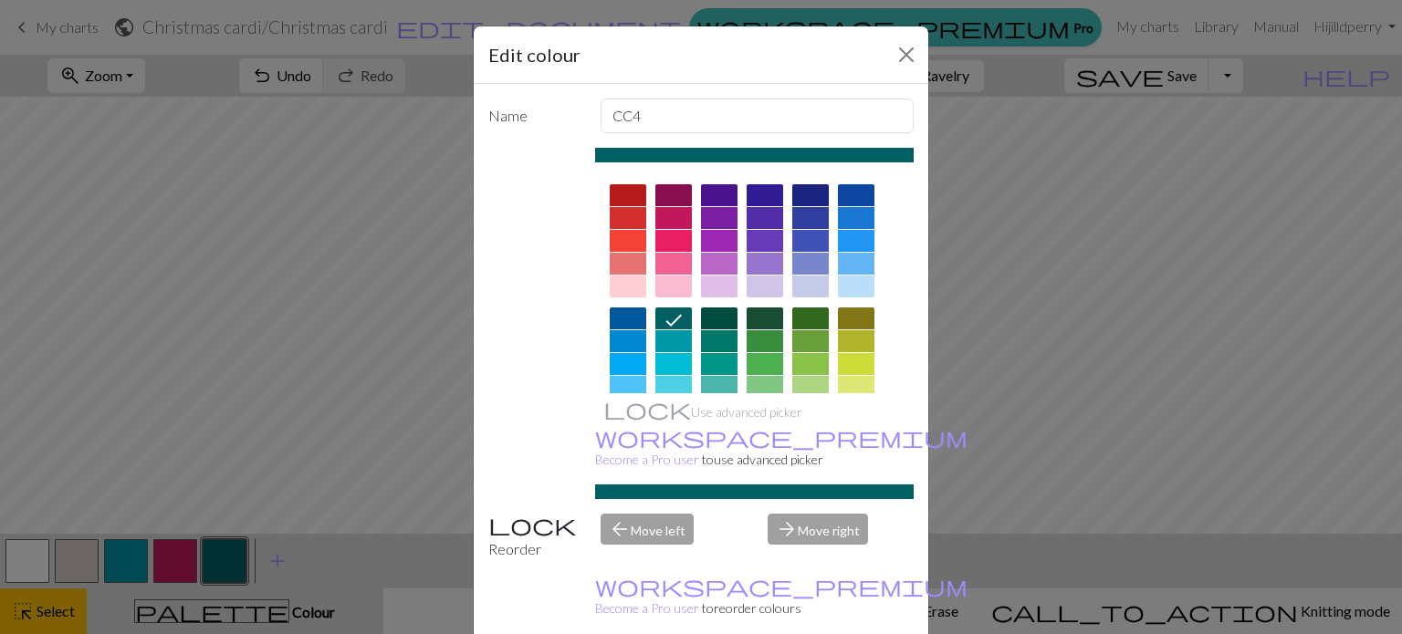
click at [825, 514] on div "arrow_forward Move right" at bounding box center [841, 537] width 168 height 47
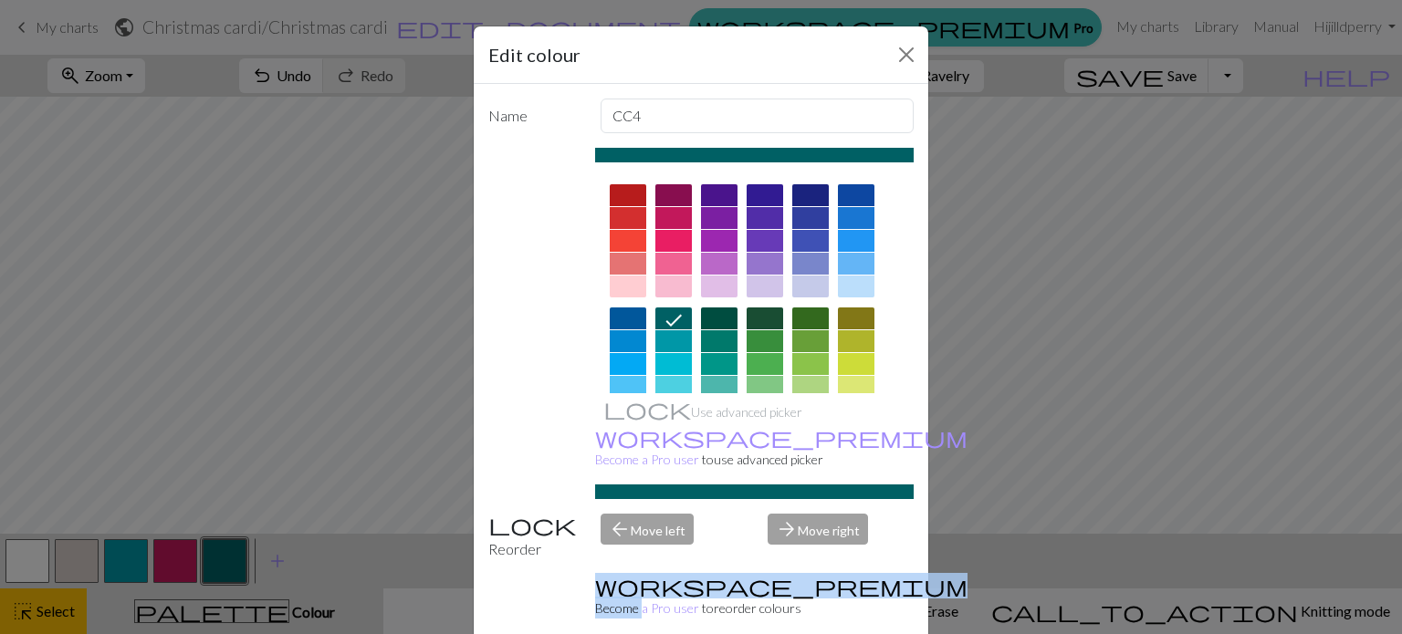
click at [825, 514] on div "arrow_forward Move right" at bounding box center [841, 537] width 168 height 47
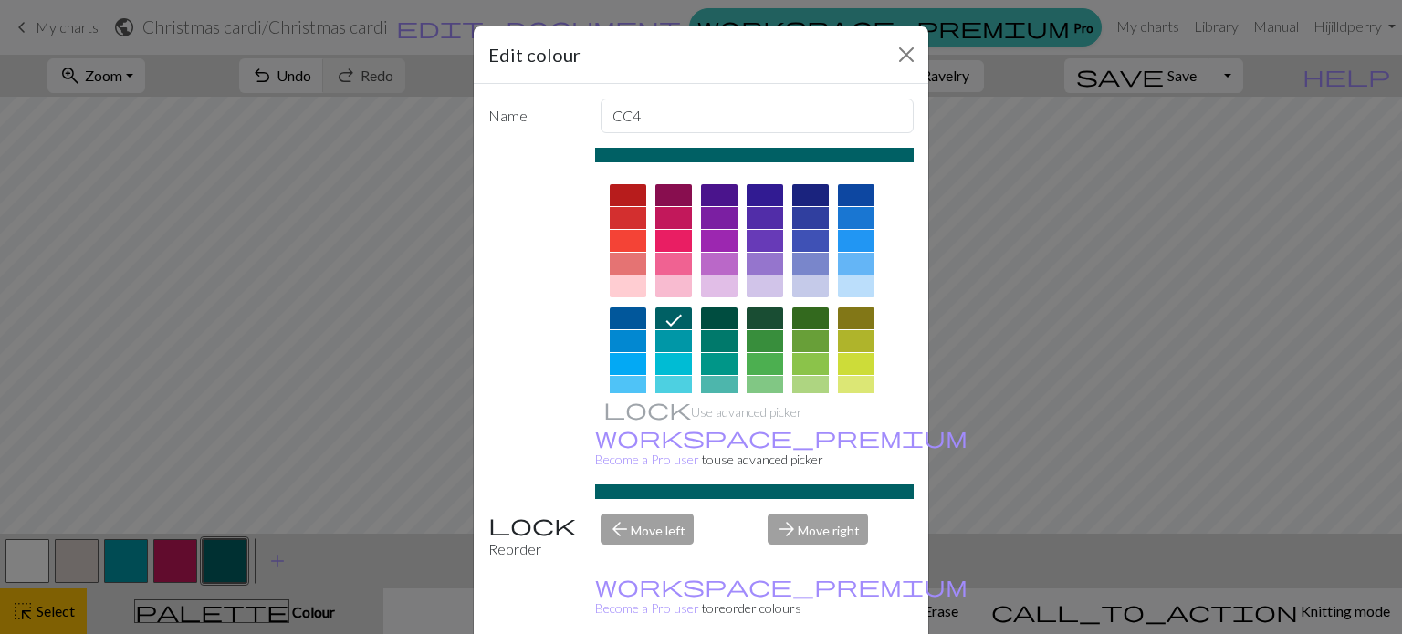
click at [819, 514] on div "arrow_forward Move right" at bounding box center [841, 537] width 168 height 47
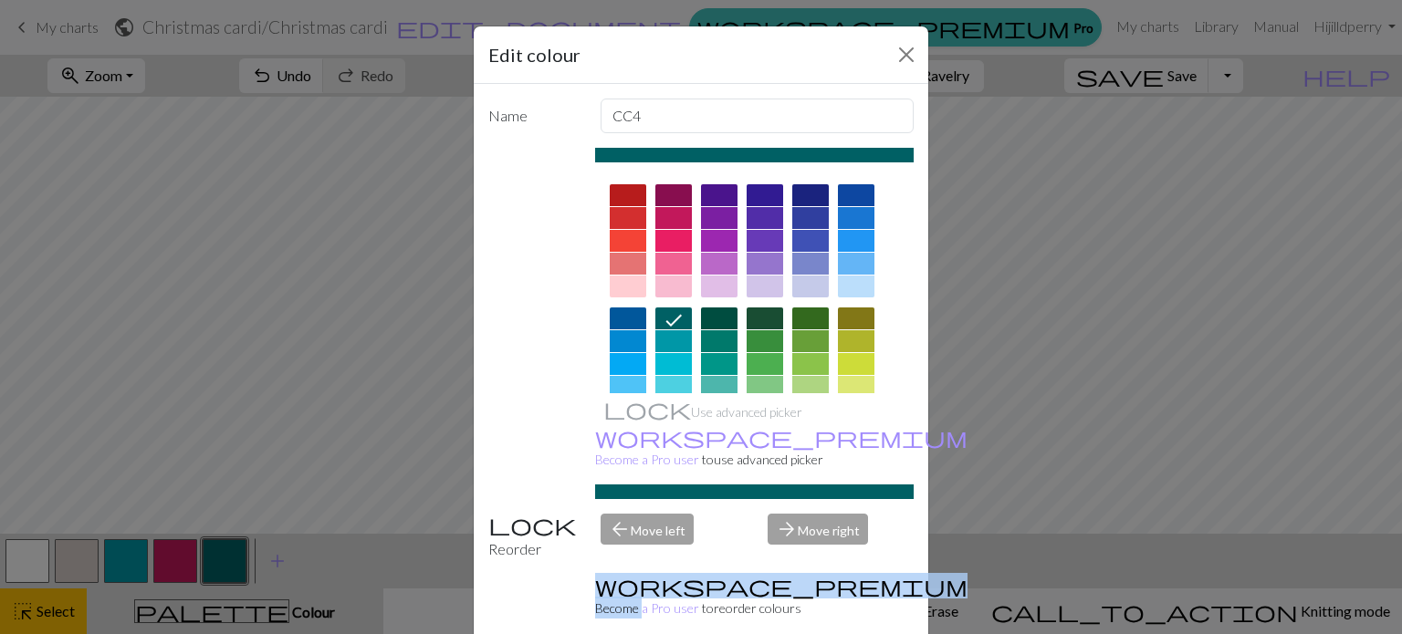
click at [819, 514] on div "arrow_forward Move right" at bounding box center [841, 537] width 168 height 47
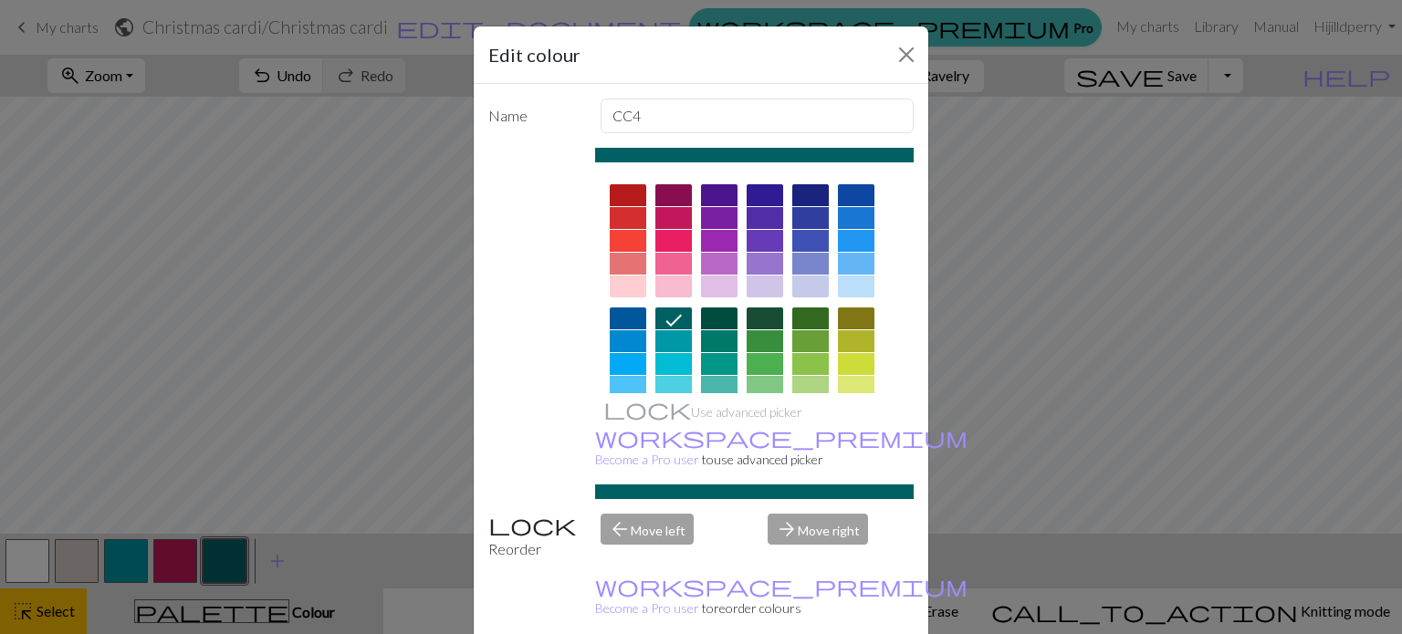
click at [755, 396] on div "Use advanced picker workspace_premium Become a Pro user to use advanced picker" at bounding box center [754, 323] width 319 height 351
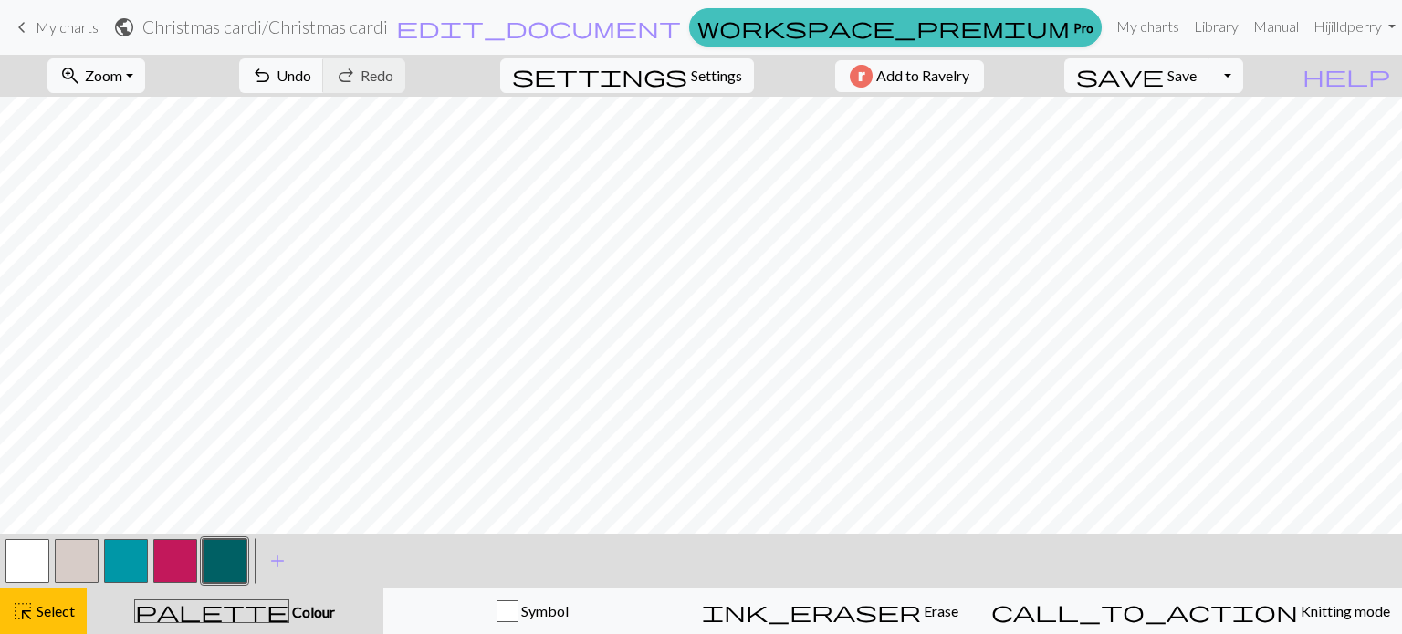
click at [237, 568] on button "button" at bounding box center [225, 561] width 44 height 44
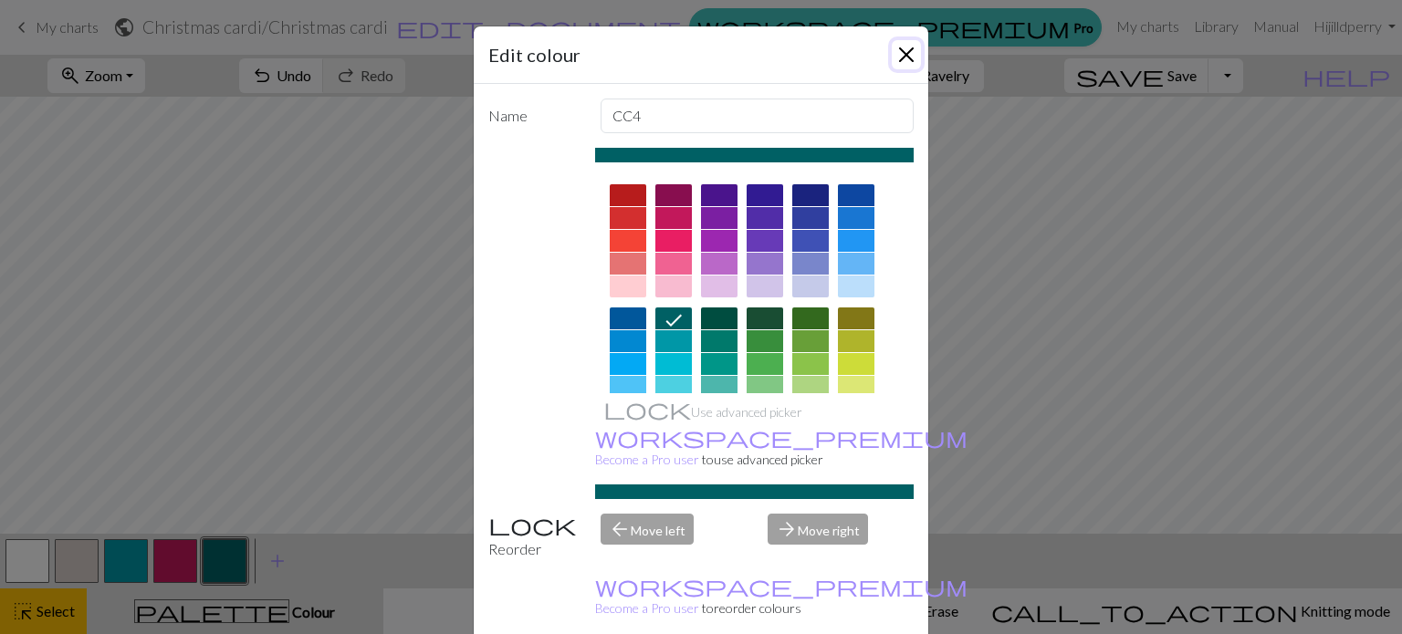
click at [898, 47] on button "Close" at bounding box center [906, 54] width 29 height 29
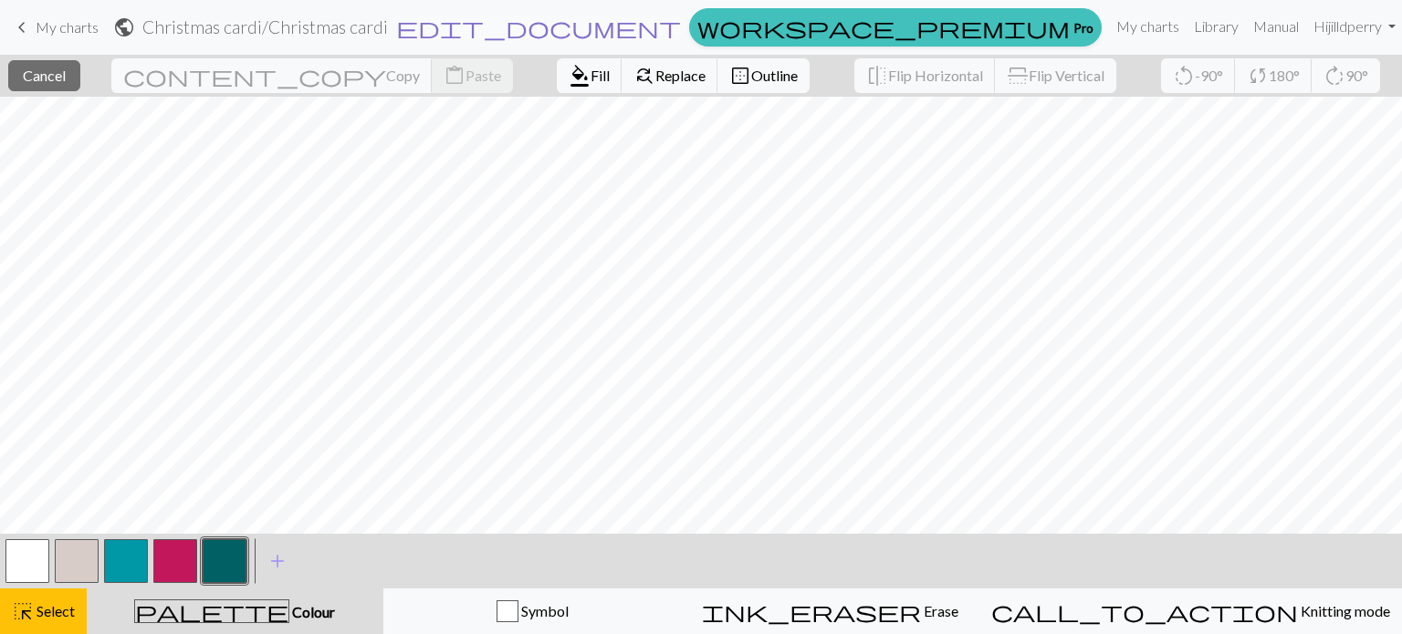
click at [681, 17] on span "edit_document" at bounding box center [538, 28] width 285 height 26
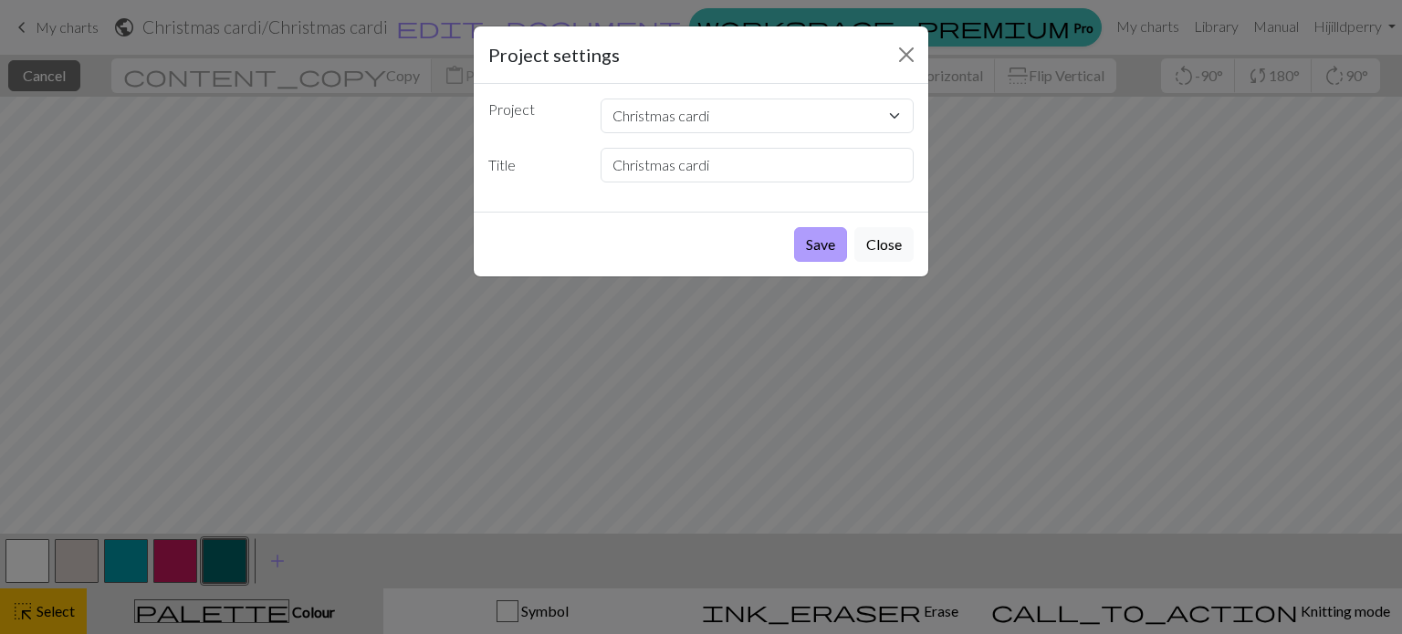
click at [822, 238] on button "Save" at bounding box center [820, 244] width 53 height 35
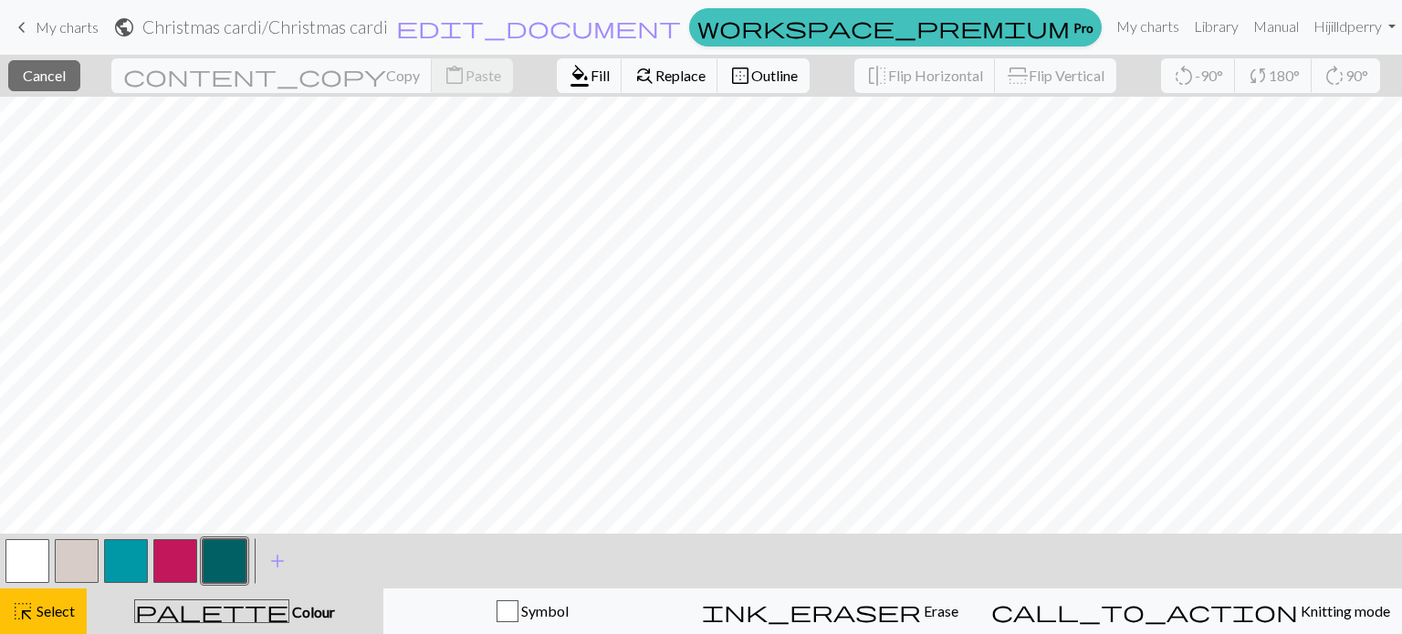
click at [213, 560] on button "button" at bounding box center [225, 561] width 44 height 44
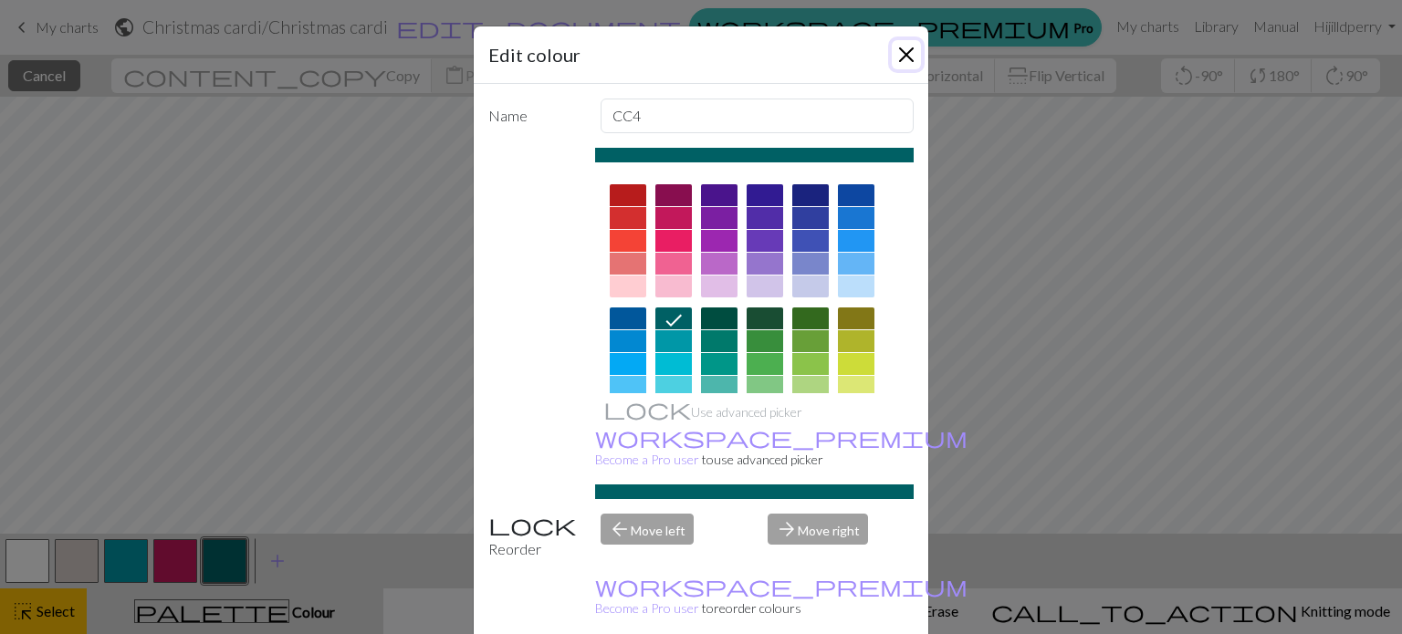
click at [906, 50] on button "Close" at bounding box center [906, 54] width 29 height 29
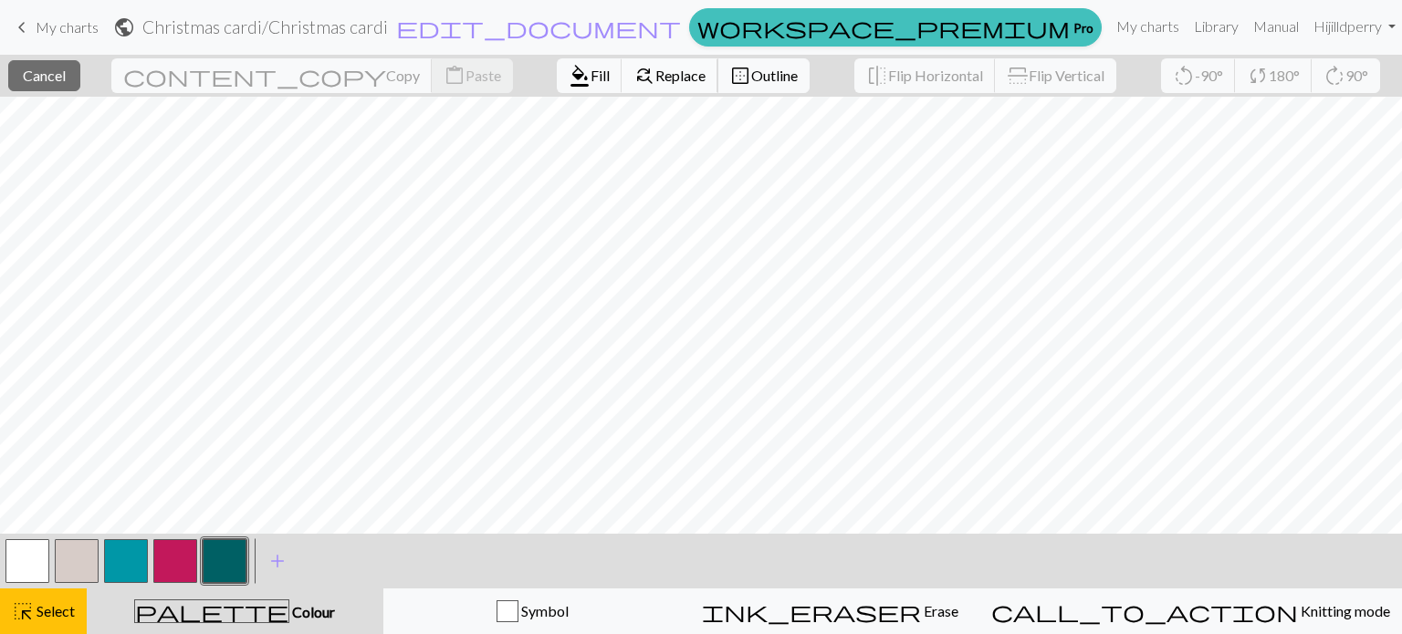
click at [655, 67] on span "Replace" at bounding box center [680, 75] width 50 height 17
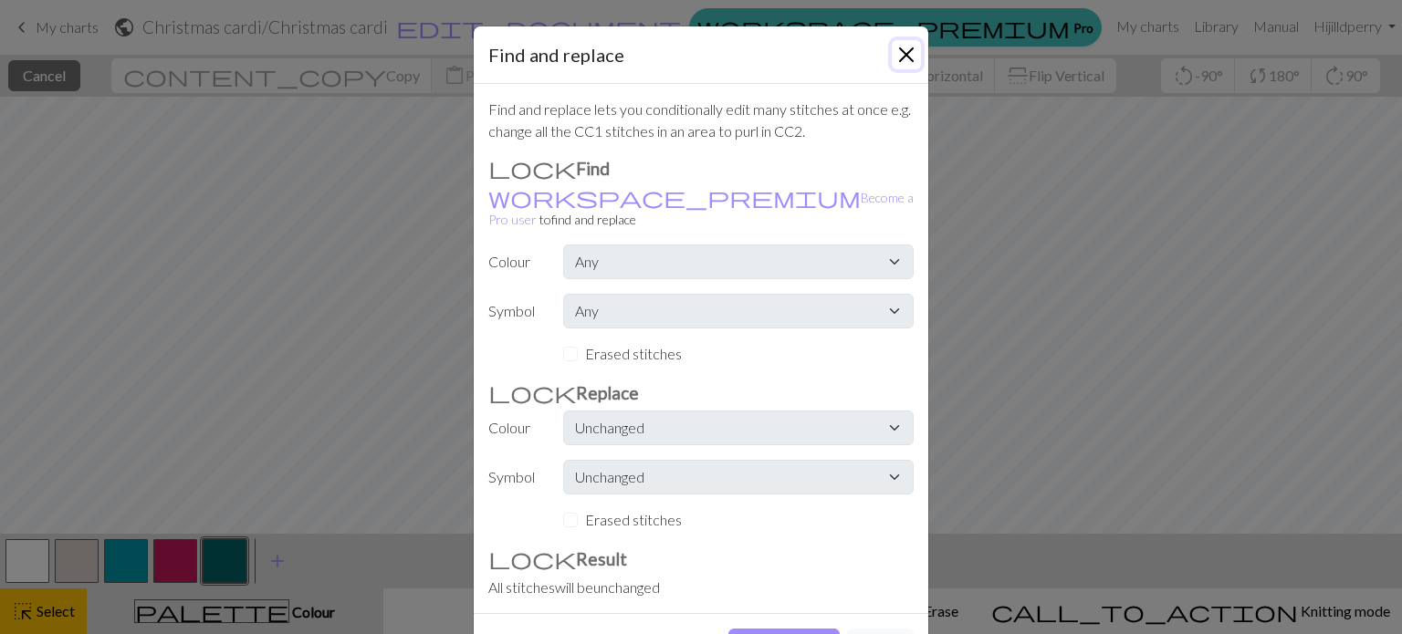
click at [892, 60] on button "Close" at bounding box center [906, 54] width 29 height 29
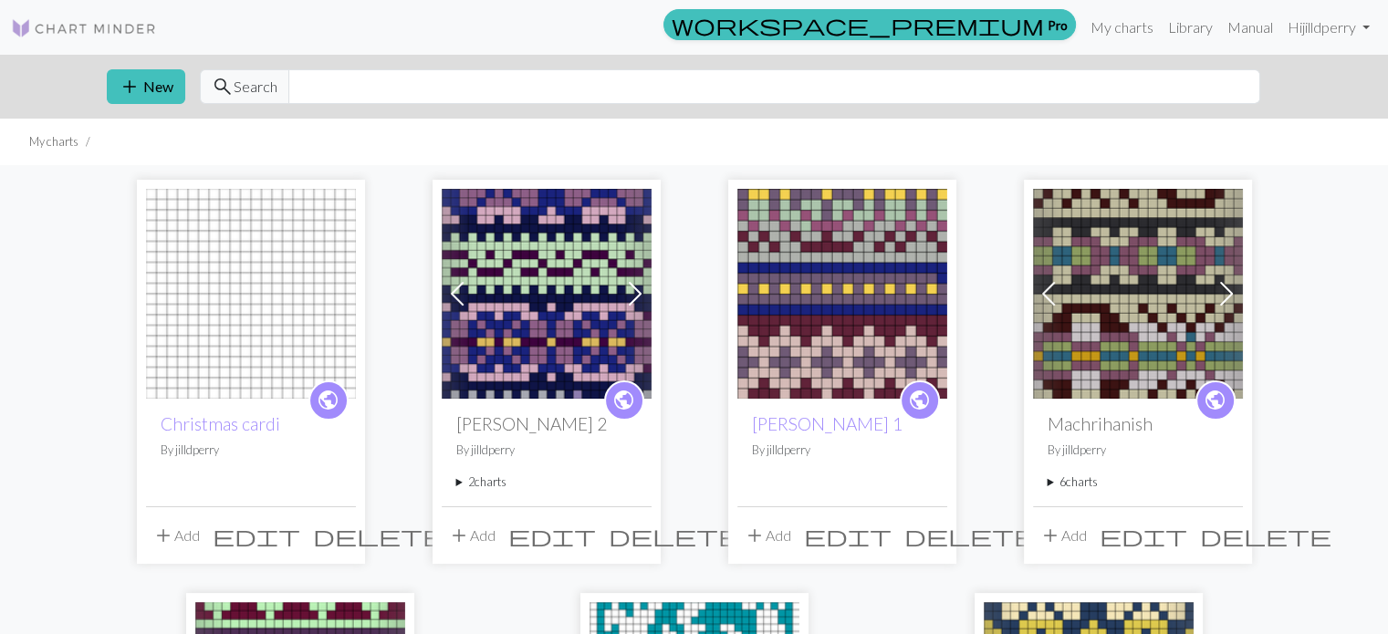
click at [314, 306] on img at bounding box center [251, 294] width 210 height 210
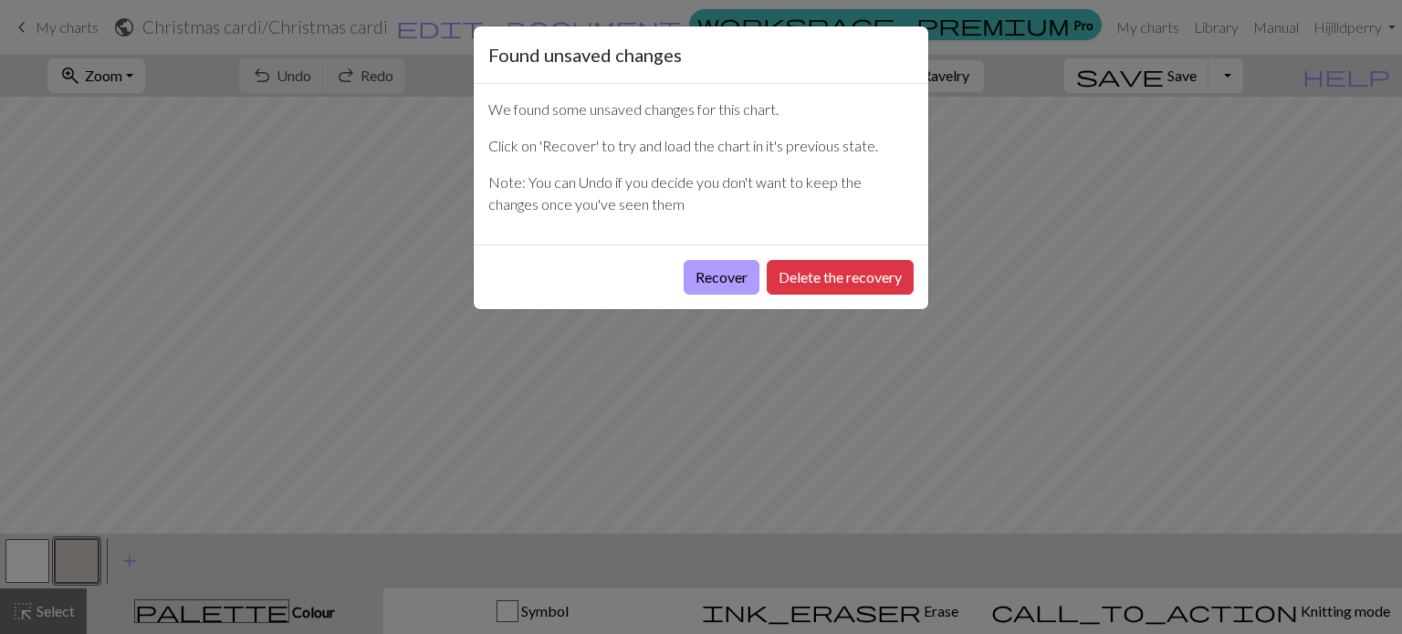
click at [720, 271] on button "Recover" at bounding box center [722, 277] width 76 height 35
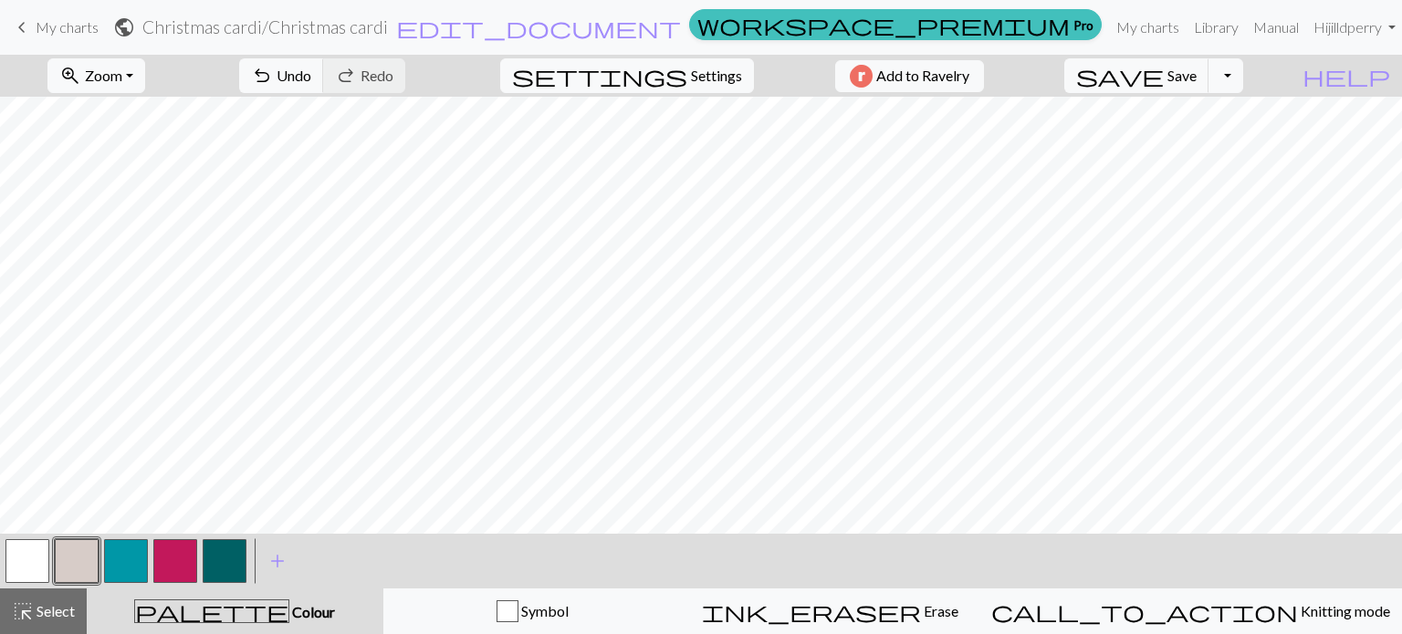
click at [129, 556] on button "button" at bounding box center [126, 561] width 44 height 44
click at [119, 561] on button "button" at bounding box center [126, 561] width 44 height 44
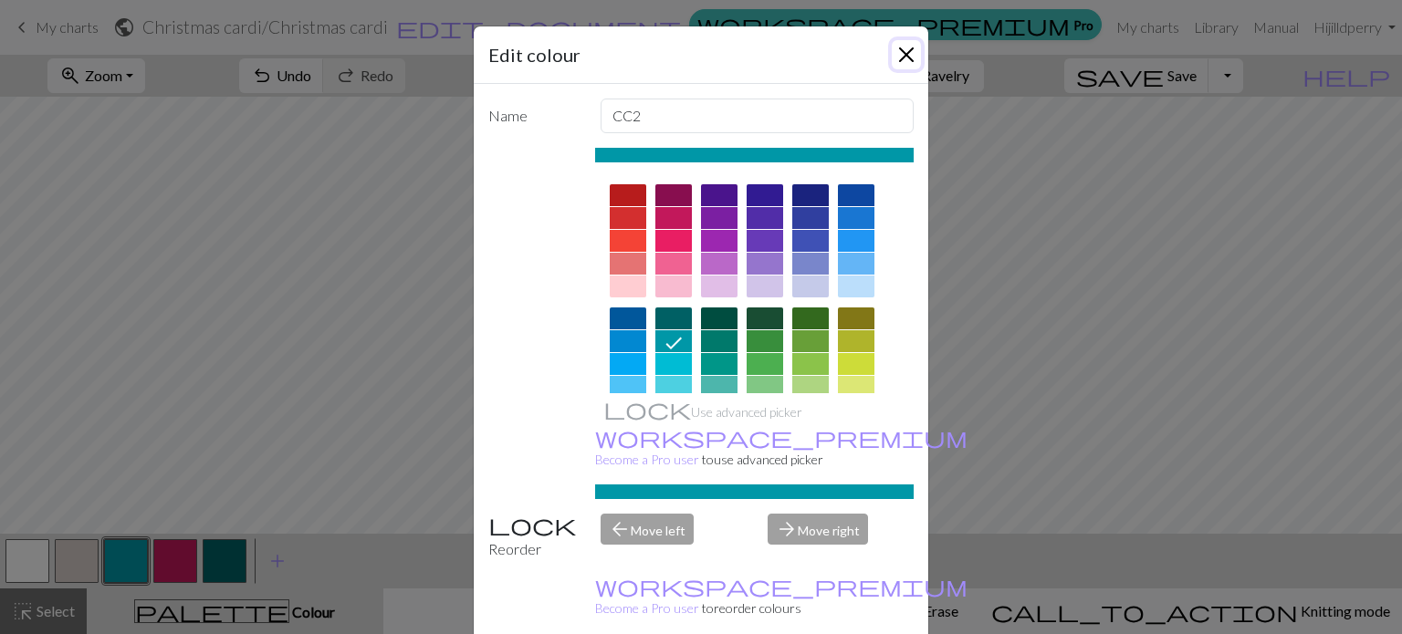
click at [902, 44] on button "Close" at bounding box center [906, 54] width 29 height 29
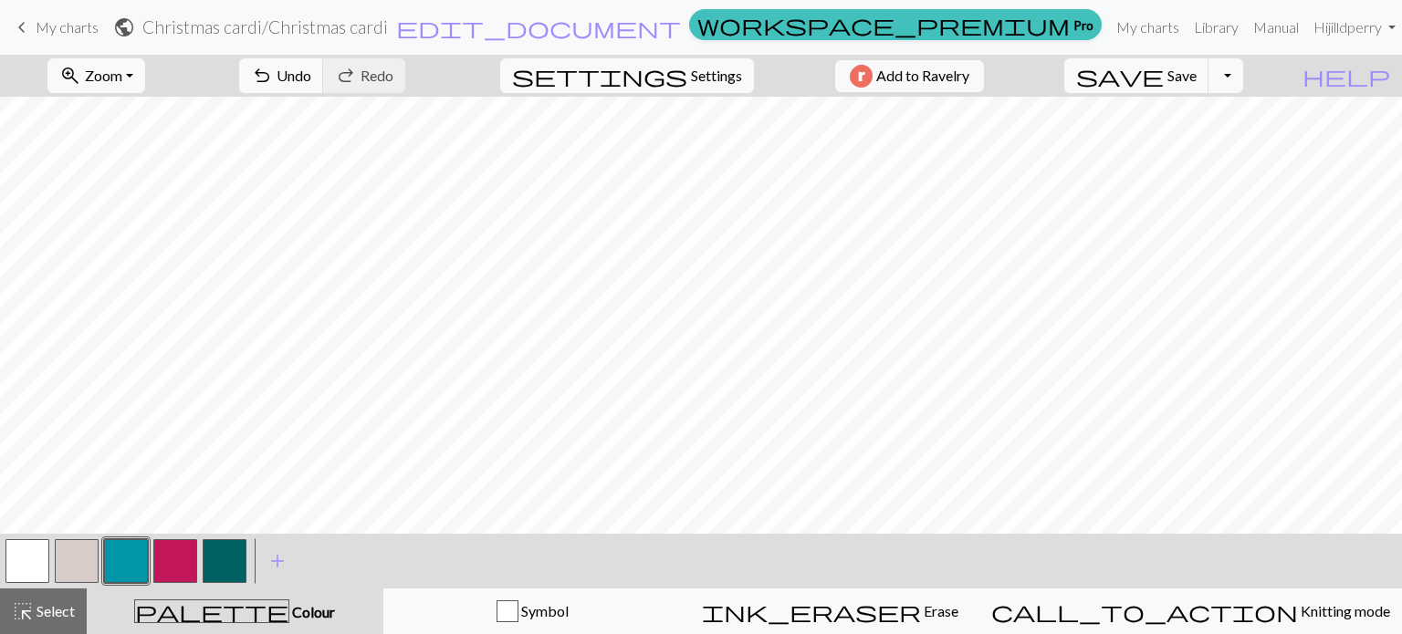
click at [31, 553] on button "button" at bounding box center [27, 561] width 44 height 44
click at [135, 559] on button "button" at bounding box center [126, 561] width 44 height 44
drag, startPoint x: 193, startPoint y: 588, endPoint x: 179, endPoint y: 581, distance: 15.1
click at [179, 581] on button "button" at bounding box center [175, 561] width 44 height 44
click at [175, 571] on button "button" at bounding box center [175, 561] width 44 height 44
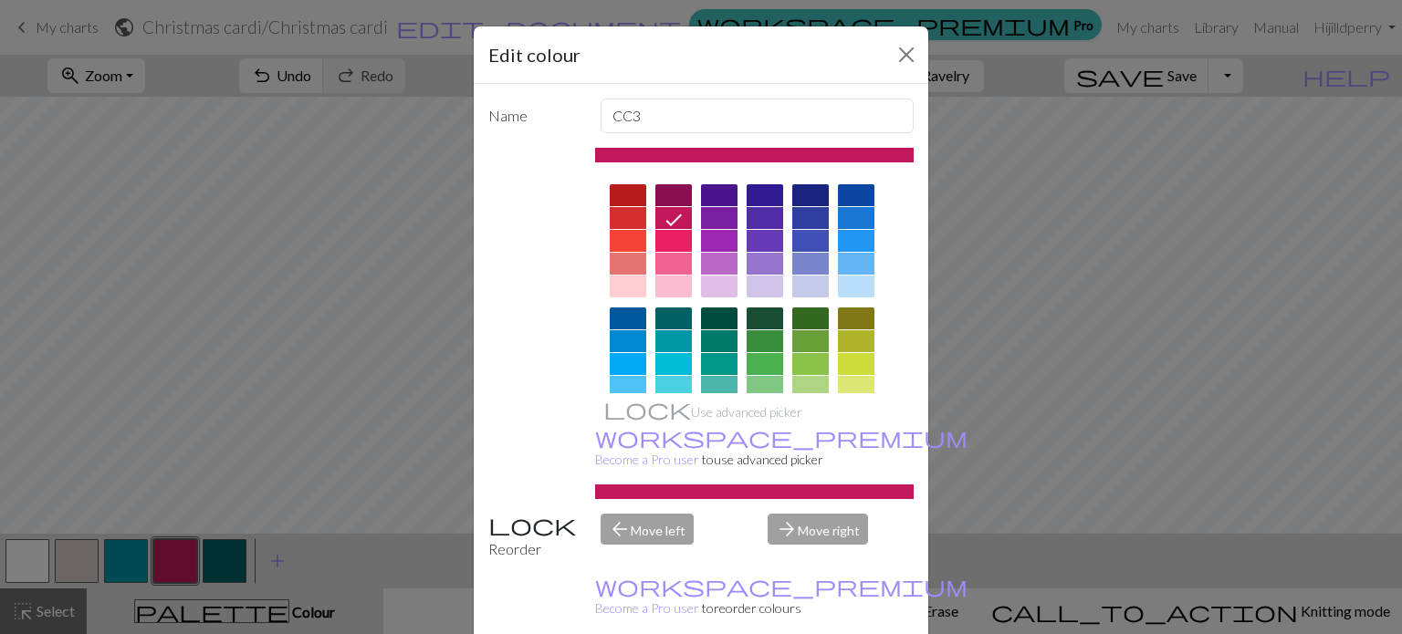
click at [175, 571] on div "Edit colour Name CC3 Use advanced picker workspace_premium Become a Pro user to…" at bounding box center [701, 317] width 1402 height 634
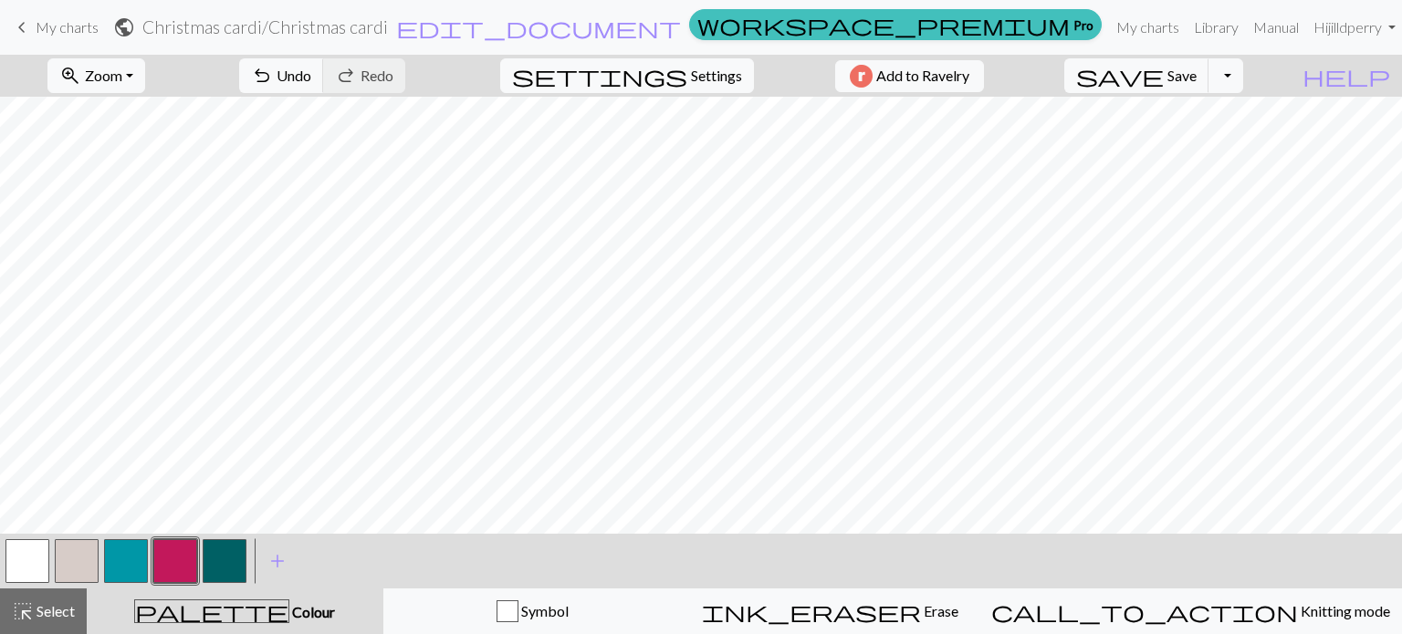
click at [15, 554] on button "button" at bounding box center [27, 561] width 44 height 44
click at [117, 556] on button "button" at bounding box center [126, 561] width 44 height 44
click at [177, 563] on button "button" at bounding box center [175, 561] width 44 height 44
click at [233, 569] on button "button" at bounding box center [225, 561] width 44 height 44
click at [37, 547] on button "button" at bounding box center [27, 561] width 44 height 44
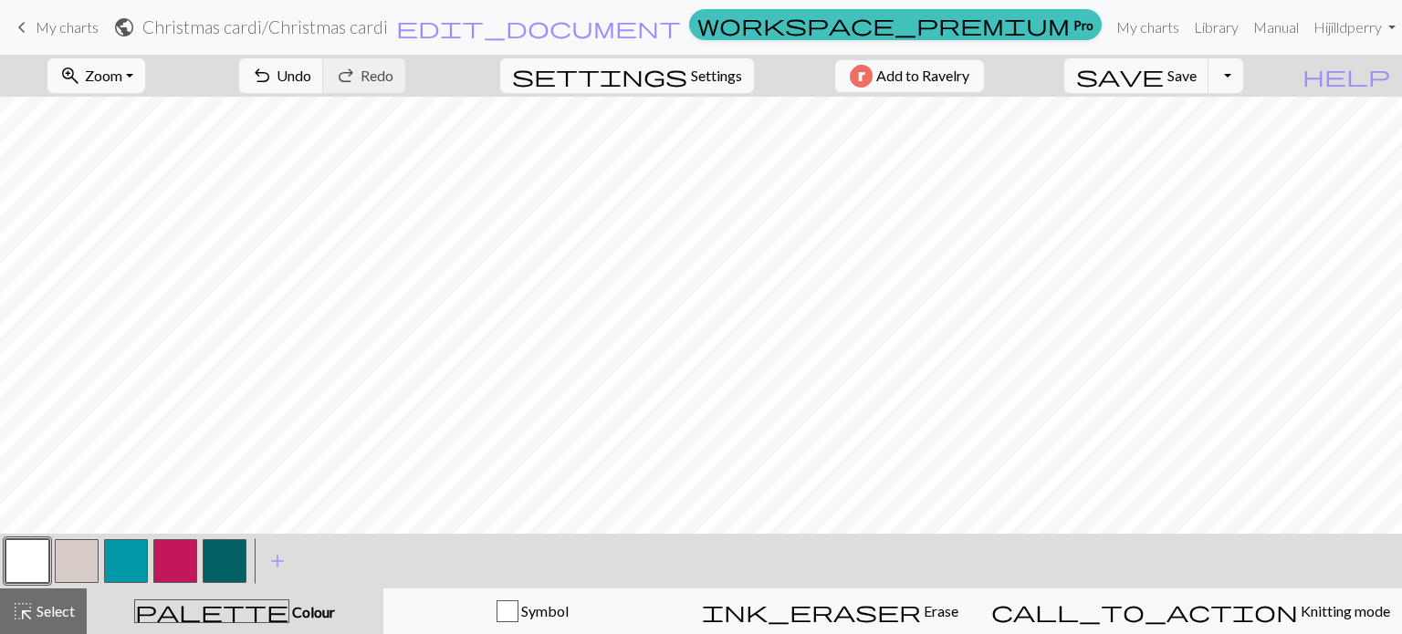
click at [612, 554] on div "< > add Add a colour" at bounding box center [701, 561] width 1402 height 55
click at [88, 549] on button "button" at bounding box center [77, 561] width 44 height 44
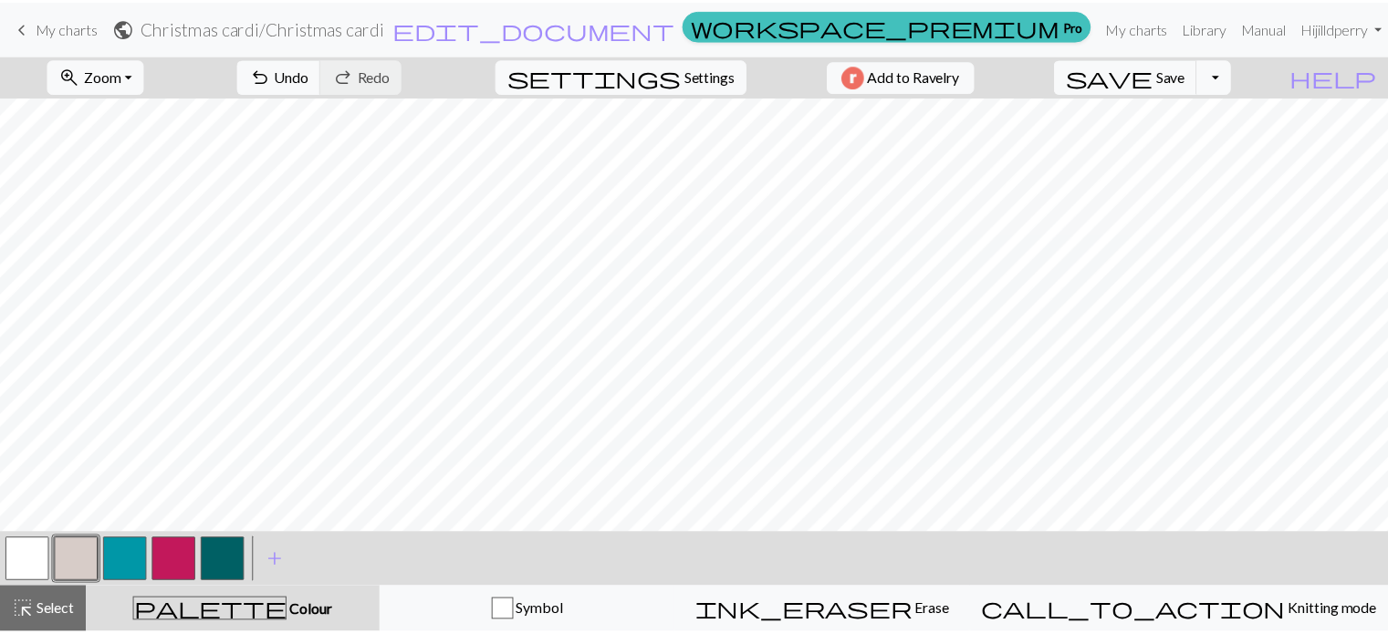
scroll to position [0, 14]
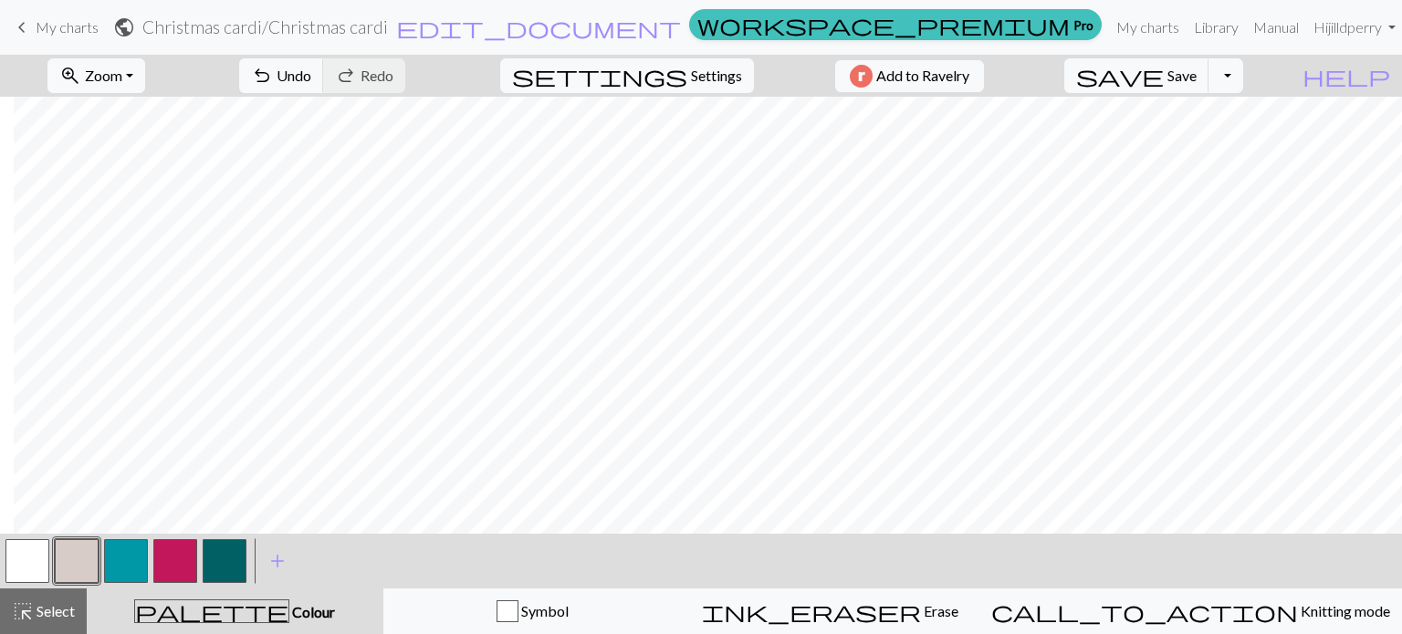
click at [166, 562] on button "button" at bounding box center [175, 561] width 44 height 44
click at [33, 550] on button "button" at bounding box center [27, 561] width 44 height 44
click at [131, 556] on button "button" at bounding box center [126, 561] width 44 height 44
drag, startPoint x: 173, startPoint y: 565, endPoint x: 173, endPoint y: 582, distance: 17.4
click at [173, 582] on button "button" at bounding box center [175, 561] width 44 height 44
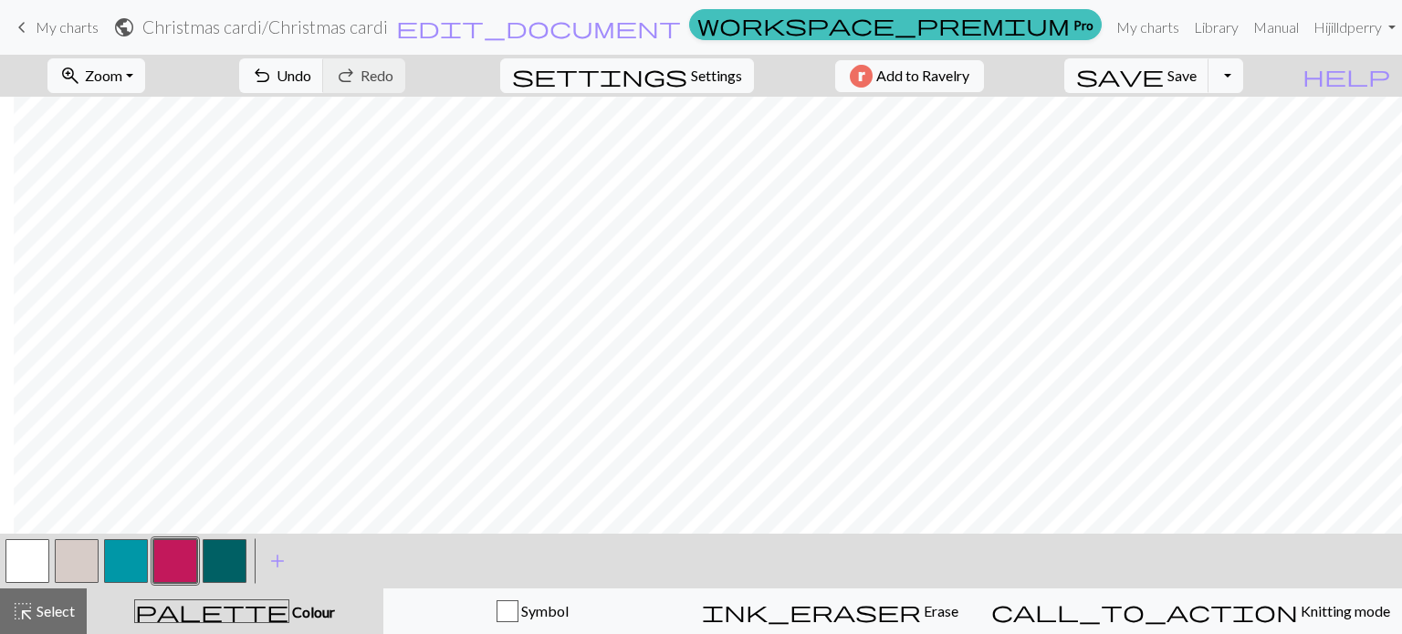
click at [112, 567] on button "button" at bounding box center [126, 561] width 44 height 44
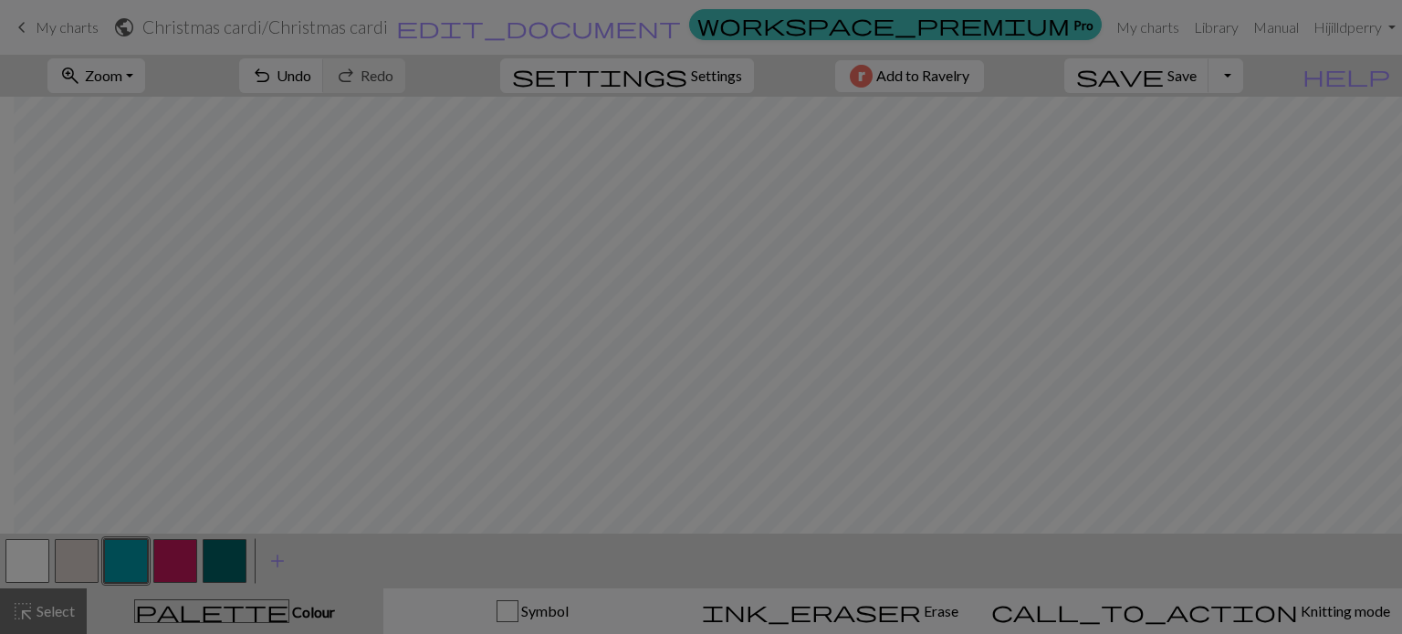
click at [112, 567] on div "Edit colour Name CC2 Use advanced picker workspace_premium Become a Pro user to…" at bounding box center [701, 317] width 1402 height 634
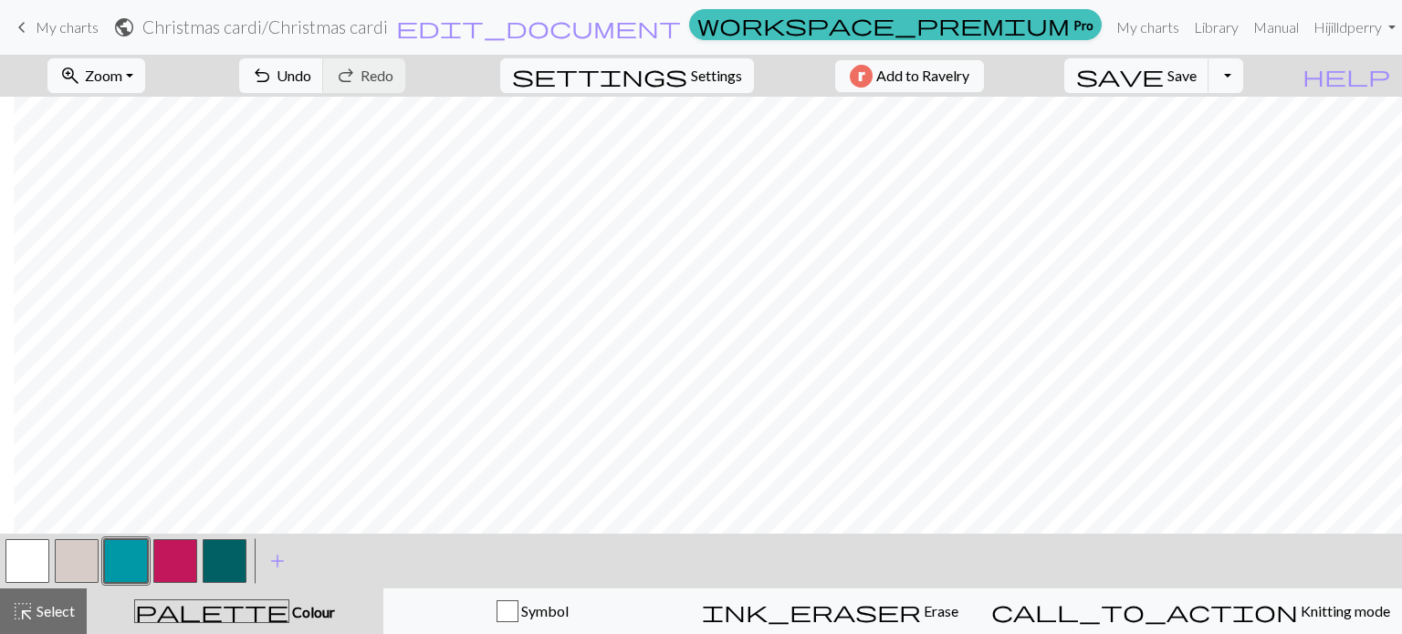
click at [24, 560] on button "button" at bounding box center [27, 561] width 44 height 44
click at [128, 562] on button "button" at bounding box center [126, 561] width 44 height 44
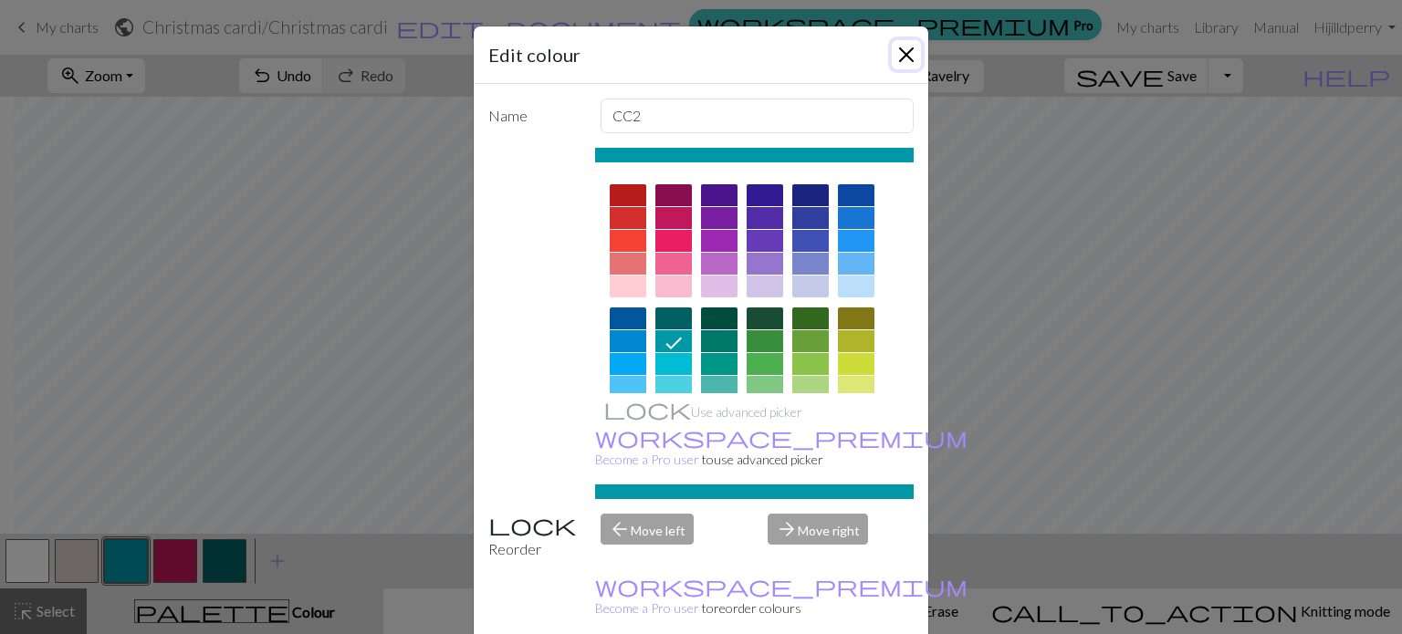
click at [898, 50] on button "Close" at bounding box center [906, 54] width 29 height 29
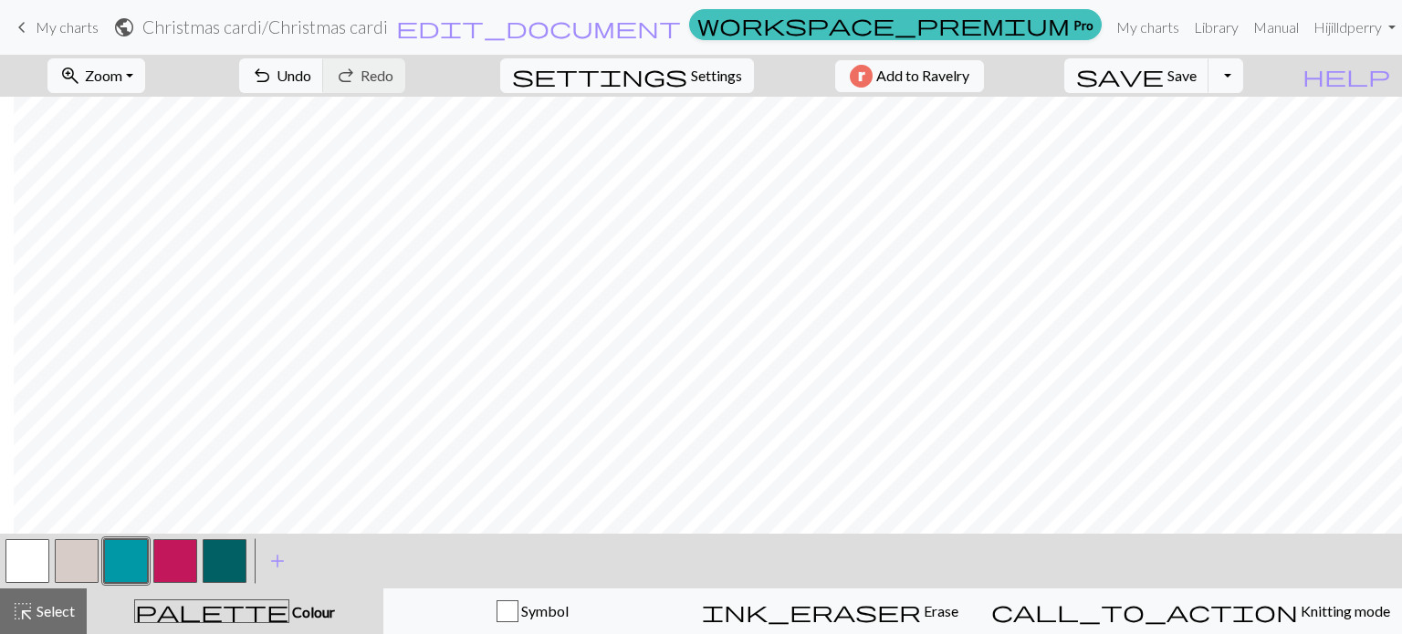
click at [224, 549] on button "button" at bounding box center [225, 561] width 44 height 44
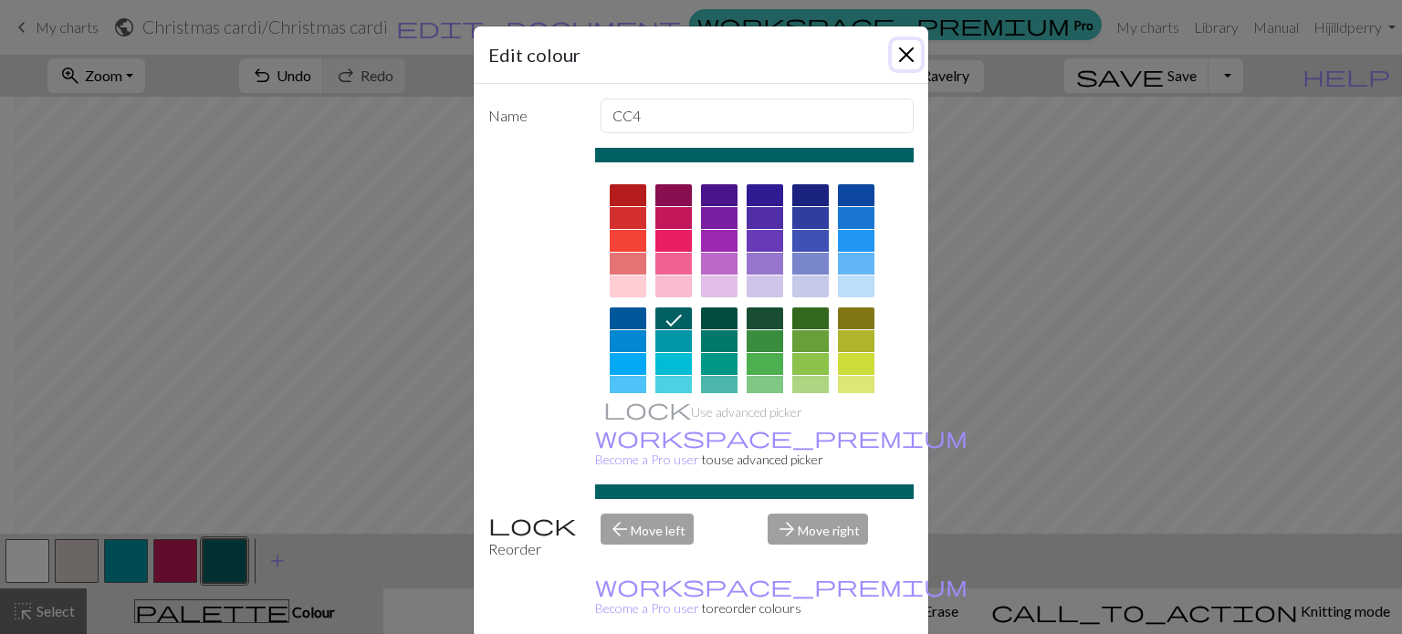
click at [899, 49] on button "Close" at bounding box center [906, 54] width 29 height 29
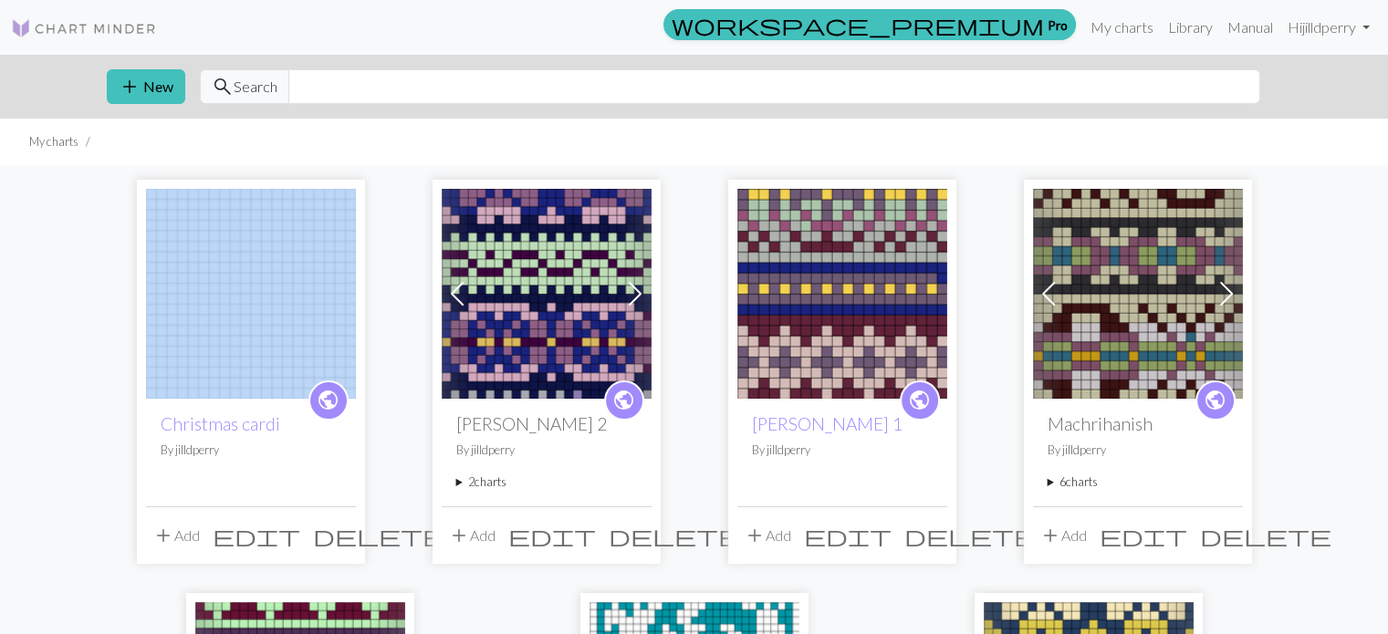
drag, startPoint x: 167, startPoint y: 120, endPoint x: 265, endPoint y: 240, distance: 154.4
click at [265, 240] on div "workspace_premium Pro My charts Library Manual Hi jilldperry Account settings L…" at bounding box center [694, 317] width 1388 height 634
click at [1188, 22] on link "Library" at bounding box center [1190, 27] width 59 height 37
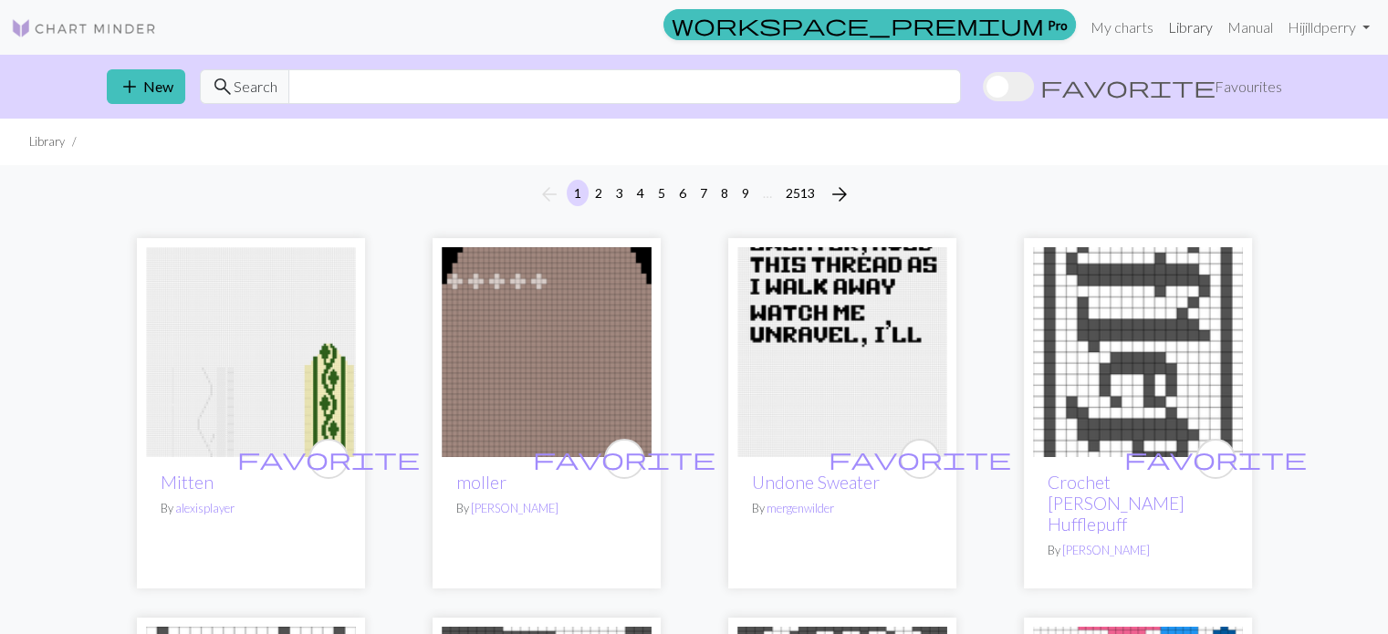
click at [1187, 22] on link "Library" at bounding box center [1190, 27] width 59 height 37
click at [333, 90] on input "text" at bounding box center [624, 86] width 673 height 35
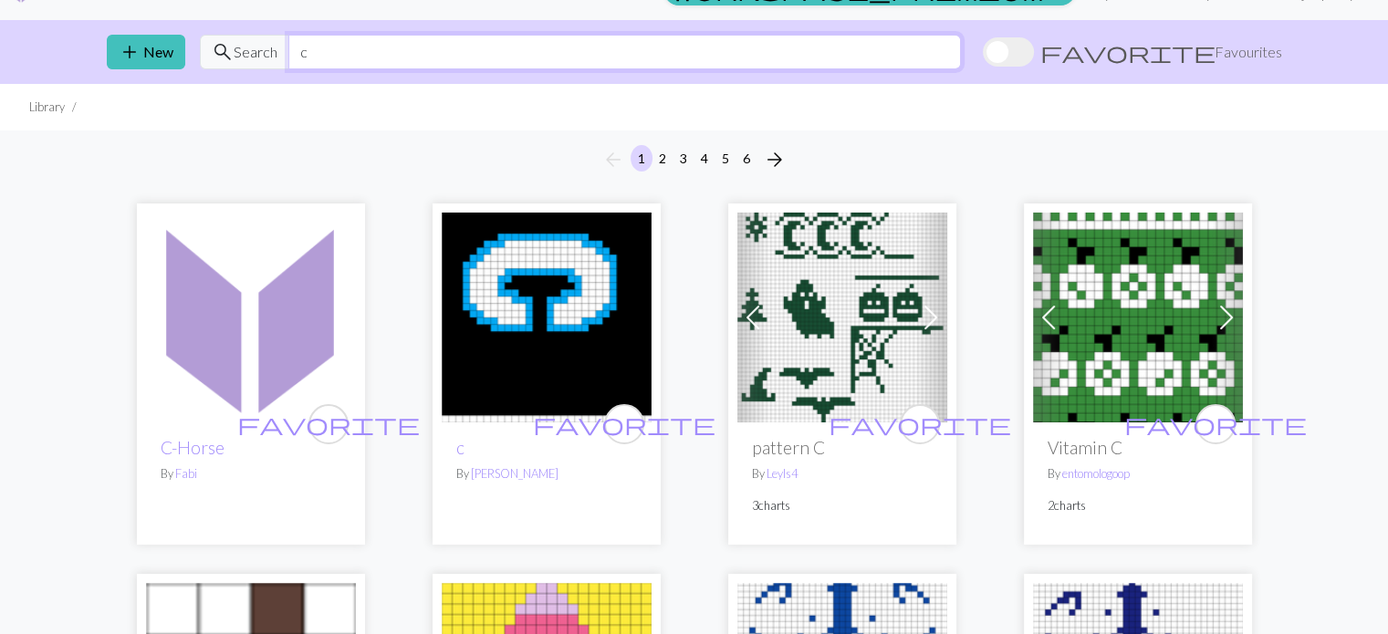
scroll to position [49, 0]
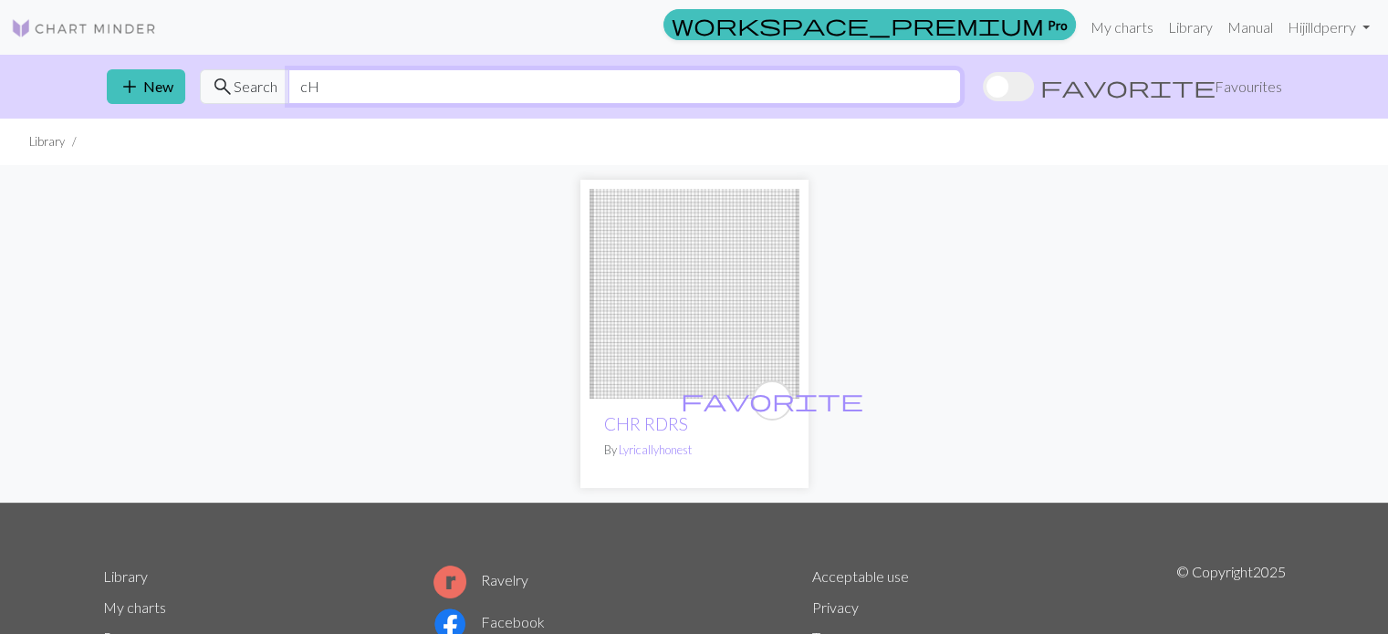
type input "c"
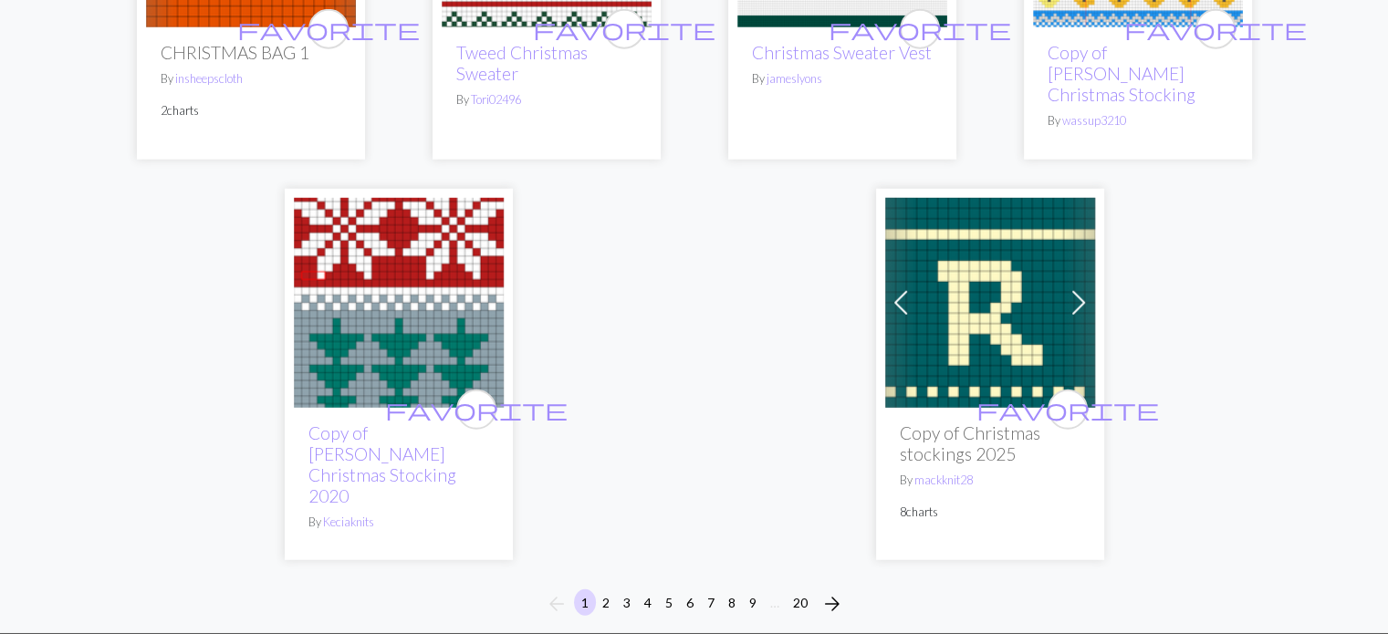
scroll to position [4891, 0]
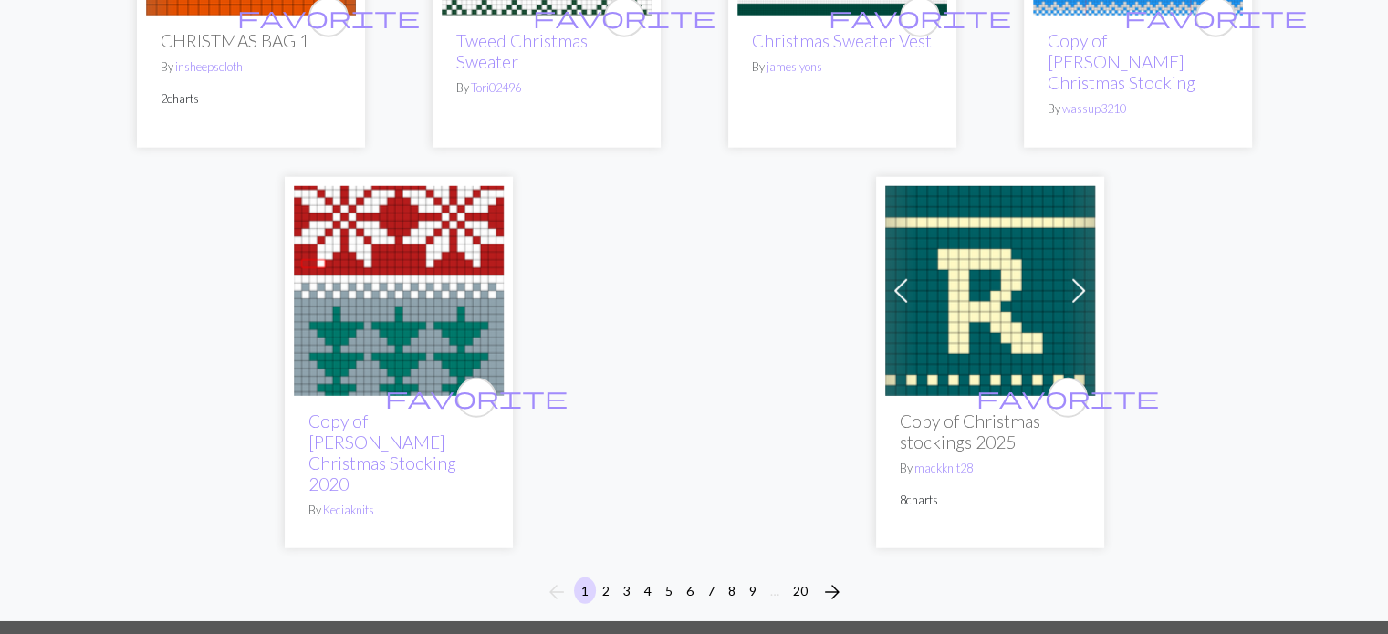
type input "Christmas"
click at [602, 578] on button "2" at bounding box center [606, 591] width 22 height 26
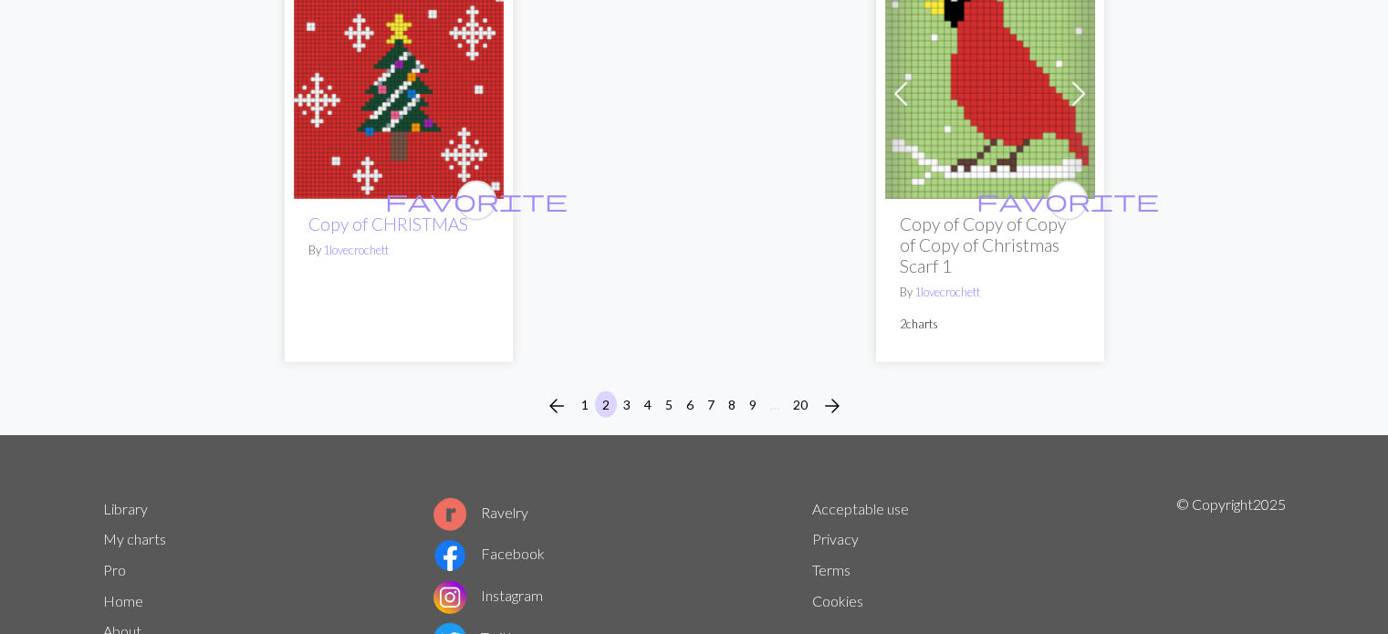
scroll to position [5214, 0]
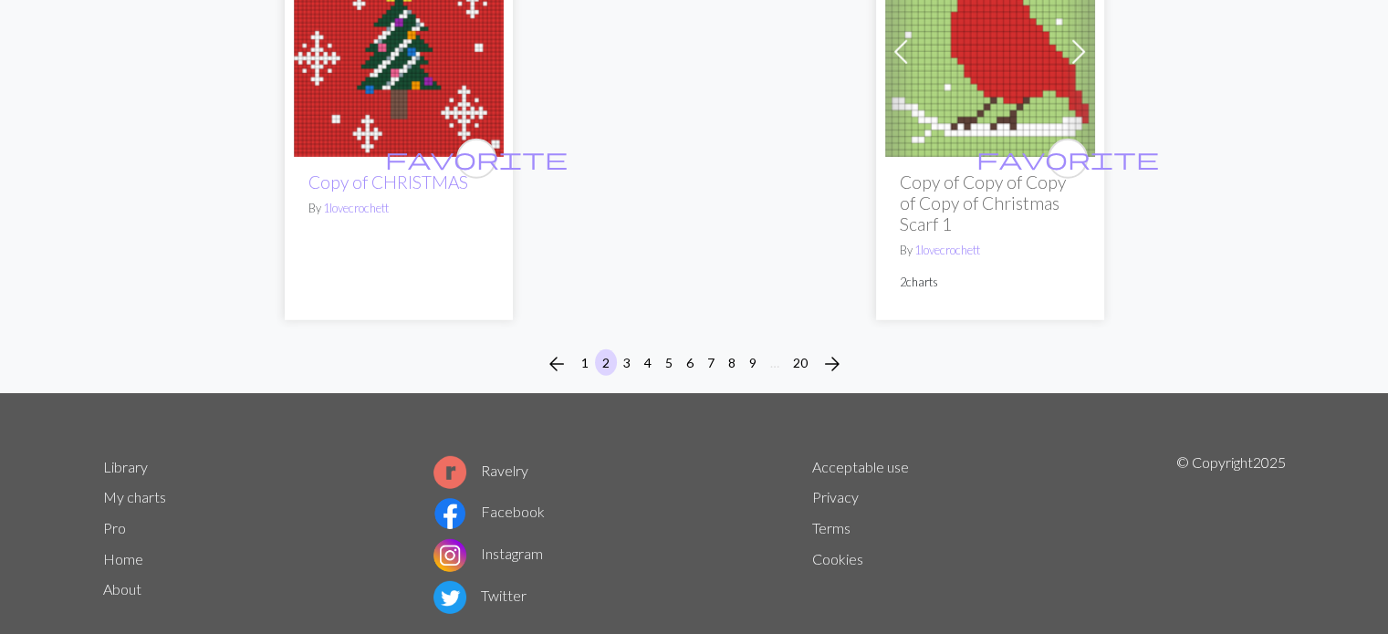
click at [741, 616] on footer "Library My charts Pro Home About Ravelry Facebook Instagram Twitter Acceptable …" at bounding box center [694, 534] width 1388 height 283
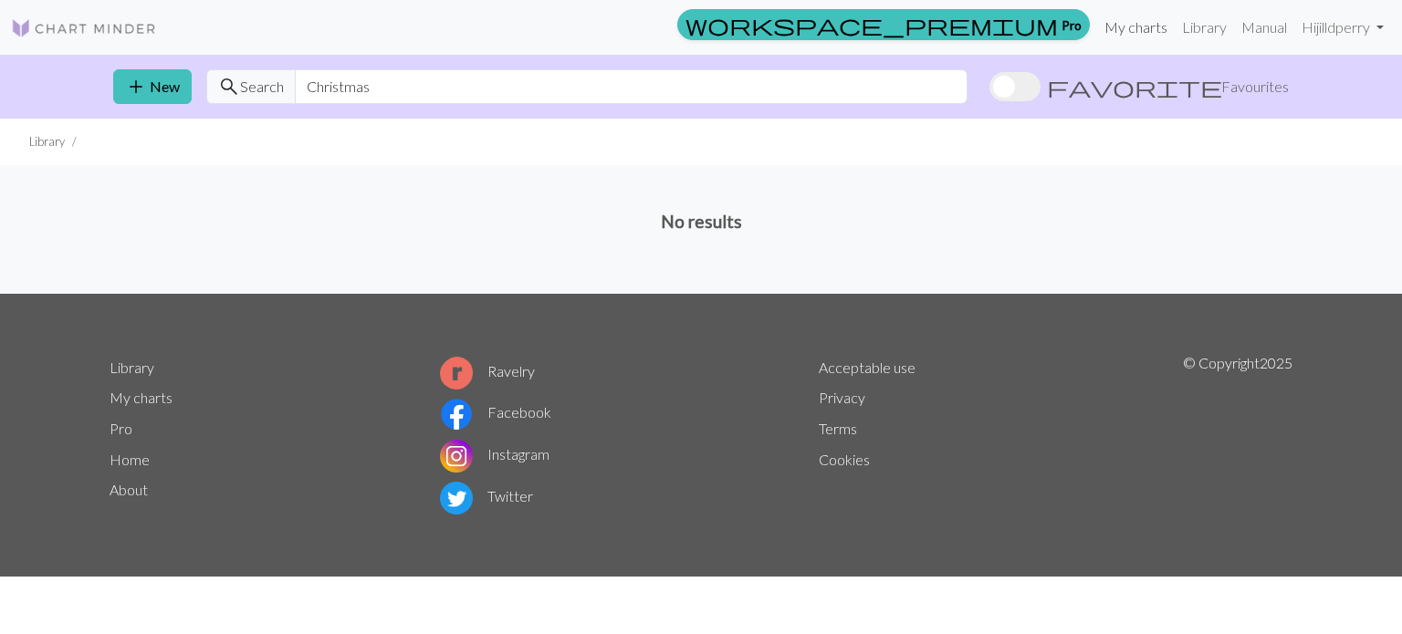
click at [1134, 26] on link "My charts" at bounding box center [1136, 27] width 78 height 37
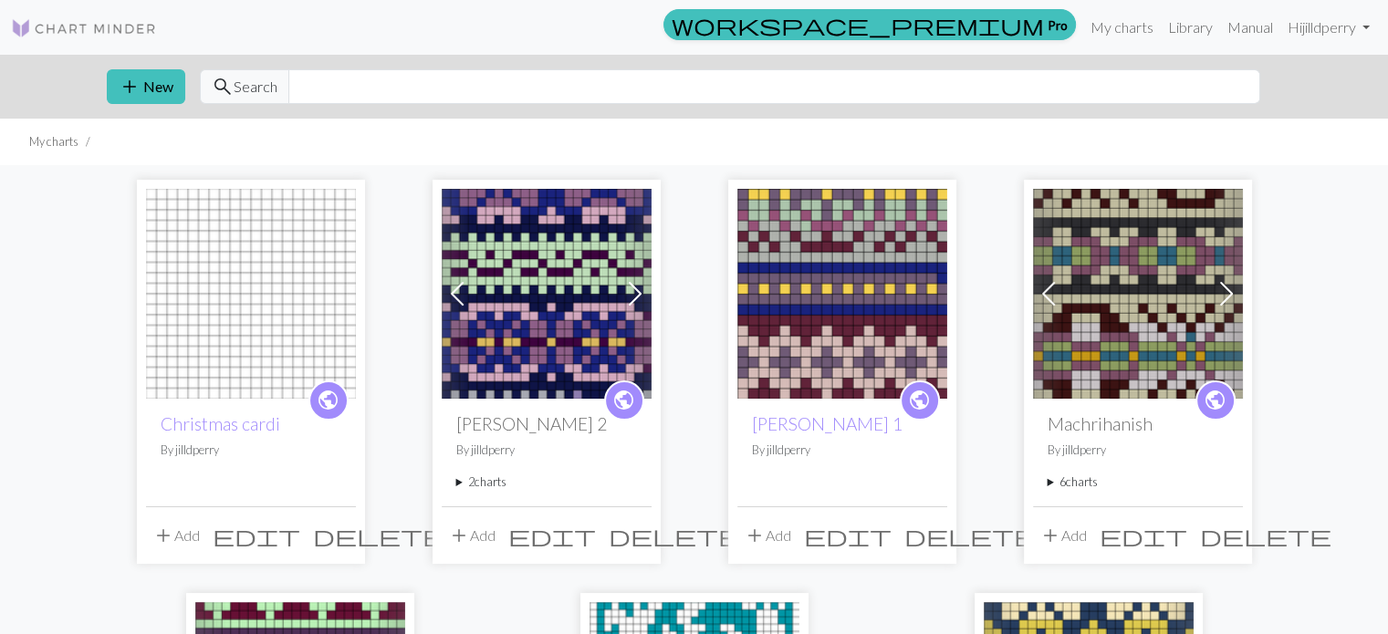
click at [257, 266] on img at bounding box center [251, 294] width 210 height 210
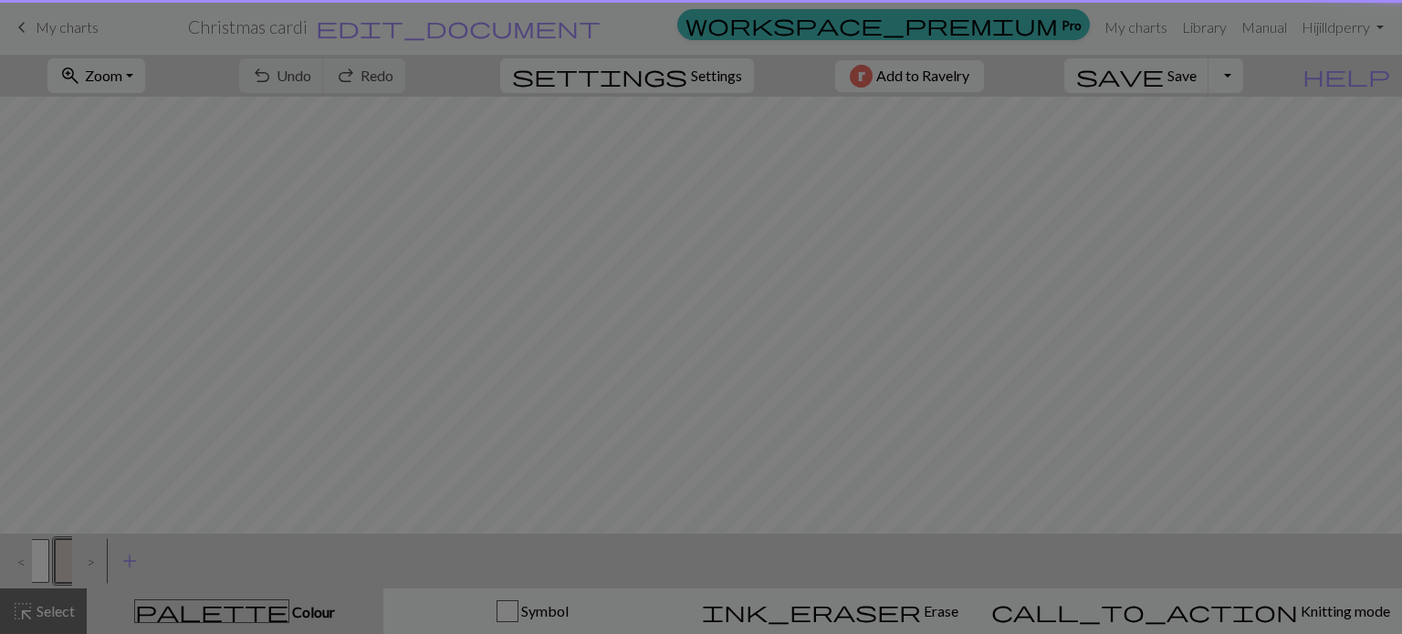
click at [257, 266] on div "Found unsaved changes We found some unsaved changes for this chart. Click on 'R…" at bounding box center [701, 317] width 1402 height 634
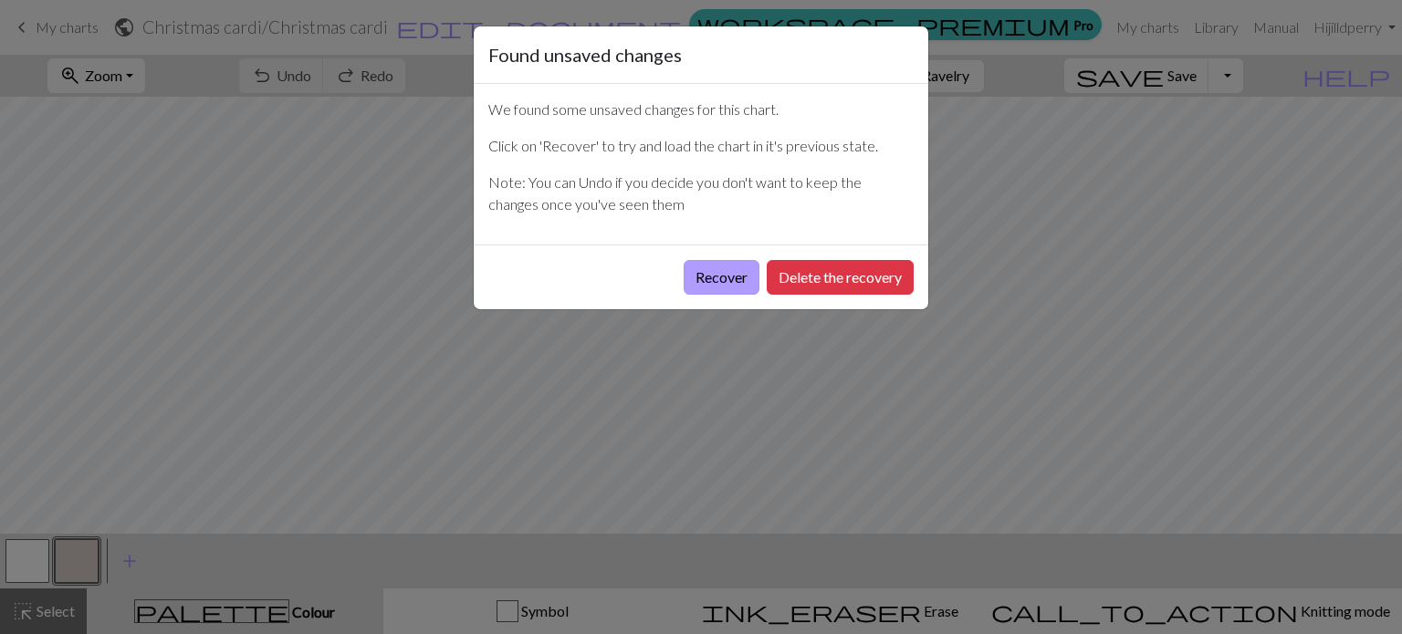
click at [718, 273] on button "Recover" at bounding box center [722, 277] width 76 height 35
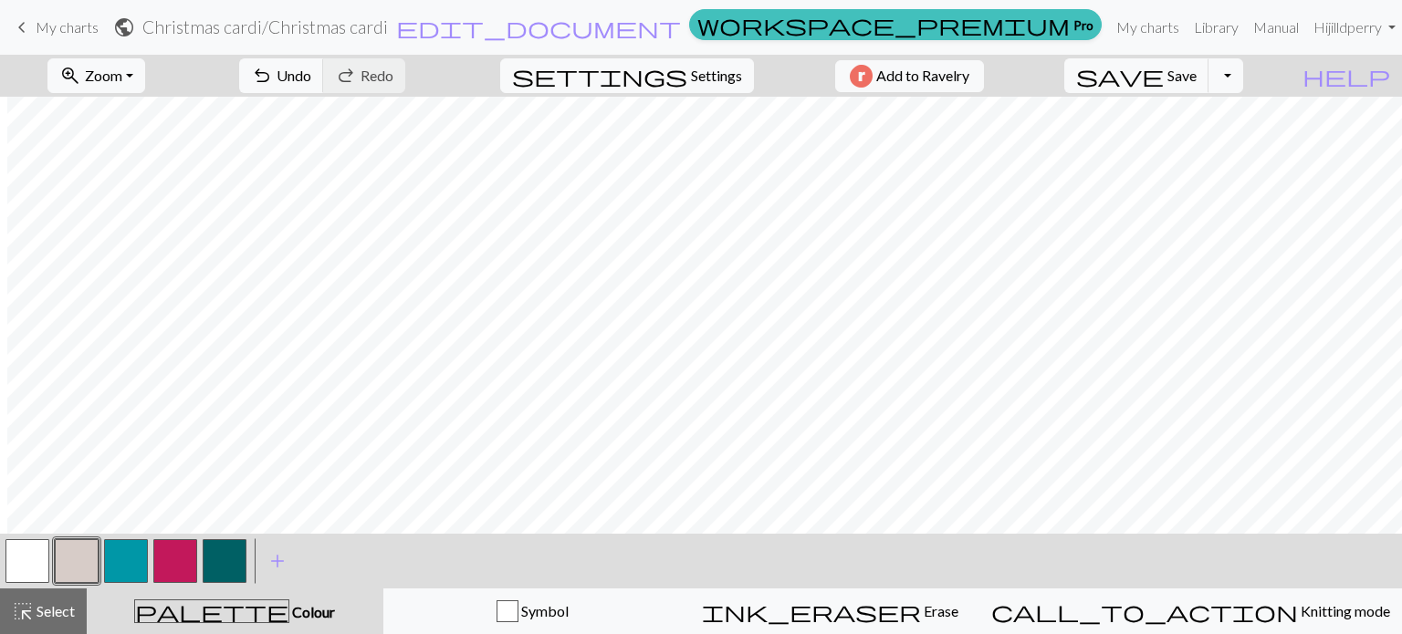
scroll to position [0, 7]
click at [18, 570] on button "button" at bounding box center [27, 561] width 44 height 44
click at [237, 558] on button "button" at bounding box center [225, 561] width 44 height 44
